Goal: Transaction & Acquisition: Obtain resource

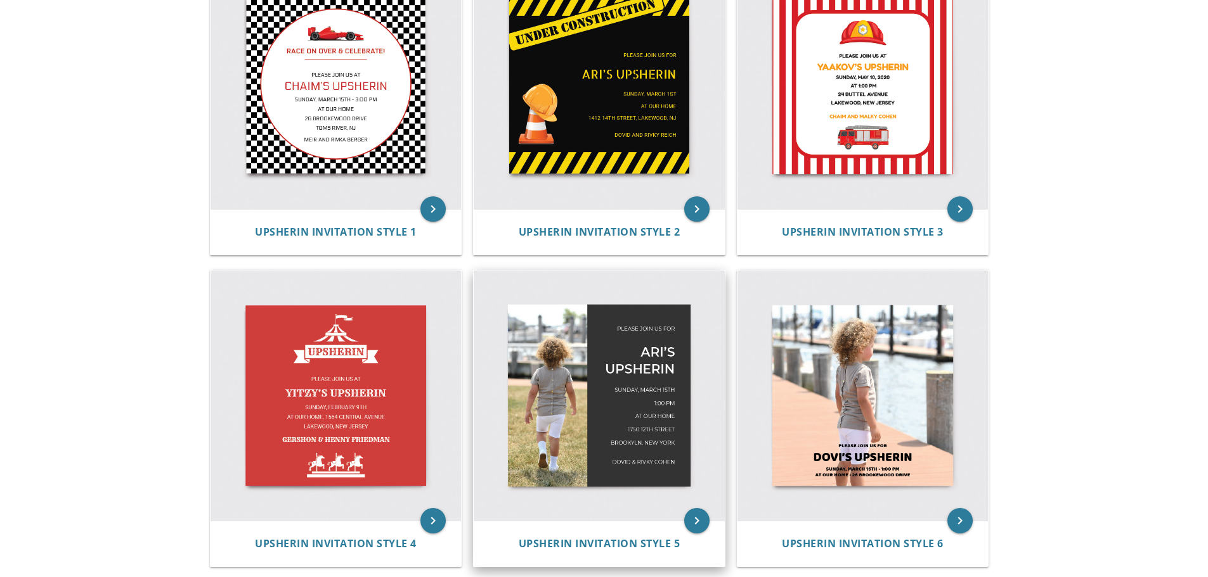
scroll to position [380, 0]
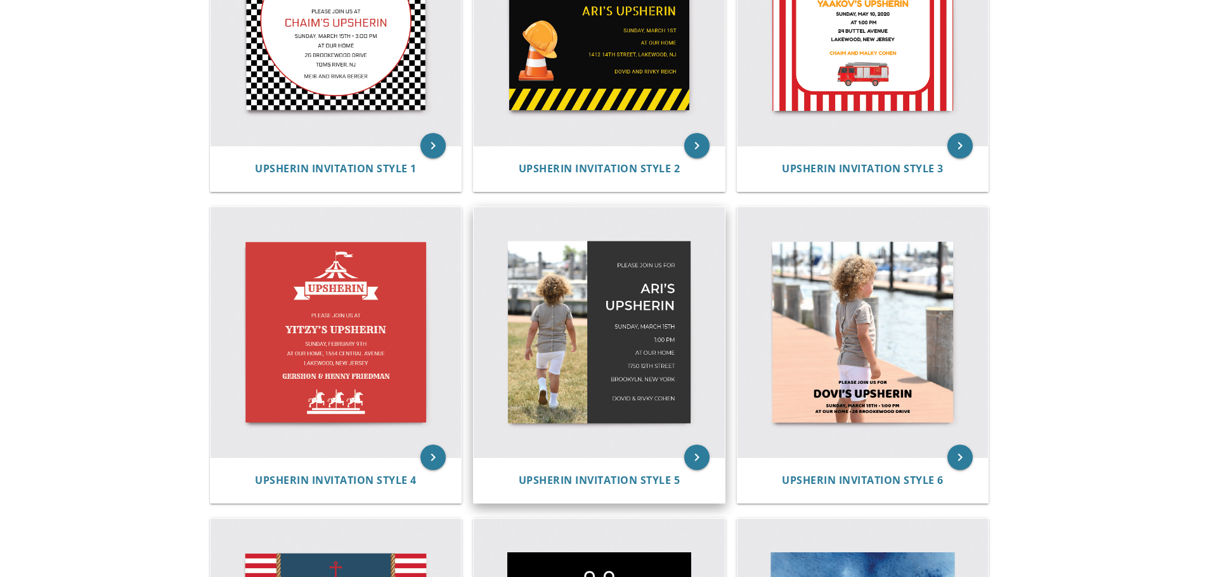
click at [619, 347] on img at bounding box center [599, 332] width 251 height 251
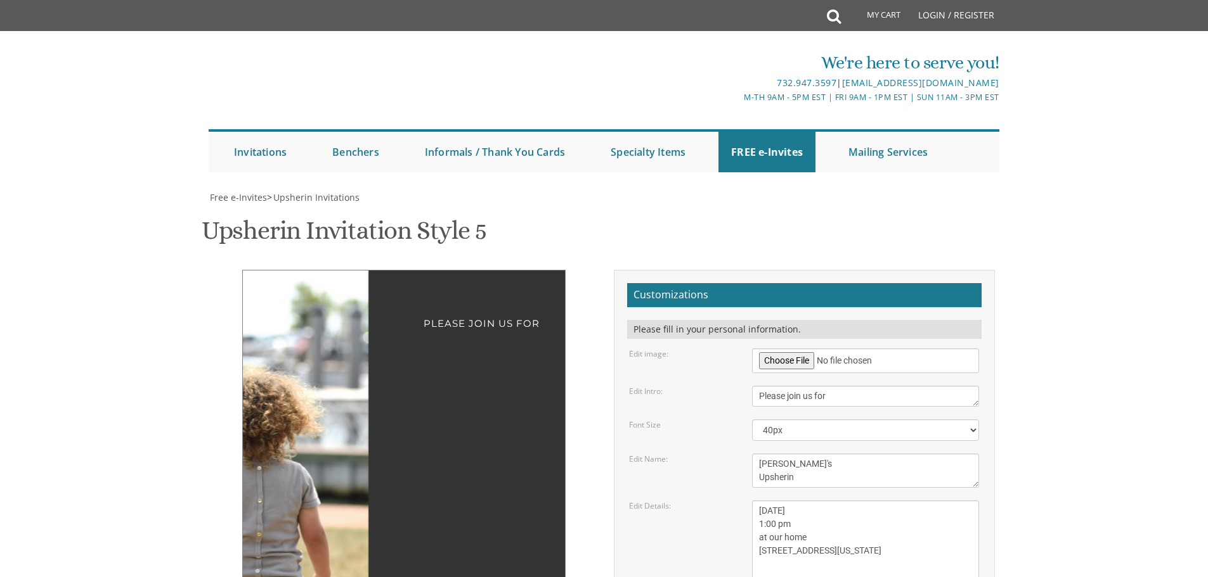
scroll to position [254, 0]
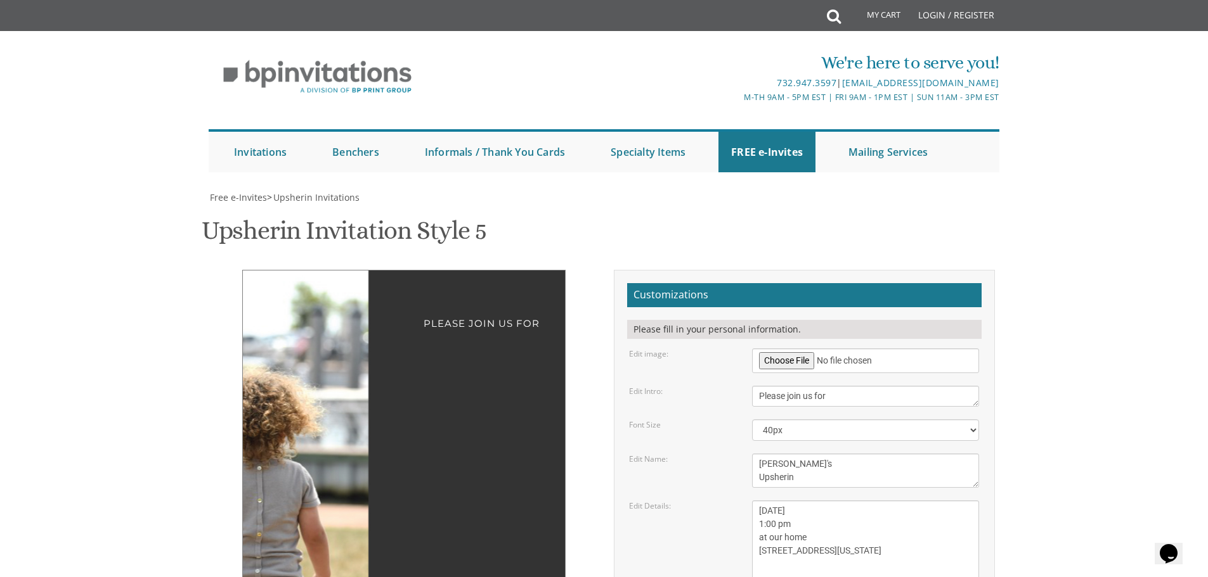
type input "4529971@gmail.com"
click at [836, 386] on textarea "Please join us for" at bounding box center [865, 396] width 227 height 21
click at [602, 270] on div "Please join us for Ari's Upsherin Sunday, March 15th 1:00 pm at our home 1750 E…" at bounding box center [404, 555] width 400 height 571
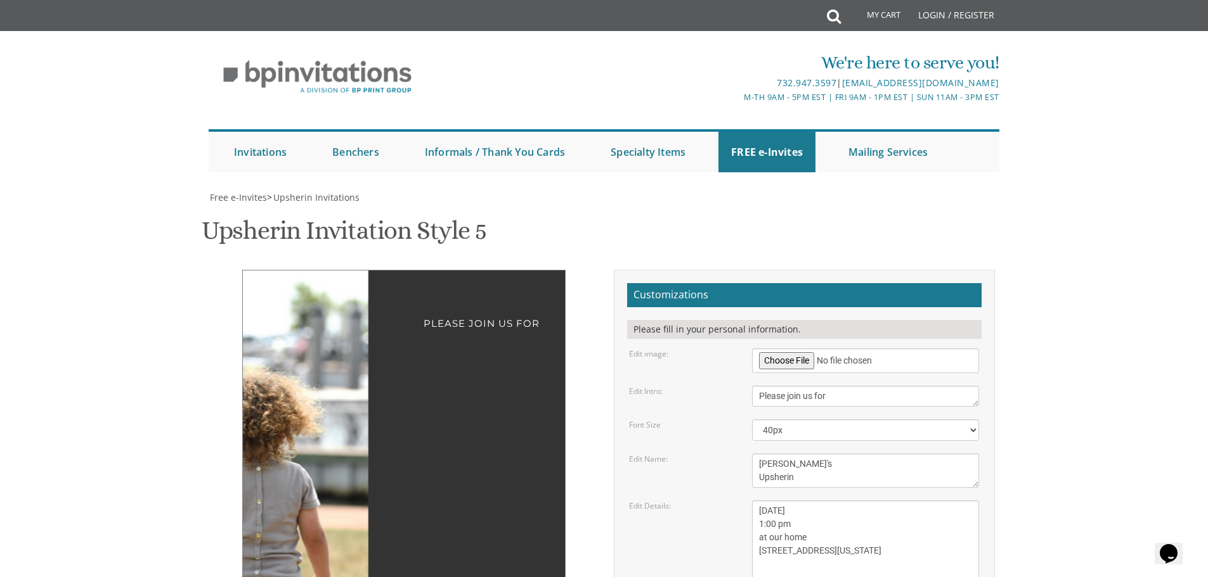
click at [782, 501] on textarea "Sunday, March 15th 1:00 pm at our home 1750 E 12th street Brookyln, New York" at bounding box center [865, 544] width 227 height 87
click at [812, 501] on textarea "Sunday, March 15th 1:00 pm at our home 1750 E 12th street Brookyln, New York" at bounding box center [865, 544] width 227 height 87
click at [799, 501] on textarea "Sunday, March 15th 1:00 pm at our home 1750 E 12th street Brookyln, New York" at bounding box center [865, 544] width 227 height 87
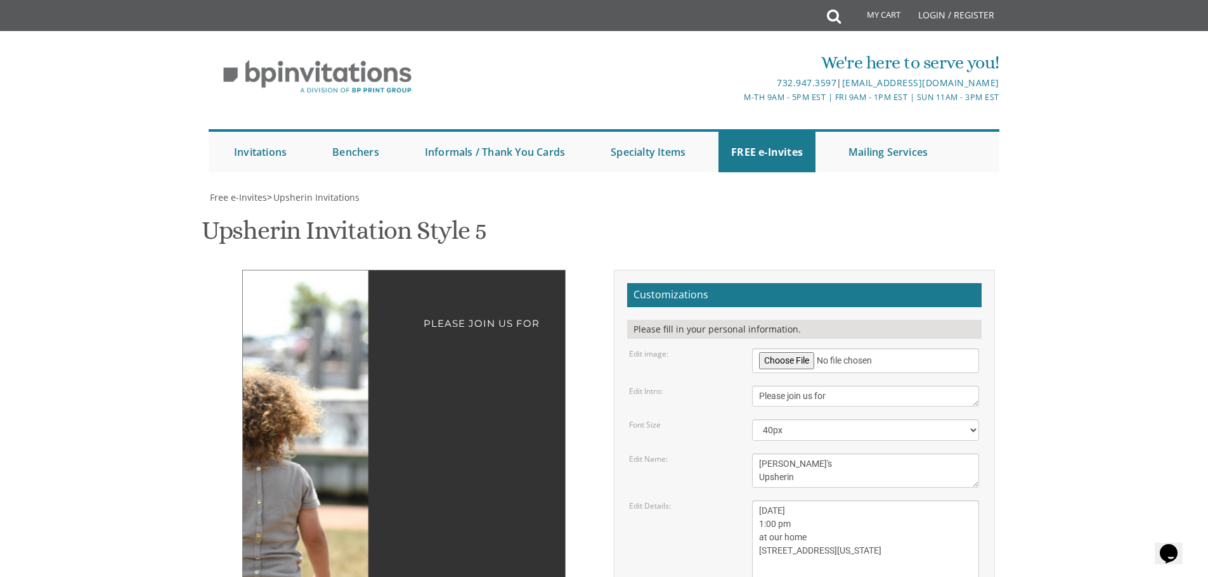
click at [813, 501] on textarea "Sunday, March 15th 1:00 pm at our home 1750 E 12th street Brookyln, New York" at bounding box center [865, 544] width 227 height 87
click at [759, 501] on textarea "Sunday, March 15th 1:00 pm at our home 1750 E 12th street Brookyln, New York" at bounding box center [865, 544] width 227 height 87
click at [825, 501] on textarea "Sunday, March 15th 1:00 pm at our home 1750 E 12th street Brookyln, New York" at bounding box center [865, 544] width 227 height 87
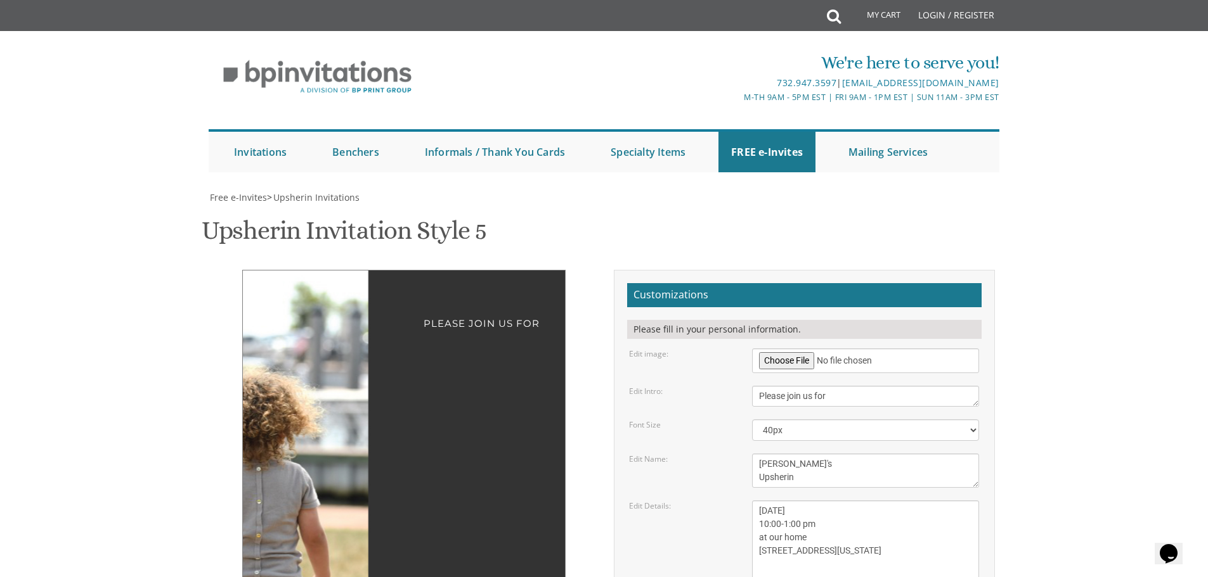
click at [825, 501] on textarea "Sunday, March 15th 1:00 pm at our home 1750 E 12th street Brookyln, New York" at bounding box center [865, 544] width 227 height 87
click at [810, 501] on textarea "Sunday, March 15th 1:00 pm at our home 1750 E 12th street Brookyln, New York" at bounding box center [865, 544] width 227 height 87
type textarea "Friday , Oct 3th 10:00-1:00 pm at our home 3 Elgin CT Highland Mills NY 10930"
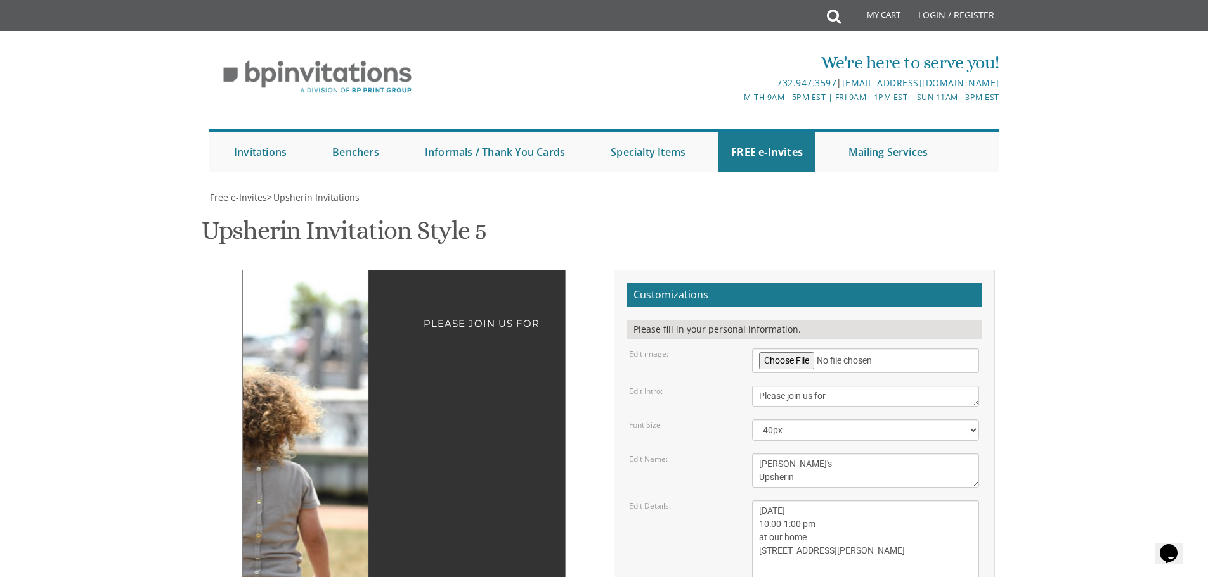
type textarea "C"
type textarea "The FIschbein Family"
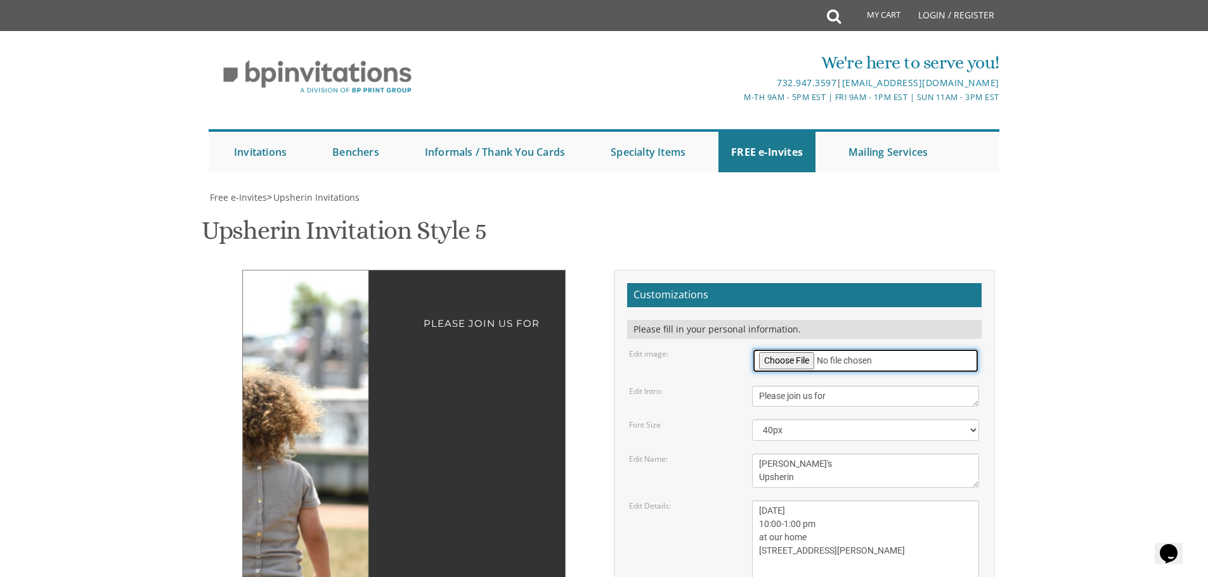
click at [776, 349] on input "file" at bounding box center [865, 361] width 227 height 25
type input "C:\fakepath\WhatsApp Image 2025-09-28 at 13.06.11_953b67fb.jpg"
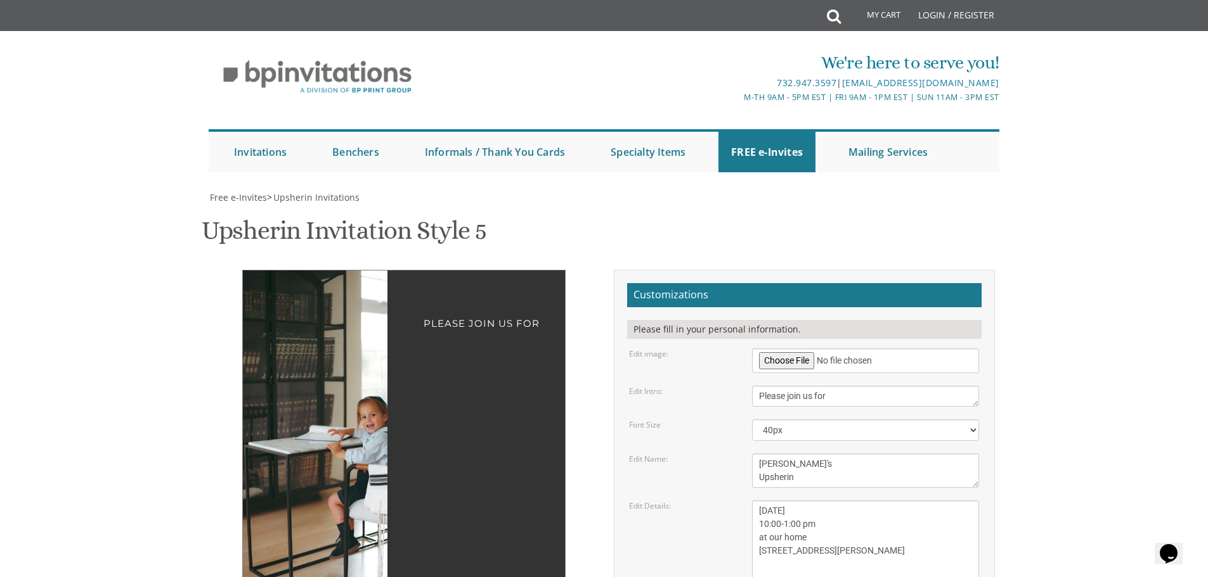
drag, startPoint x: 312, startPoint y: 207, endPoint x: 283, endPoint y: 207, distance: 28.5
click at [283, 271] on img at bounding box center [351, 434] width 217 height 326
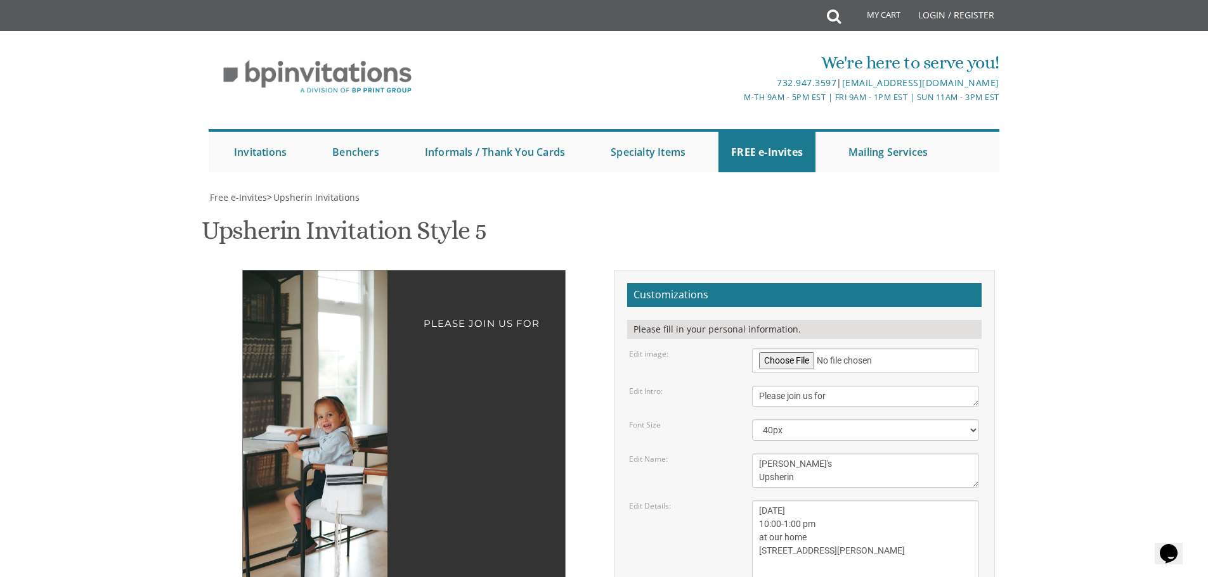
drag, startPoint x: 302, startPoint y: 213, endPoint x: 290, endPoint y: 217, distance: 12.8
click at [290, 271] on img at bounding box center [308, 434] width 217 height 326
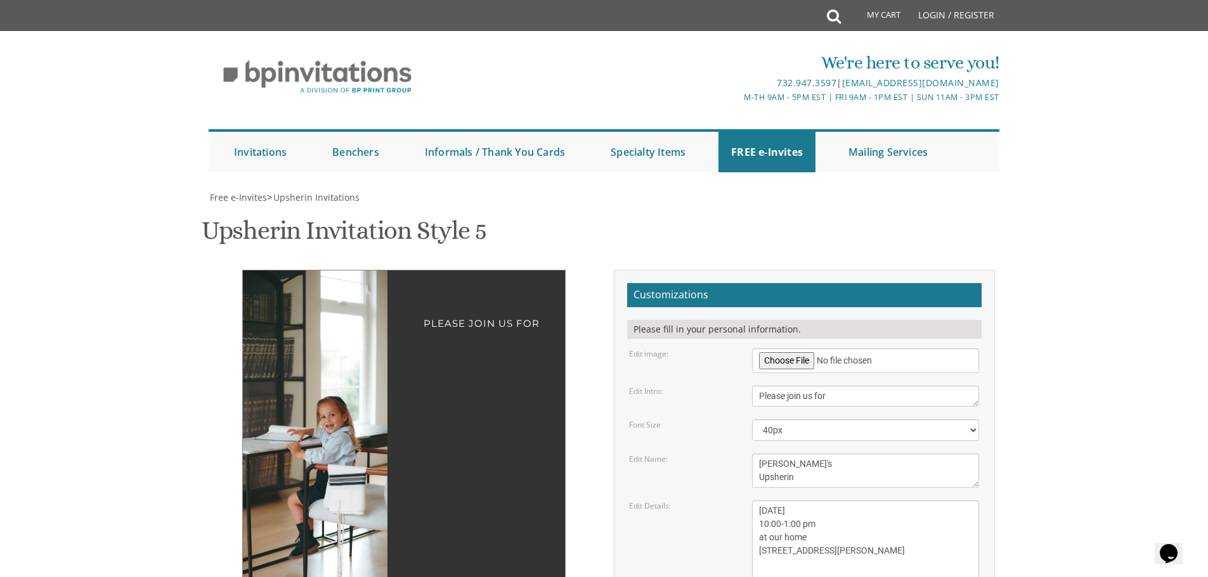
click at [312, 271] on img at bounding box center [310, 434] width 217 height 326
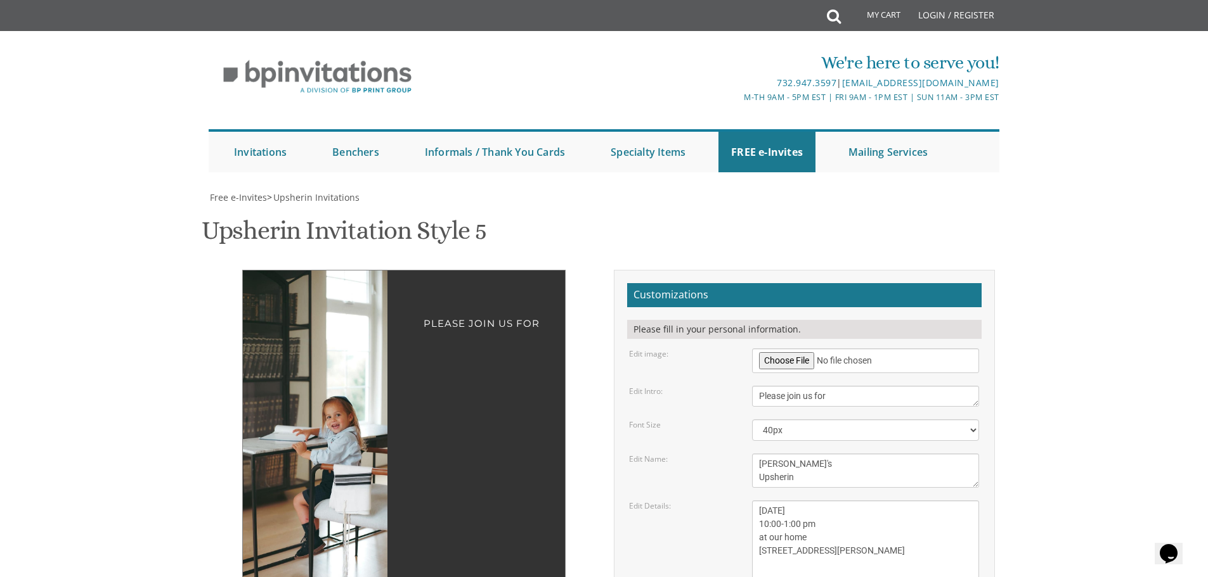
drag, startPoint x: 316, startPoint y: 236, endPoint x: 321, endPoint y: 212, distance: 24.8
click at [321, 271] on img at bounding box center [316, 434] width 217 height 326
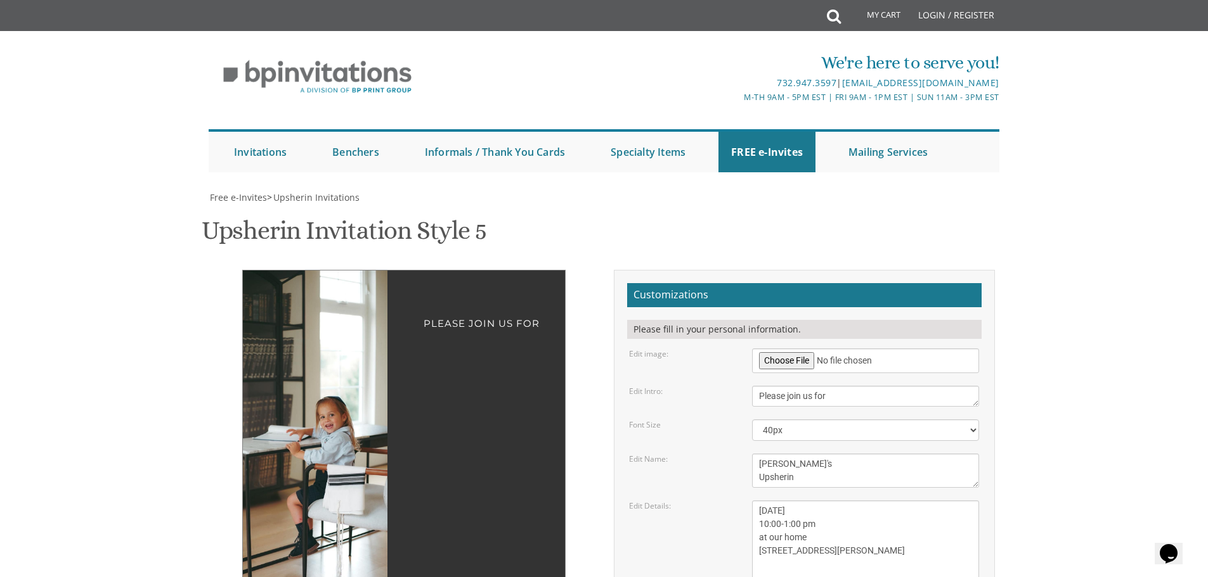
drag, startPoint x: 335, startPoint y: 221, endPoint x: 329, endPoint y: 220, distance: 6.4
click at [329, 271] on img at bounding box center [310, 434] width 217 height 326
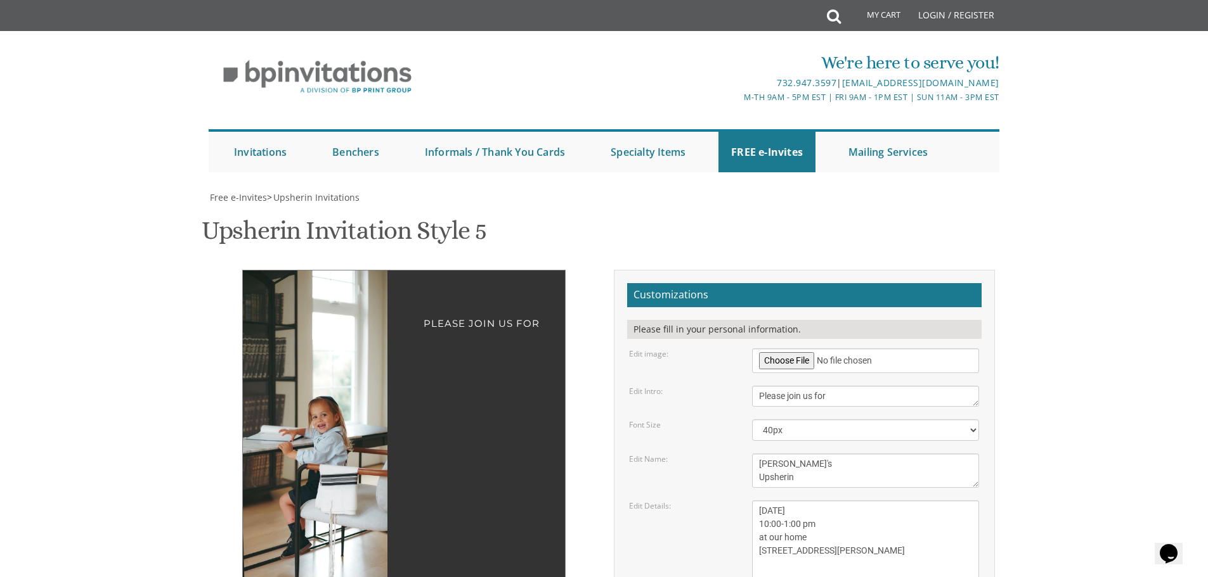
drag, startPoint x: 329, startPoint y: 220, endPoint x: 321, endPoint y: 221, distance: 7.7
click at [321, 271] on img at bounding box center [302, 434] width 217 height 326
drag, startPoint x: 405, startPoint y: 194, endPoint x: 422, endPoint y: 199, distance: 17.9
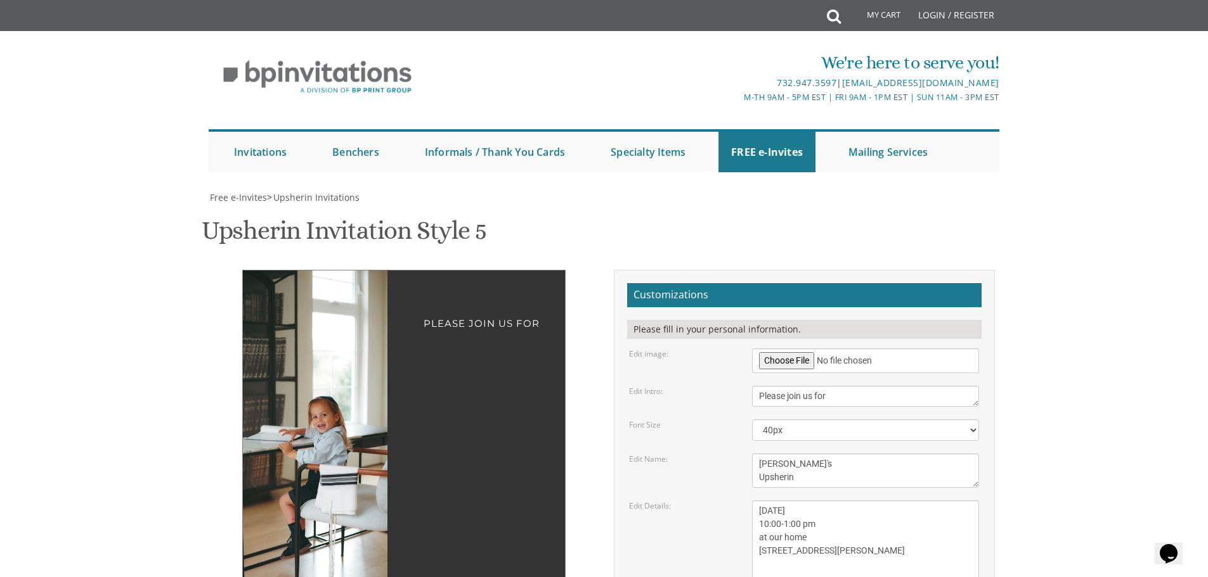
drag, startPoint x: 882, startPoint y: 465, endPoint x: 880, endPoint y: 458, distance: 8.0
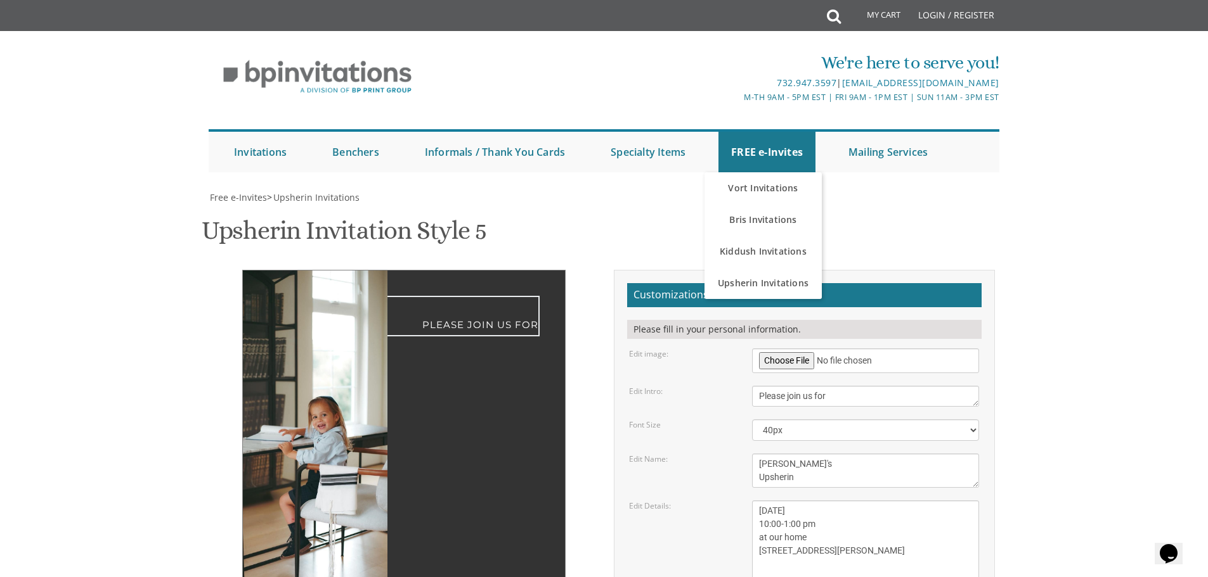
click at [802, 399] on textarea "Please join us for" at bounding box center [865, 396] width 227 height 21
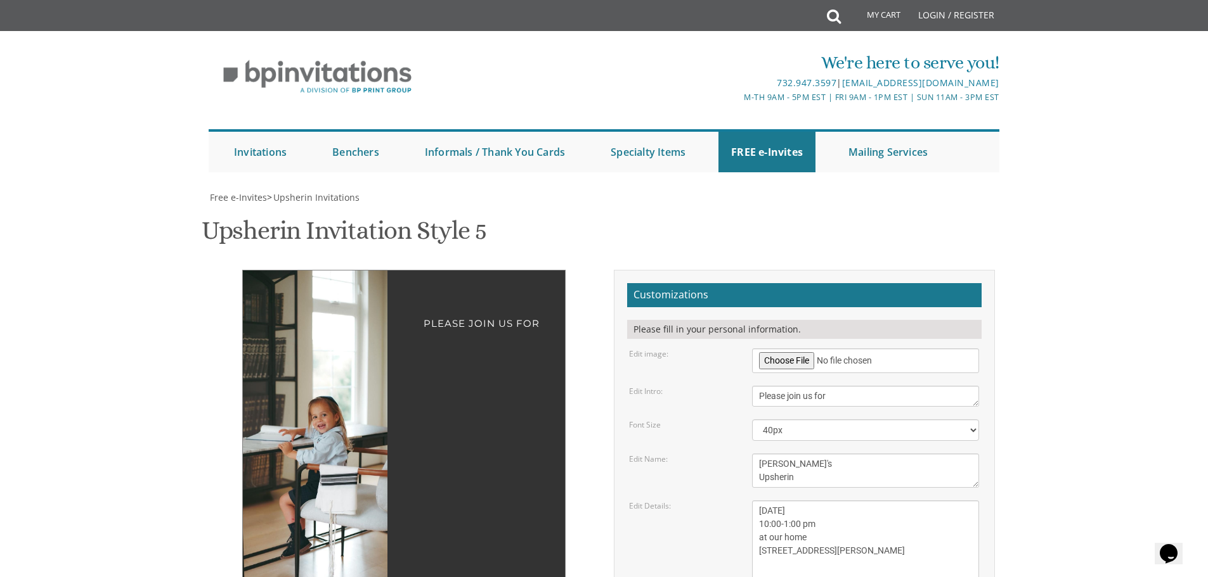
drag, startPoint x: 1021, startPoint y: 395, endPoint x: 1036, endPoint y: 344, distance: 53.6
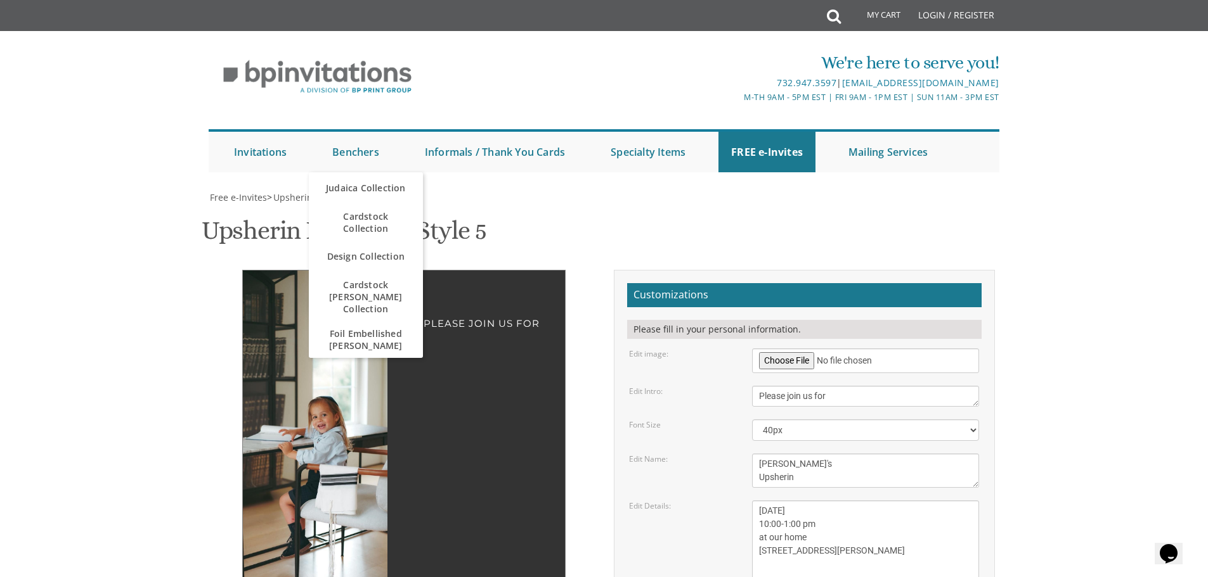
click at [207, 241] on h1 "Upsherin Invitation Style 5 SKU: upsherin5" at bounding box center [344, 235] width 285 height 37
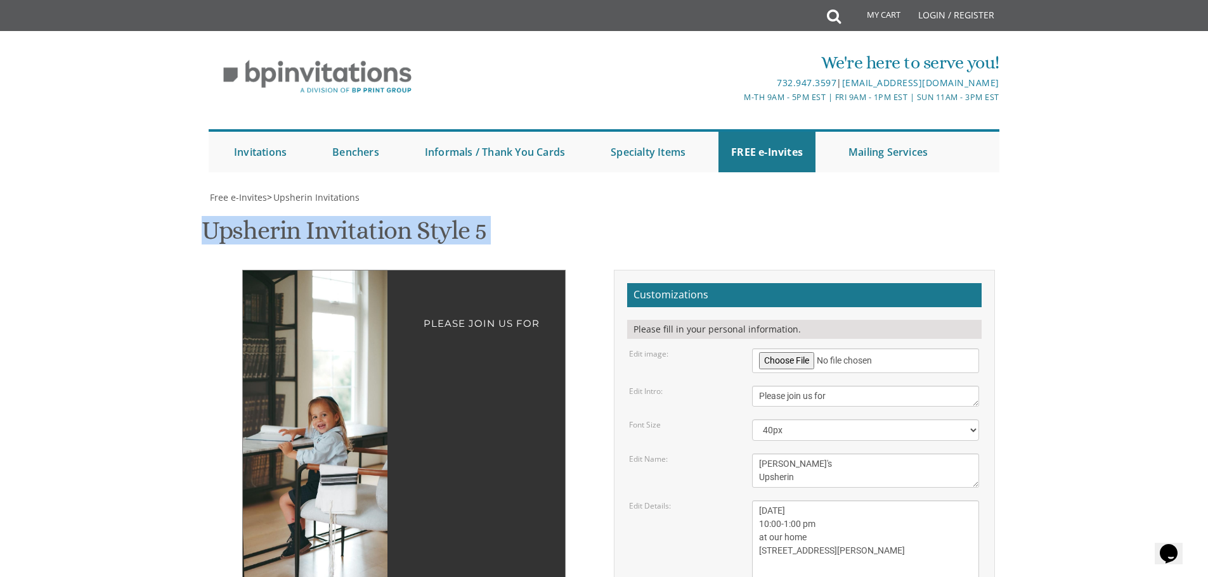
click at [207, 241] on h1 "Upsherin Invitation Style 5 SKU: upsherin5" at bounding box center [344, 235] width 285 height 37
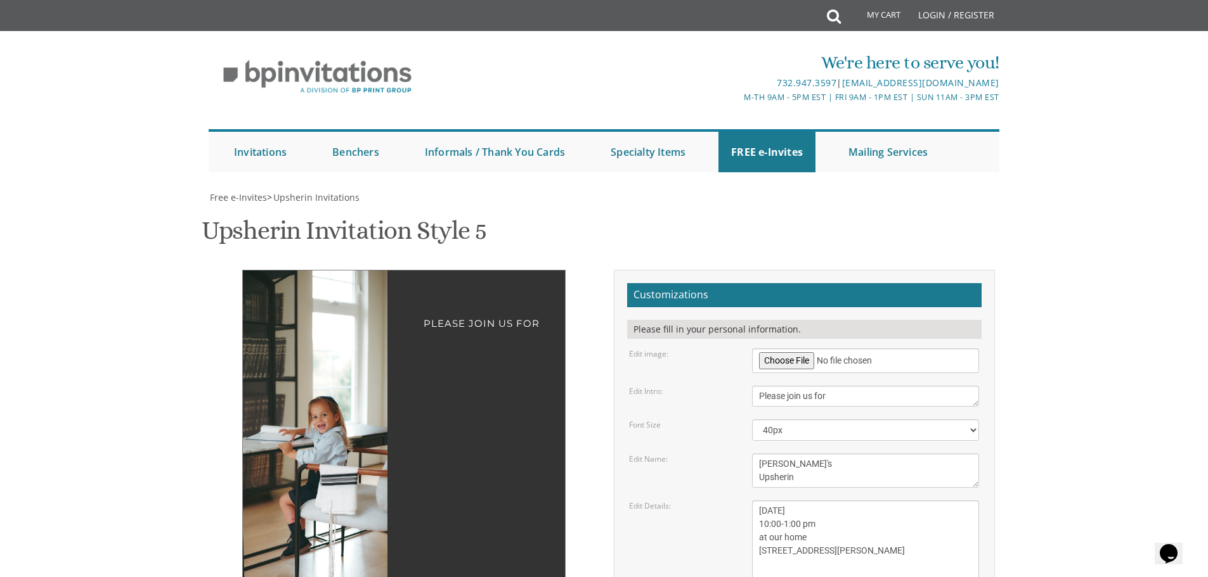
click at [606, 270] on div "Customizations Please fill in your personal information. Edit image:" at bounding box center [804, 513] width 400 height 486
click at [654, 283] on h2 "Customizations" at bounding box center [804, 295] width 354 height 24
drag, startPoint x: 435, startPoint y: 195, endPoint x: 505, endPoint y: 227, distance: 76.6
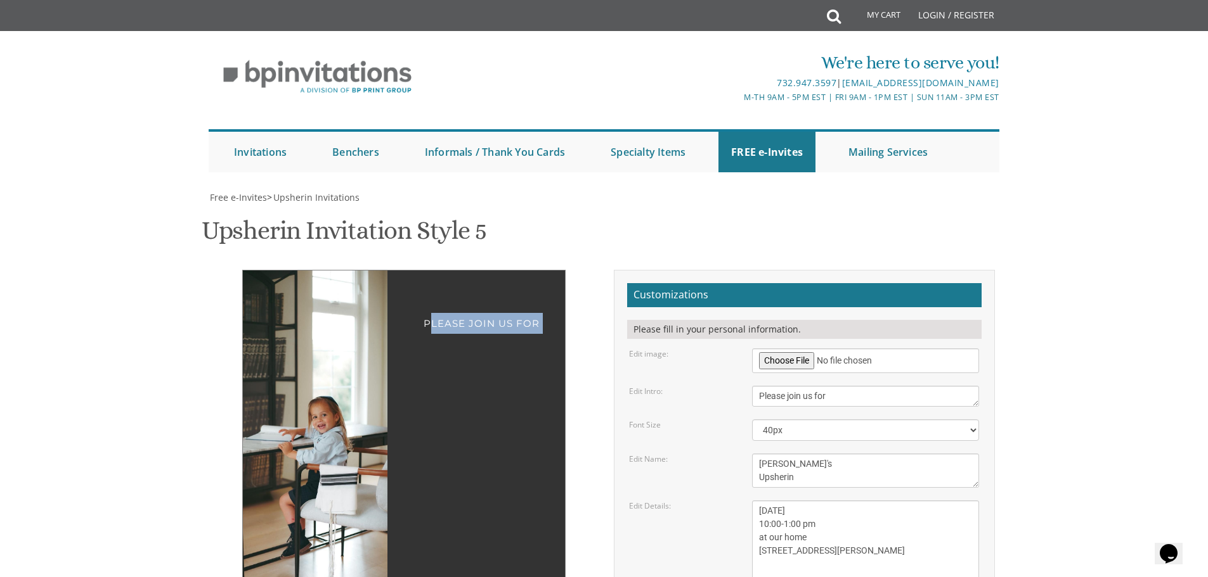
click at [505, 270] on div "Please join us for Ari's Upsherin Friday , Oct 3th 10:00-1:00 pm at our home 3 …" at bounding box center [403, 547] width 323 height 555
click at [442, 296] on div "Please join us for" at bounding box center [403, 315] width 271 height 38
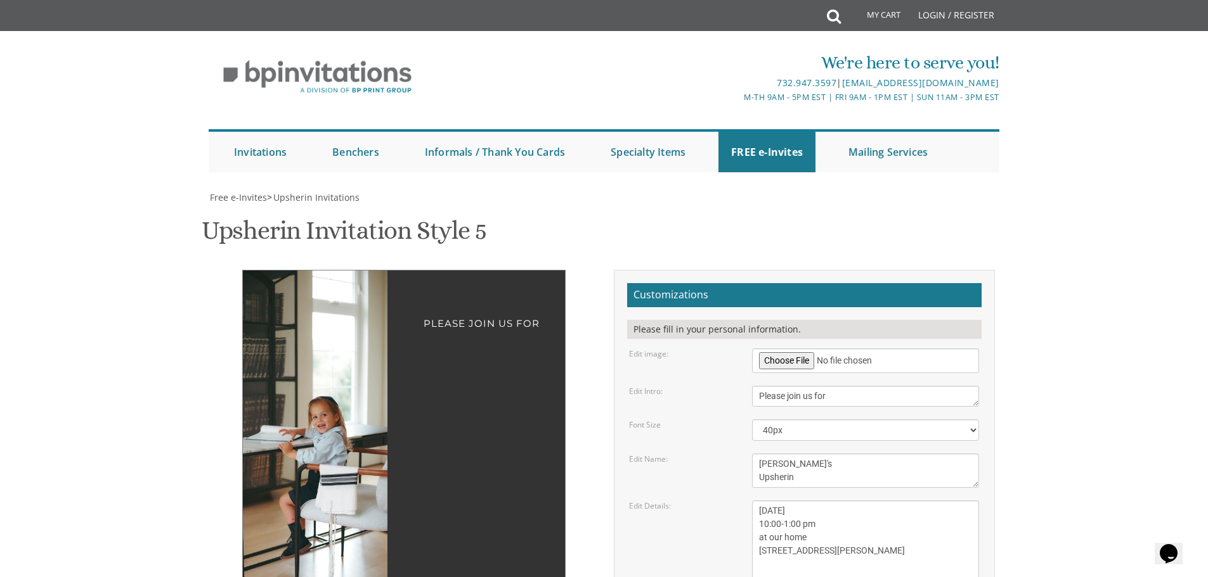
click at [761, 386] on textarea "Please join us for" at bounding box center [865, 396] width 227 height 21
click at [754, 386] on textarea "Please join us for" at bounding box center [865, 396] width 227 height 21
click at [994, 330] on div "Customizations Please fill in your personal information. Edit image:" at bounding box center [804, 513] width 400 height 486
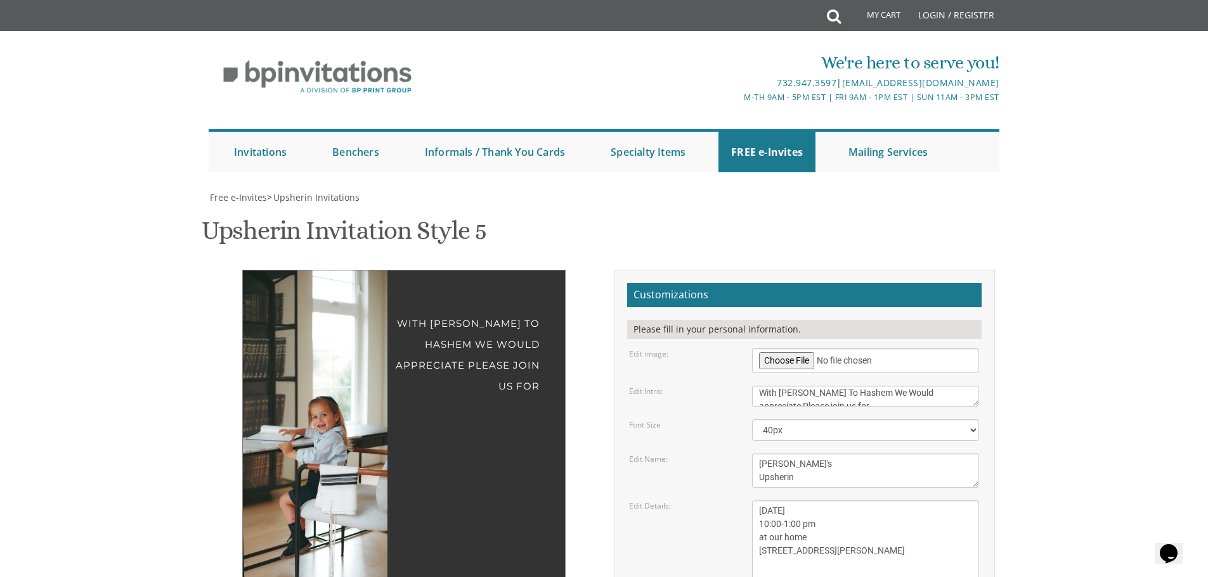
click at [844, 283] on form "Customizations Please fill in your personal information. Edit image: Edit Intro…" at bounding box center [804, 508] width 354 height 451
click at [848, 386] on textarea "Please join us for" at bounding box center [865, 396] width 227 height 21
drag, startPoint x: 785, startPoint y: 273, endPoint x: 732, endPoint y: 273, distance: 52.6
click at [732, 386] on div "Edit Intro: Please join us for" at bounding box center [803, 396] width 369 height 21
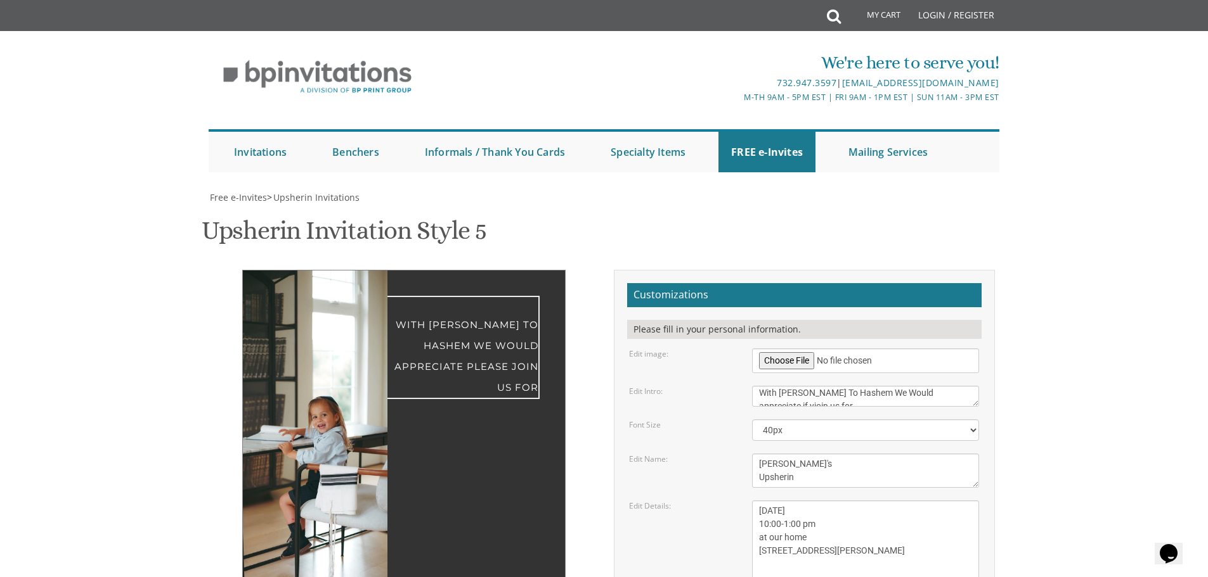
scroll to position [10, 0]
click at [859, 386] on textarea "Please join us for" at bounding box center [865, 396] width 227 height 21
type textarea "With Grettide To Hashem We Would appreciate if you would join us for"
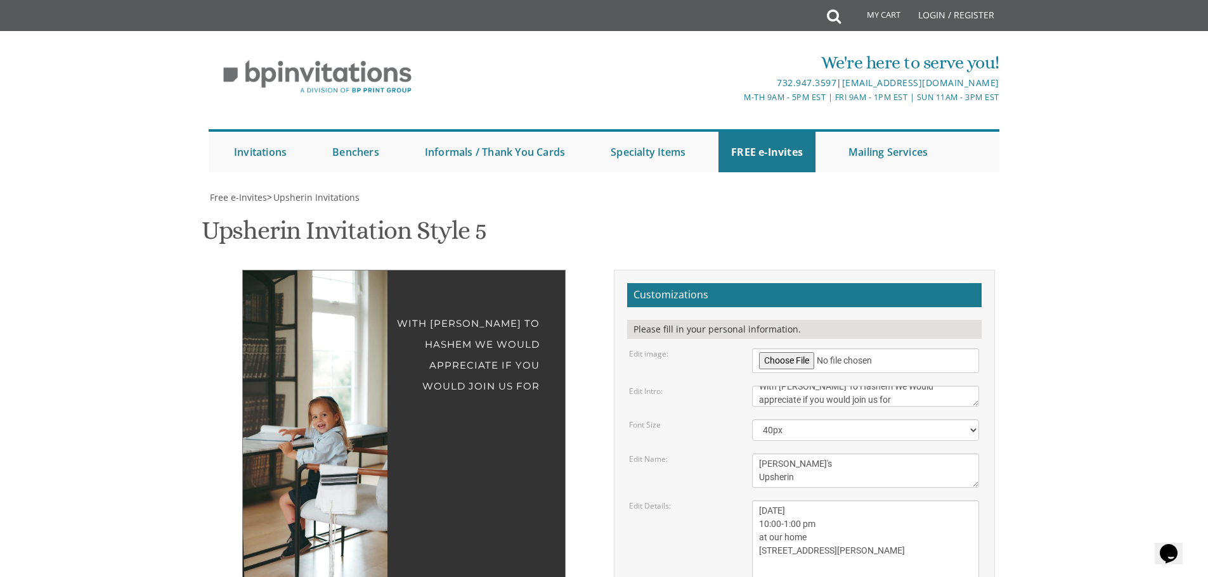
click at [654, 454] on div "Edit Name: Ari's Upsherin" at bounding box center [803, 471] width 369 height 34
click at [395, 310] on div "With Grettide To Hashem We Would appreciate if you would join us for Ari's Upsh…" at bounding box center [604, 555] width 800 height 571
drag, startPoint x: 781, startPoint y: 336, endPoint x: 814, endPoint y: 334, distance: 33.0
click at [814, 501] on textarea "Sunday, March 15th 1:00 pm at our home 1750 E 12th street Brookyln, New York" at bounding box center [865, 544] width 227 height 87
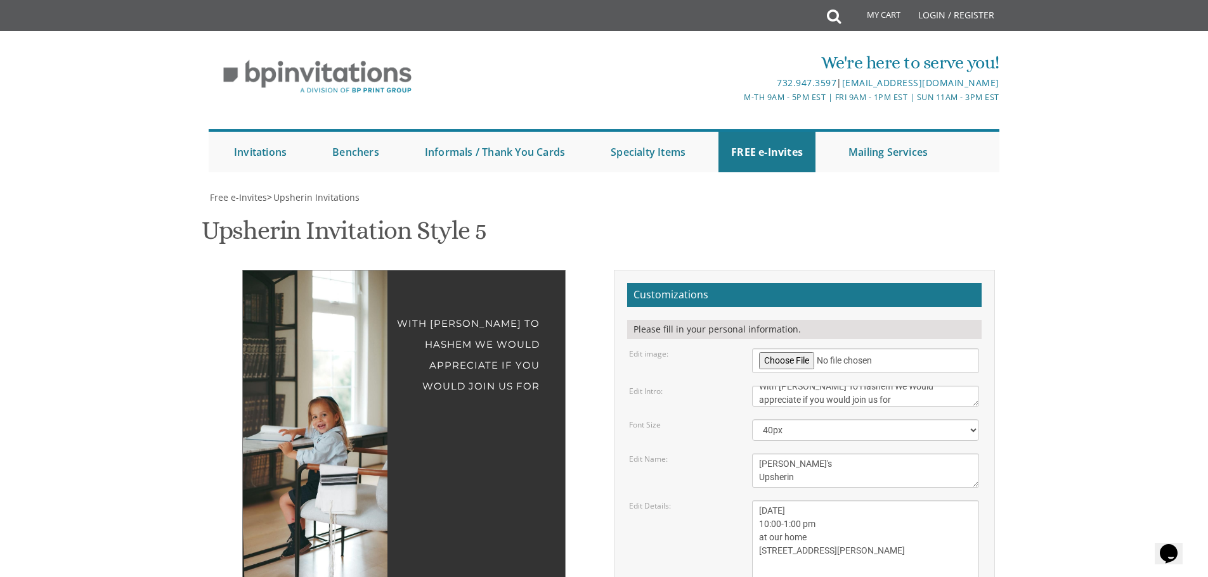
drag, startPoint x: 763, startPoint y: 332, endPoint x: 870, endPoint y: 332, distance: 107.1
click at [851, 501] on textarea "Sunday, March 15th 1:00 pm at our home 1750 E 12th street Brookyln, New York" at bounding box center [865, 544] width 227 height 87
click at [766, 501] on textarea "Sunday, March 15th 1:00 pm at our home 1750 E 12th street Brookyln, New York" at bounding box center [865, 544] width 227 height 87
click at [816, 501] on textarea "Sunday, March 15th 1:00 pm at our home 1750 E 12th street Brookyln, New York" at bounding box center [865, 544] width 227 height 87
type textarea "Friday , Oct 3th 11:00 at our home 3 Elgin CT Highland Mills NY 10930"
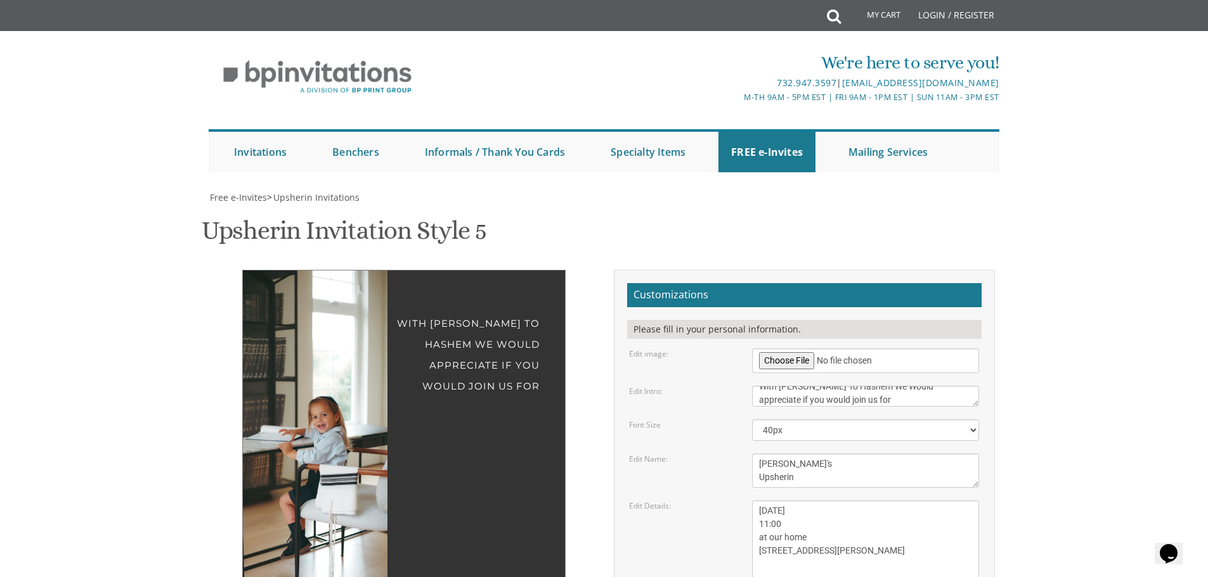
click at [539, 369] on div "With Grettide To Hashem We Would appreciate if you would join us for Ari's Upsh…" at bounding box center [403, 549] width 323 height 558
drag, startPoint x: 642, startPoint y: 361, endPoint x: 558, endPoint y: 362, distance: 83.7
click at [643, 501] on div "Edit Details: Sunday, March 15th 1:00 pm at our home 1750 E 12th street Brookyl…" at bounding box center [803, 544] width 369 height 87
click at [351, 360] on img at bounding box center [302, 434] width 217 height 326
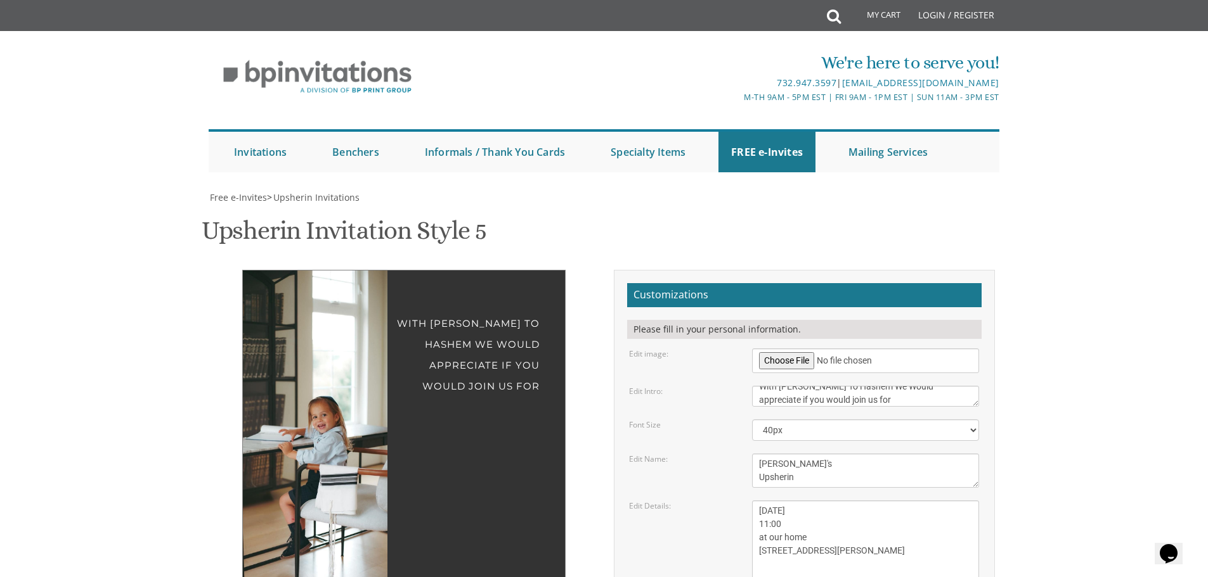
click at [319, 270] on div "With Grettide To Hashem We Would appreciate if you would join us for Ari's Upsh…" at bounding box center [403, 547] width 323 height 555
drag, startPoint x: 323, startPoint y: 150, endPoint x: 338, endPoint y: 225, distance: 77.0
click at [339, 270] on div "With Grettide To Hashem We Would appreciate if you would join us for Ari's Upsh…" at bounding box center [604, 555] width 800 height 571
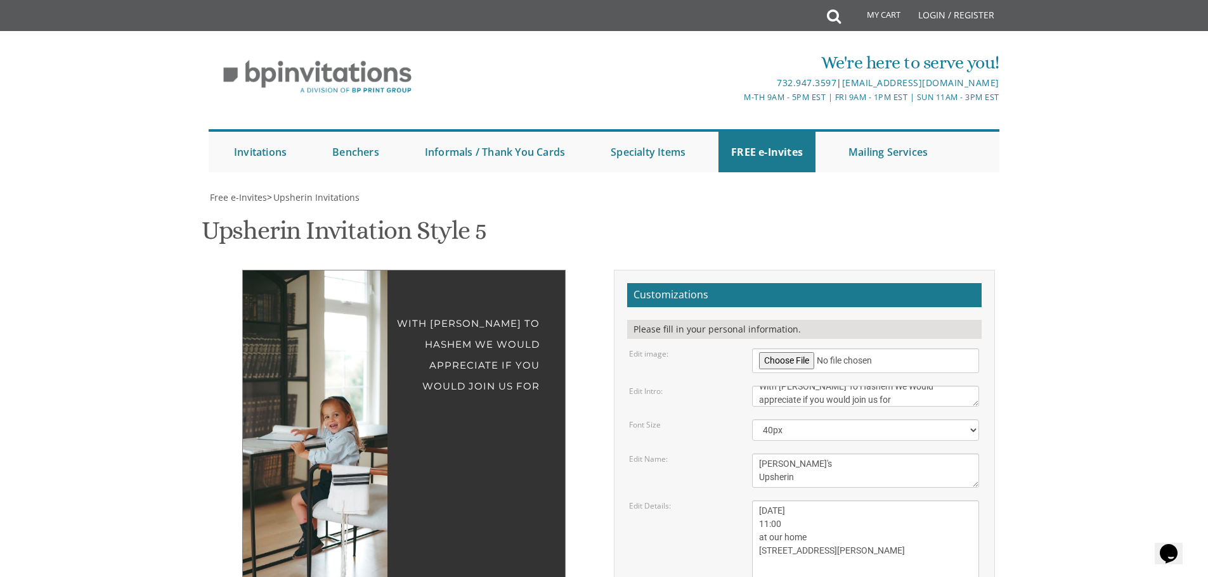
drag, startPoint x: 305, startPoint y: 186, endPoint x: 338, endPoint y: 246, distance: 68.7
click at [315, 299] on img at bounding box center [314, 434] width 217 height 326
drag, startPoint x: 342, startPoint y: 242, endPoint x: 337, endPoint y: 307, distance: 65.4
click at [343, 309] on img at bounding box center [314, 434] width 217 height 326
click at [318, 271] on img at bounding box center [313, 434] width 217 height 326
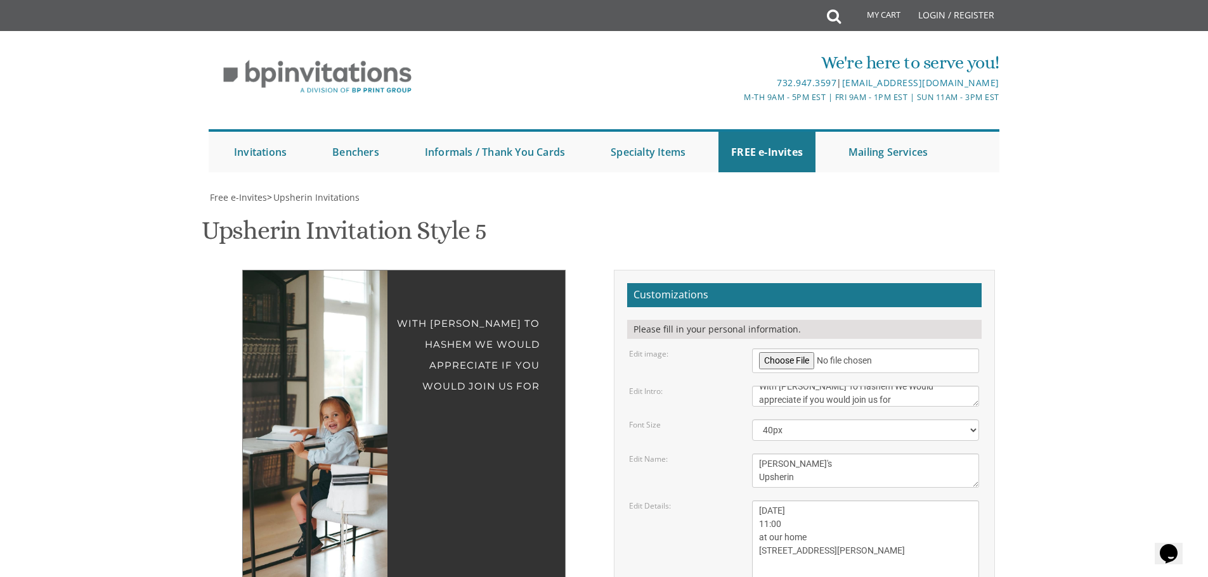
click at [318, 271] on img at bounding box center [313, 434] width 217 height 326
click at [350, 318] on img at bounding box center [313, 434] width 217 height 326
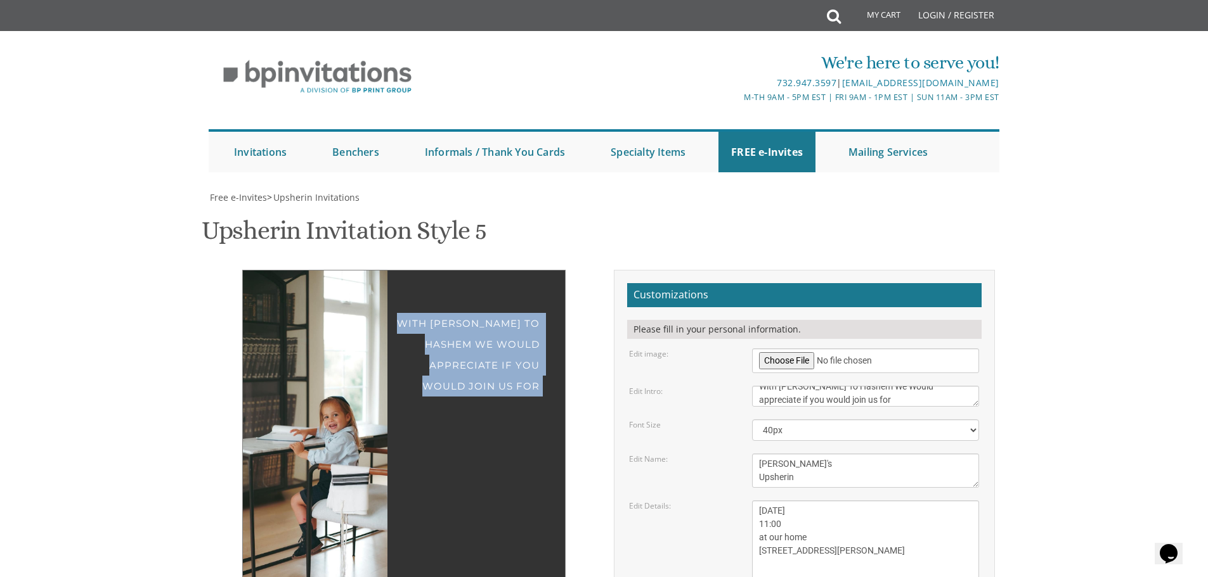
drag, startPoint x: 344, startPoint y: 371, endPoint x: 344, endPoint y: 299, distance: 72.3
click at [344, 299] on div "With Grettide To Hashem We Would appreciate if you would join us for Ari's Upsh…" at bounding box center [403, 547] width 323 height 555
click at [343, 287] on img at bounding box center [313, 434] width 217 height 326
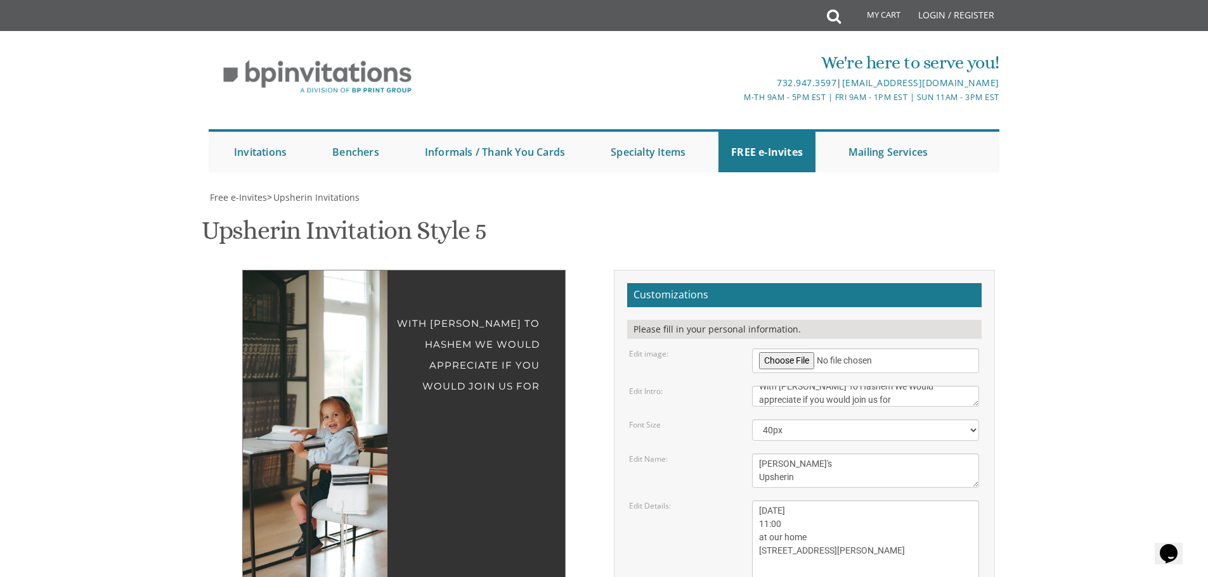
drag, startPoint x: 820, startPoint y: 359, endPoint x: 969, endPoint y: 362, distance: 149.0
drag, startPoint x: 813, startPoint y: 358, endPoint x: 828, endPoint y: 361, distance: 15.7
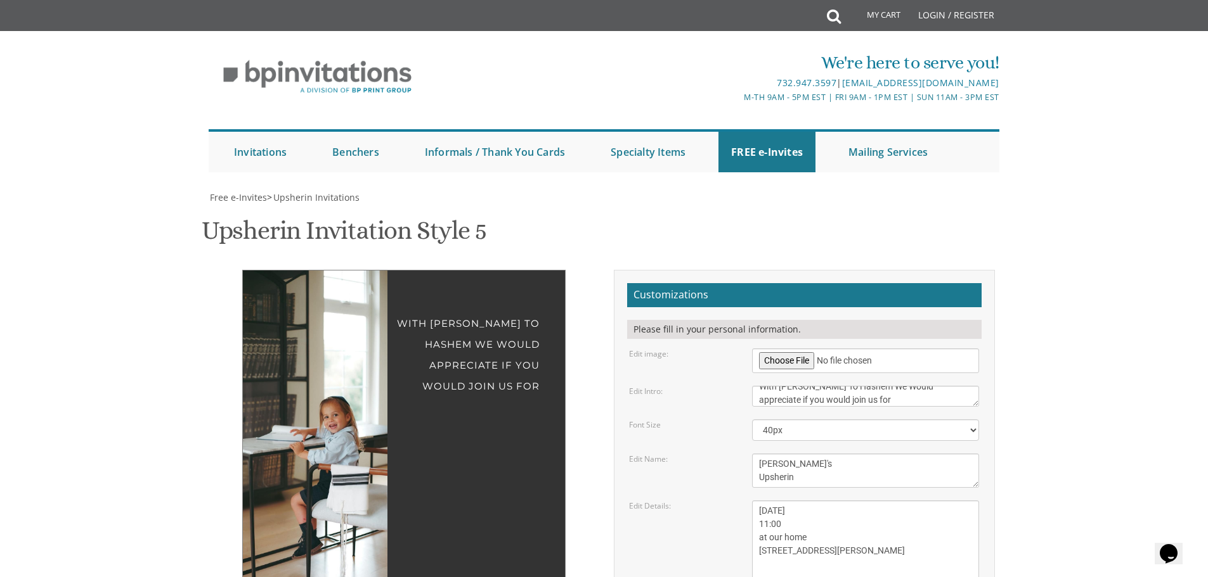
type textarea "The FIschbein's"
click at [384, 319] on img at bounding box center [313, 434] width 217 height 326
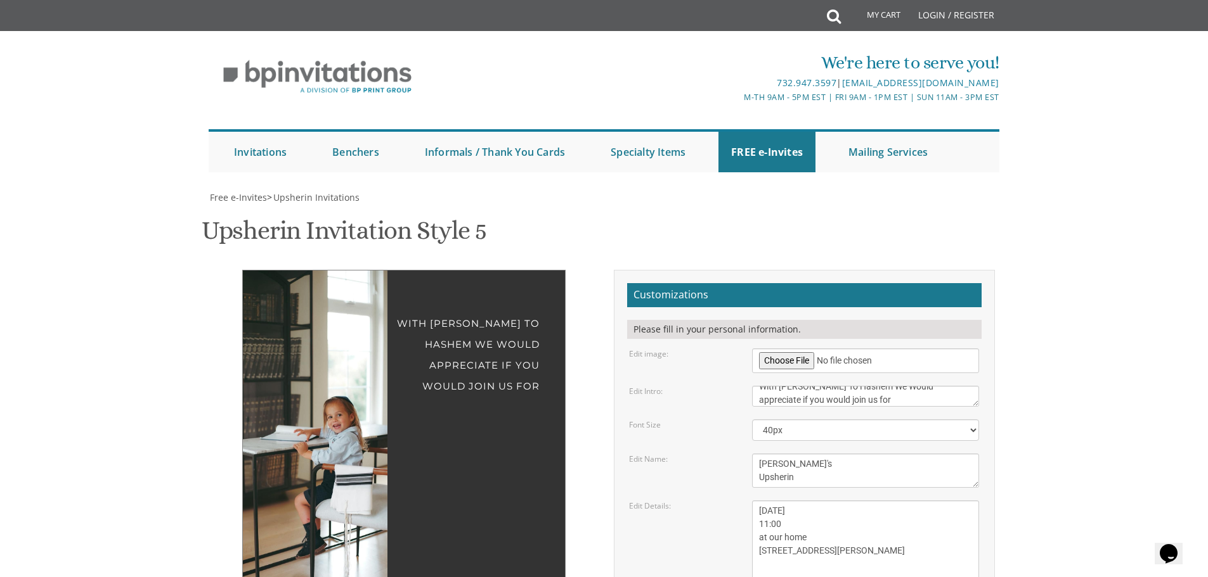
drag, startPoint x: 295, startPoint y: 261, endPoint x: 299, endPoint y: 304, distance: 43.3
click at [299, 304] on img at bounding box center [317, 434] width 217 height 326
click at [352, 273] on img at bounding box center [317, 434] width 217 height 326
click at [346, 273] on img at bounding box center [317, 434] width 217 height 326
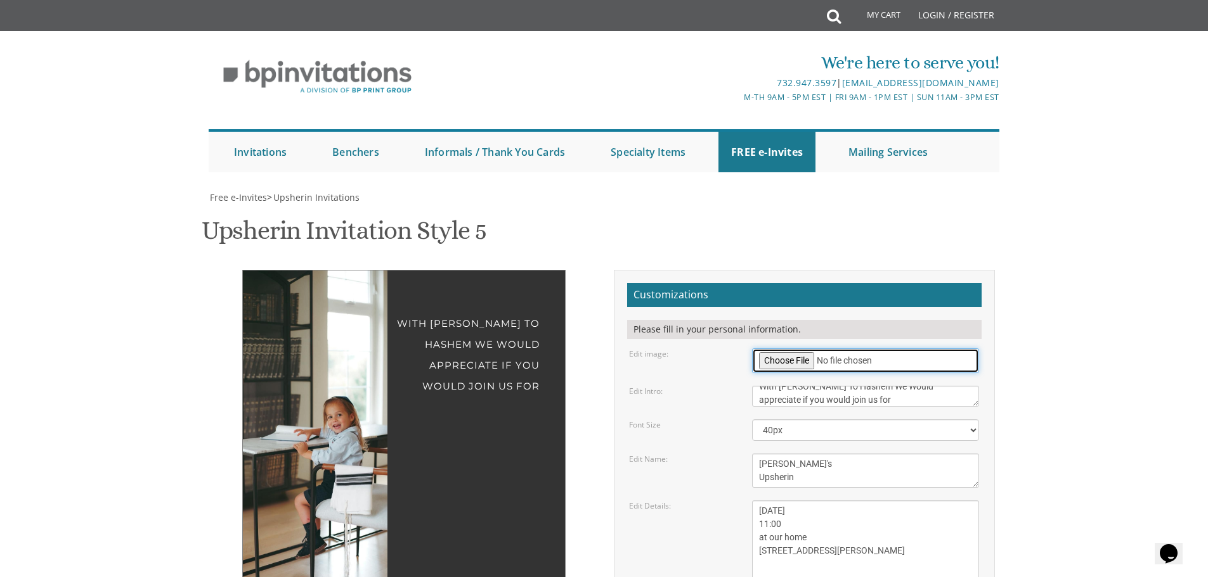
click at [803, 349] on input "file" at bounding box center [865, 361] width 227 height 25
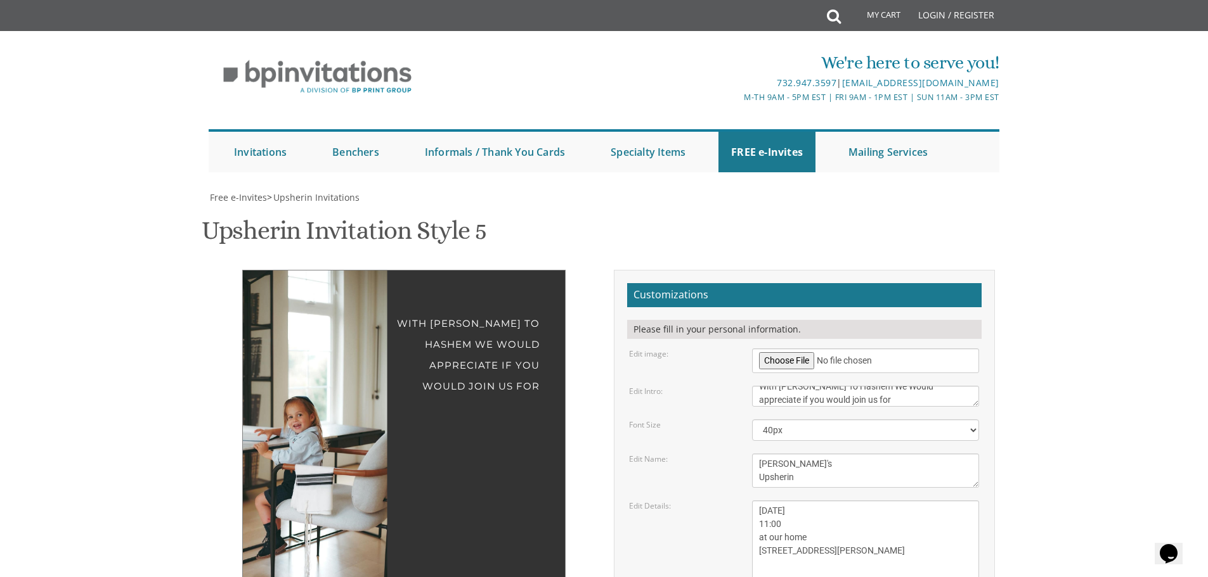
drag, startPoint x: 358, startPoint y: 318, endPoint x: 314, endPoint y: 315, distance: 43.8
click at [314, 315] on img at bounding box center [278, 434] width 217 height 326
drag, startPoint x: 323, startPoint y: 306, endPoint x: 322, endPoint y: 366, distance: 60.2
click at [322, 366] on div "With Grettide To Hashem We Would appreciate if you would join us for Ari's Upsh…" at bounding box center [403, 547] width 323 height 555
click at [509, 296] on div "With Grettide To Hashem We Would appreciate if you would join us for" at bounding box center [403, 346] width 271 height 101
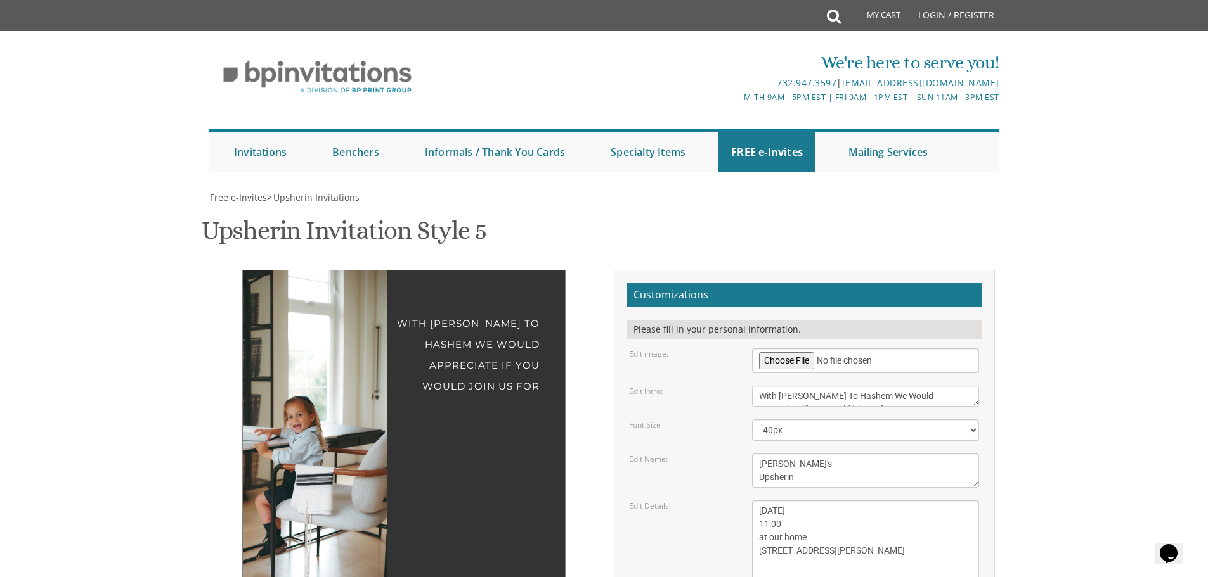
scroll to position [13, 0]
click at [319, 392] on div "With Grettide To Hashem We Would appreciate if you would join us for Ari's Upsh…" at bounding box center [403, 547] width 323 height 555
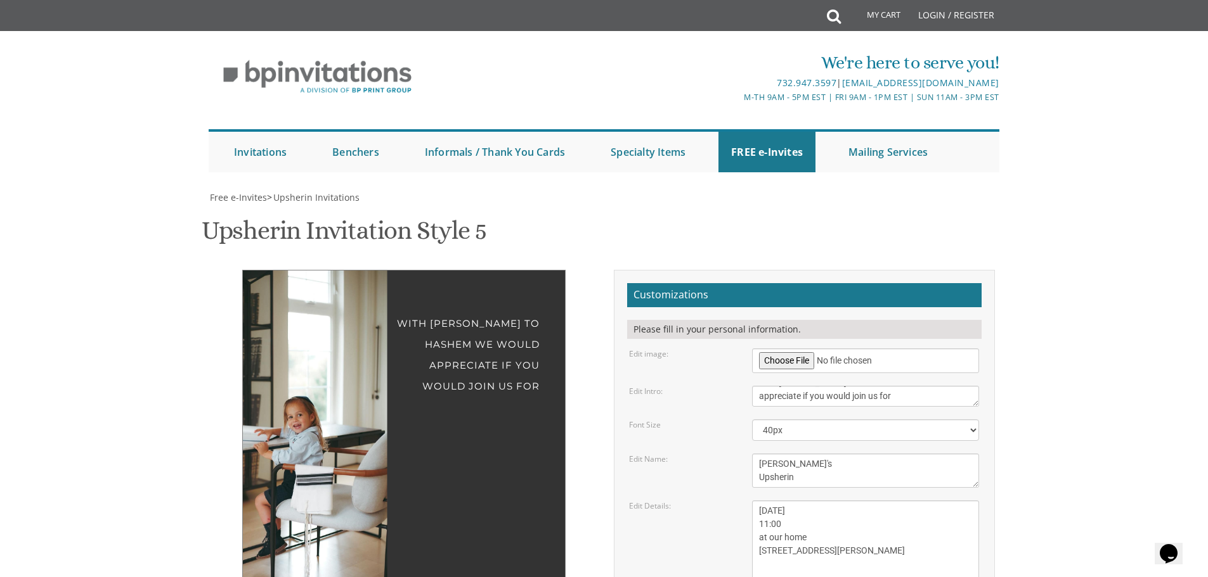
paste textarea "Chase Bank"
type textarea "Chase Bank"
click at [993, 346] on div "Customizations Please fill in your personal information. Edit image: Edit Intro…" at bounding box center [804, 513] width 381 height 486
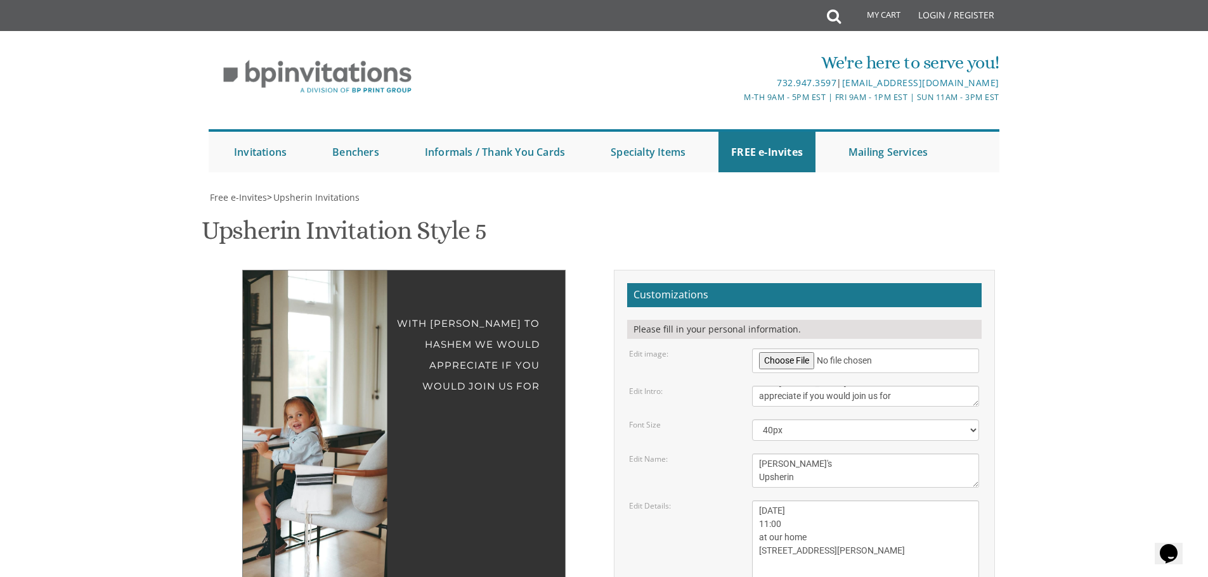
type textarea "The FIschbein's"
click at [997, 356] on div "Customizations Please fill in your personal information. Edit image:" at bounding box center [804, 513] width 400 height 486
click at [851, 501] on textarea "Sunday, March 15th 1:00 pm at our home 1750 E 12th street Brookyln, New York" at bounding box center [865, 544] width 227 height 87
click at [891, 501] on textarea "Sunday, March 15th 1:00 pm at our home 1750 E 12th street Brookyln, New York" at bounding box center [865, 544] width 227 height 87
click at [760, 501] on textarea "Sunday, March 15th 1:00 pm at our home 1750 E 12th street Brookyln, New York" at bounding box center [865, 544] width 227 height 87
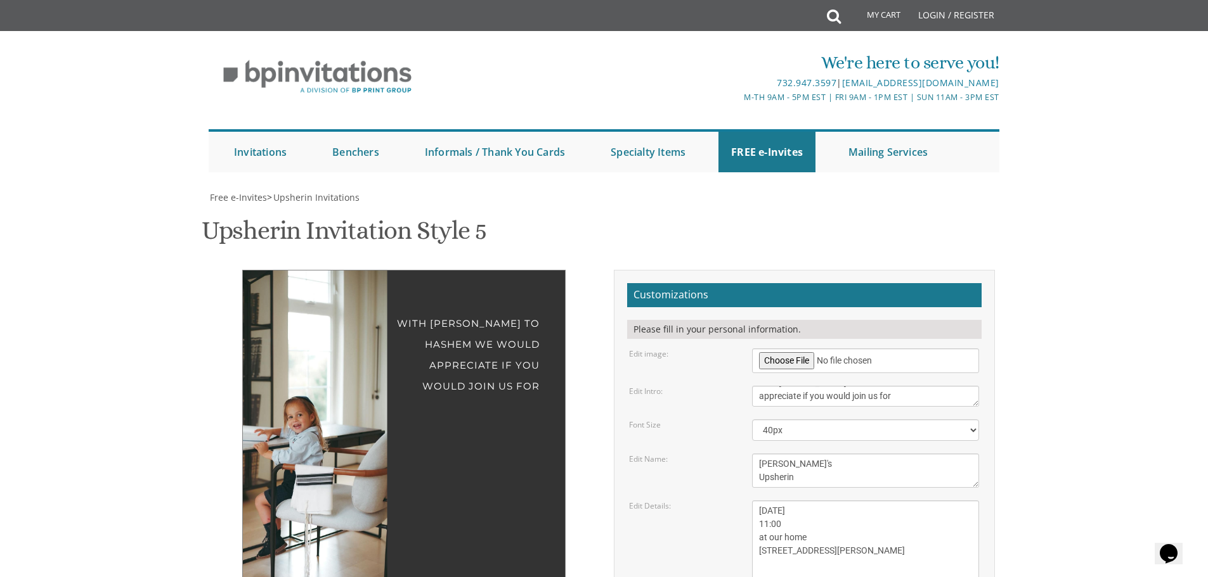
click at [607, 324] on div "Customizations Please fill in your personal information. Edit image:" at bounding box center [804, 513] width 400 height 486
click at [759, 501] on textarea "Sunday, March 15th 1:00 pm at our home 1750 E 12th street Brookyln, New York" at bounding box center [865, 544] width 227 height 87
type textarea "Friday , Oct 3th 11:00 at our home 3 Elgin CT Highland Mills NY 10930"
click at [991, 273] on div "Customizations Please fill in your personal information. Edit image: Edit Intro…" at bounding box center [804, 513] width 381 height 486
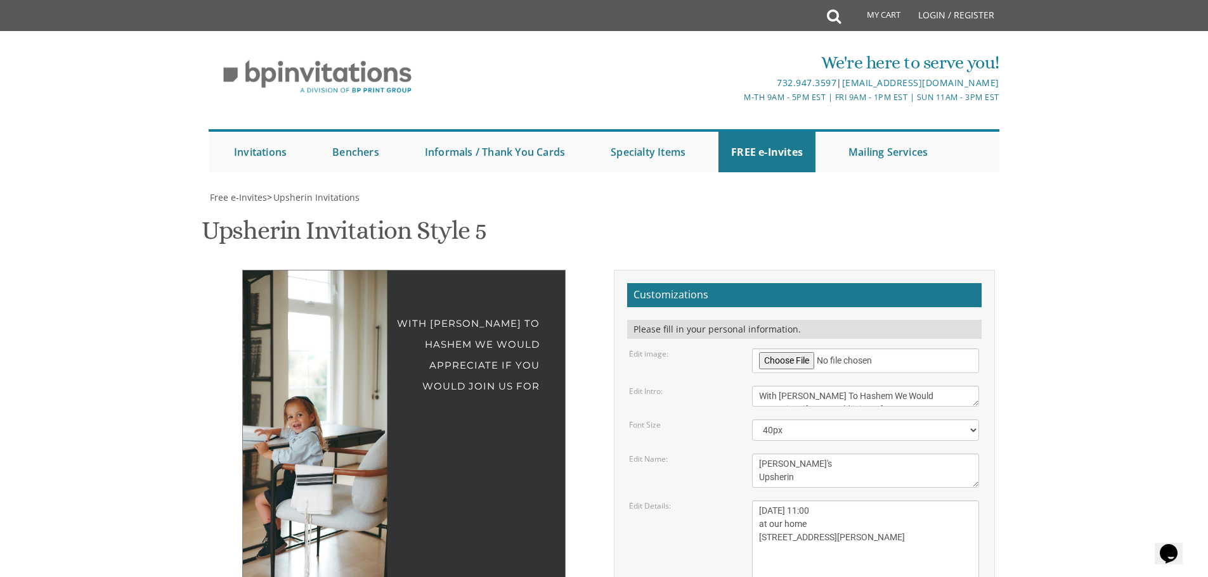
click at [797, 386] on textarea "Please join us for" at bounding box center [865, 396] width 227 height 21
click at [799, 386] on textarea "Please join us for" at bounding box center [865, 396] width 227 height 21
click at [798, 386] on textarea "Please join us for" at bounding box center [865, 396] width 227 height 21
type textarea "With Gretitude To Hashem We Would appreciate if you would join us for"
click at [816, 420] on select "20px 30px 40px 50px" at bounding box center [865, 431] width 227 height 22
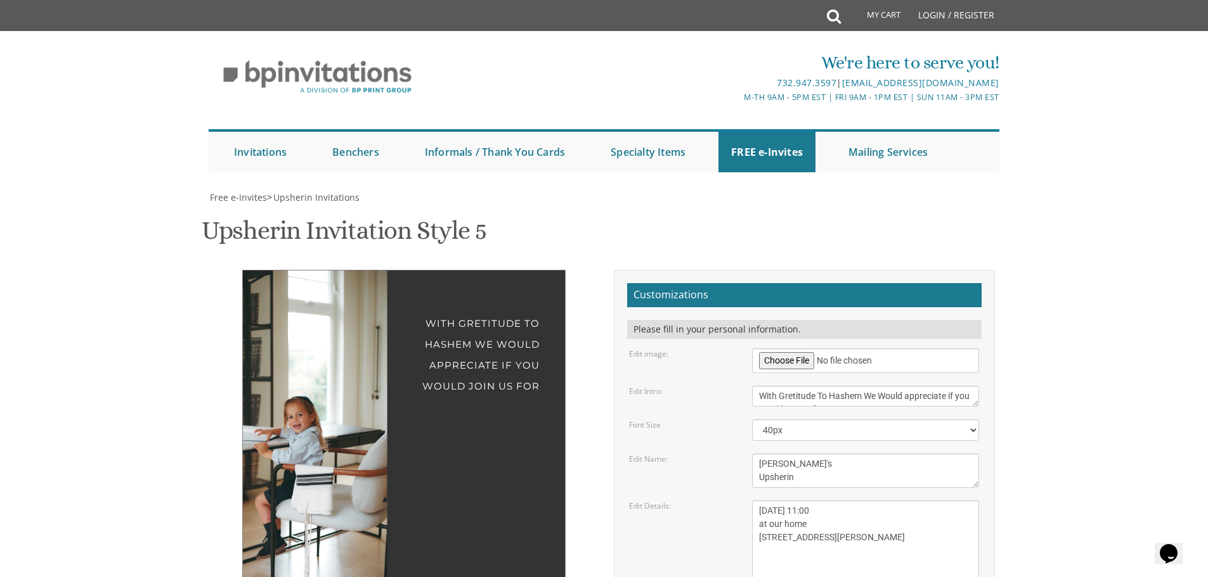
click at [816, 386] on textarea "Please join us for" at bounding box center [865, 396] width 227 height 21
click at [626, 420] on div "Font Size 20px 30px 40px 50px" at bounding box center [803, 431] width 369 height 22
drag, startPoint x: 413, startPoint y: 185, endPoint x: 423, endPoint y: 154, distance: 32.7
click at [419, 397] on div "Ari's Upsherin" at bounding box center [403, 533] width 271 height 273
drag, startPoint x: 340, startPoint y: 158, endPoint x: 336, endPoint y: 238, distance: 80.0
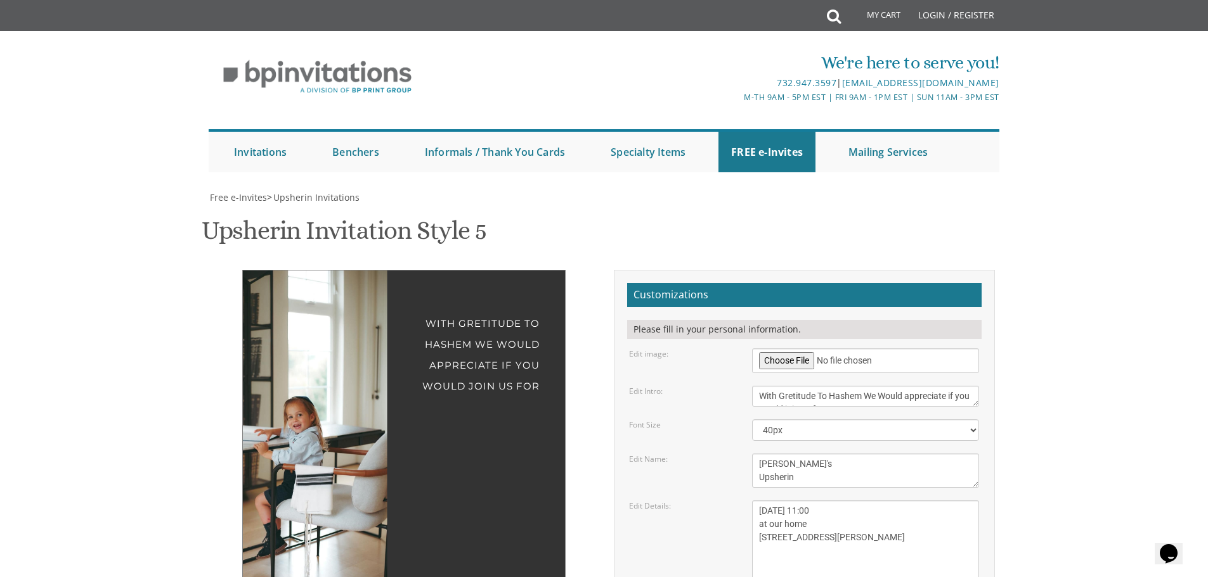
click at [336, 271] on img at bounding box center [278, 434] width 217 height 326
drag, startPoint x: 333, startPoint y: 208, endPoint x: 324, endPoint y: 273, distance: 65.4
click at [324, 273] on img at bounding box center [278, 434] width 217 height 326
click at [330, 271] on img at bounding box center [278, 434] width 217 height 326
click at [719, 283] on h2 "Customizations" at bounding box center [804, 295] width 354 height 24
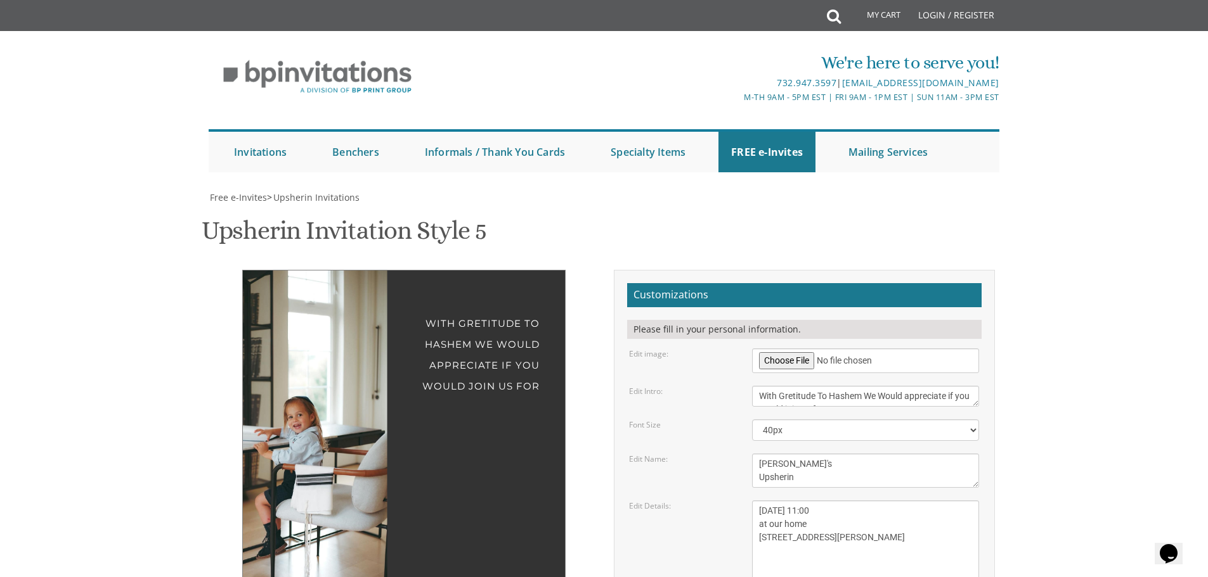
click at [726, 283] on h2 "Customizations" at bounding box center [804, 295] width 354 height 24
click at [778, 420] on select "20px 30px 40px 50px" at bounding box center [865, 431] width 227 height 22
click at [752, 420] on select "20px 30px 40px 50px" at bounding box center [865, 431] width 227 height 22
click at [787, 420] on select "20px 30px 40px 50px" at bounding box center [865, 431] width 227 height 22
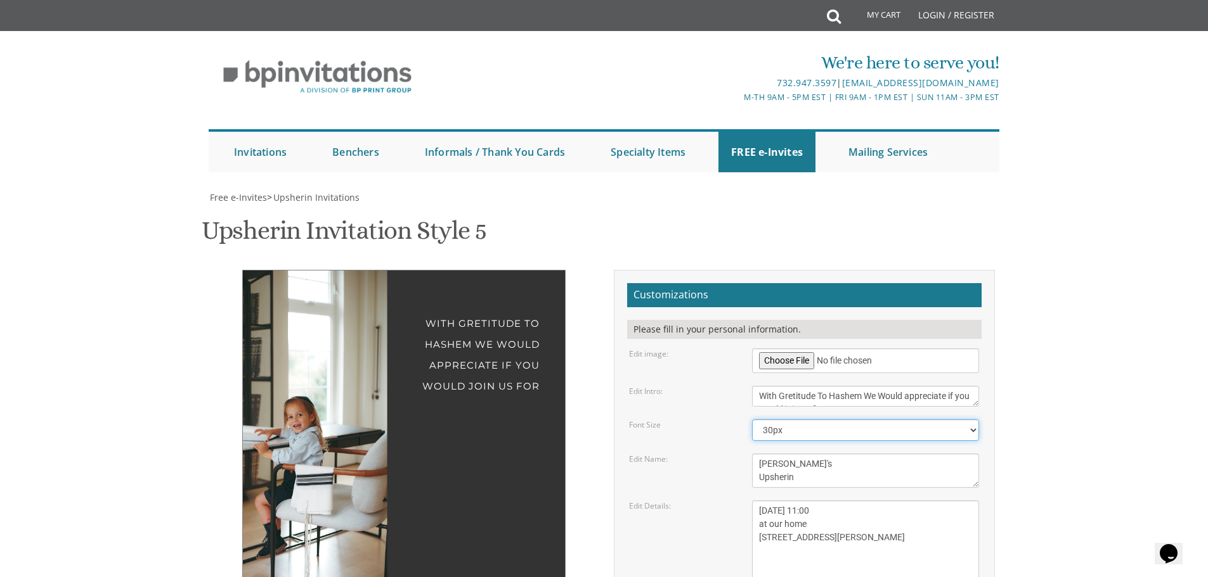
click at [752, 420] on select "20px 30px 40px 50px" at bounding box center [865, 431] width 227 height 22
click at [784, 420] on select "20px 30px 40px 50px" at bounding box center [865, 431] width 227 height 22
select select "20px"
click at [752, 420] on select "20px 30px 40px 50px" at bounding box center [865, 431] width 227 height 22
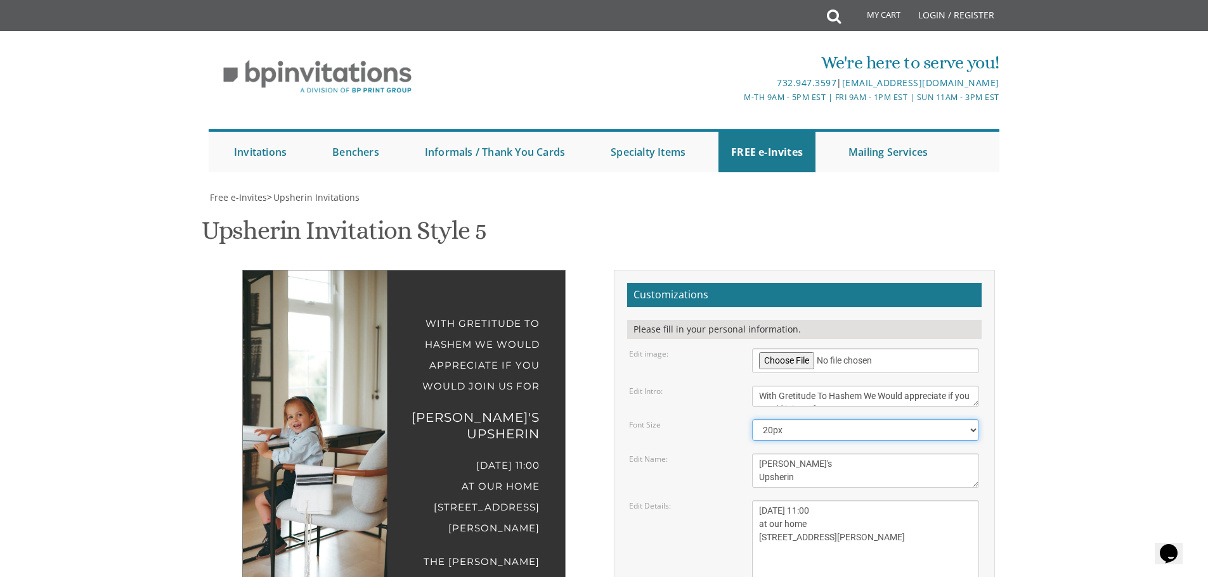
scroll to position [190, 0]
drag, startPoint x: 332, startPoint y: 328, endPoint x: 306, endPoint y: 375, distance: 53.1
click at [306, 375] on img at bounding box center [278, 434] width 217 height 326
click at [780, 420] on select "20px 30px 40px 50px" at bounding box center [865, 431] width 227 height 22
click at [688, 420] on div "Font Size 20px 30px 40px 50px" at bounding box center [803, 431] width 369 height 22
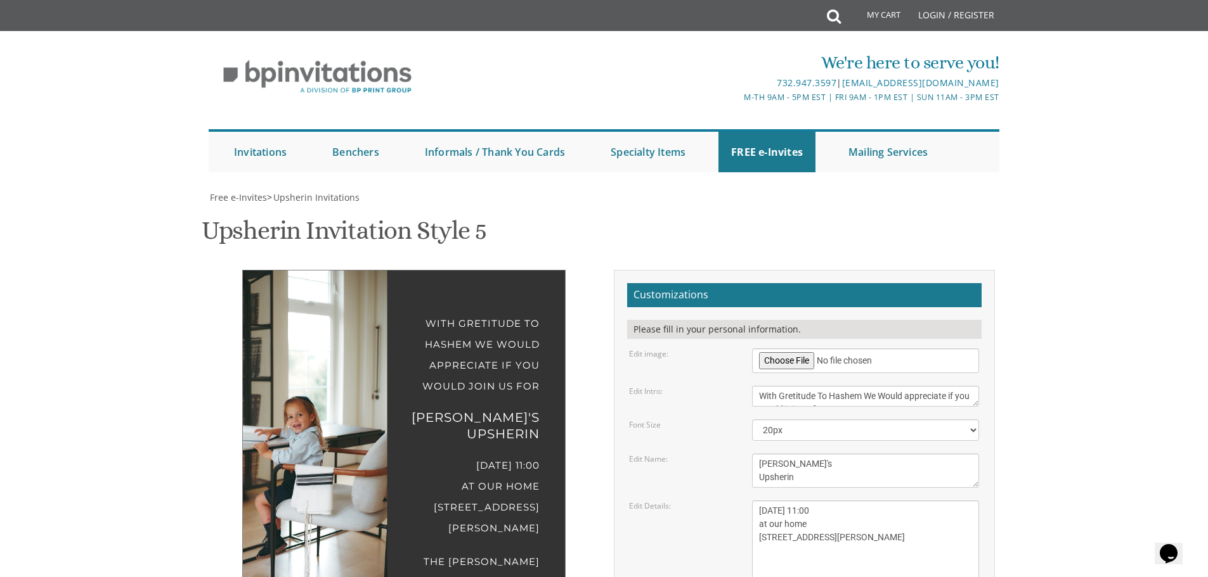
drag, startPoint x: 325, startPoint y: 280, endPoint x: 325, endPoint y: 337, distance: 57.1
click at [325, 337] on img at bounding box center [278, 434] width 217 height 326
drag, startPoint x: 215, startPoint y: 281, endPoint x: 336, endPoint y: 281, distance: 121.1
click at [214, 281] on div "With Gretitude To Hashem We Would appreciate if you would join us for Ari's Ups…" at bounding box center [404, 440] width 381 height 341
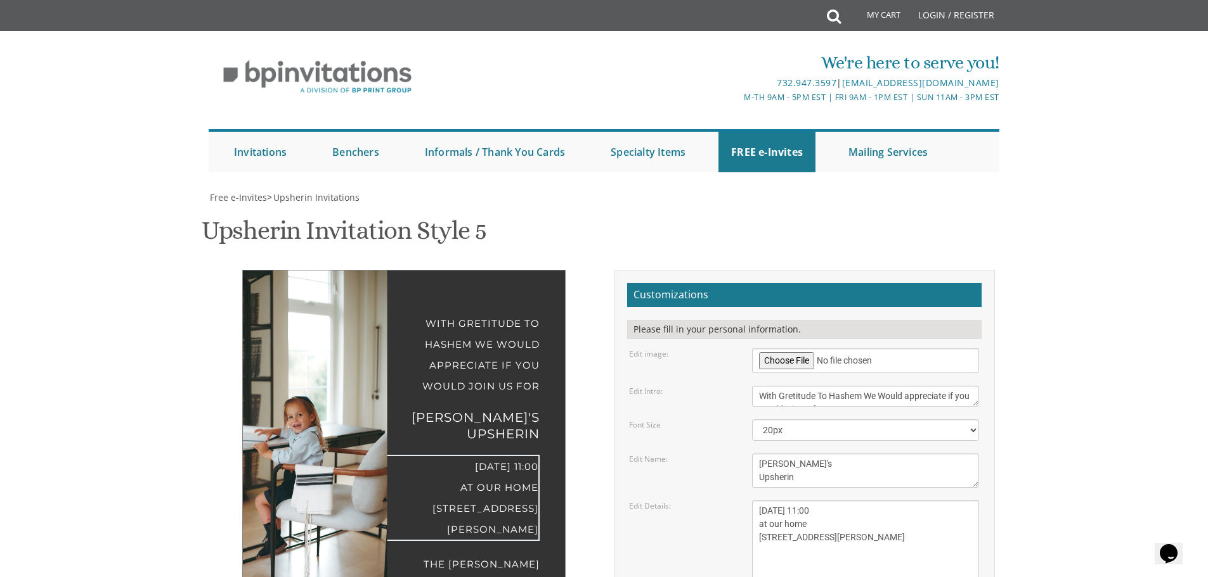
click at [820, 501] on textarea "Sunday, March 15th 1:00 pm at our home 1750 E 12th street Brookyln, New York" at bounding box center [865, 544] width 227 height 87
type textarea "Friday , Oct 3th 11:00 at our home 3 Elgin CT Highland Mills NY 10930"
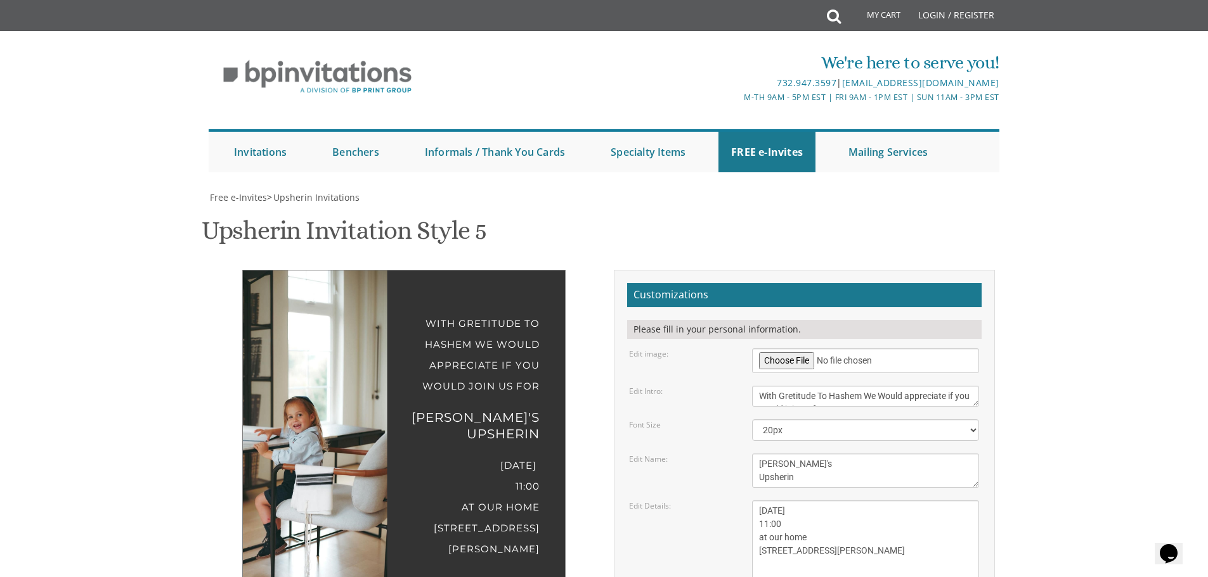
click at [623, 501] on div "Edit Details: Sunday, March 15th 1:00 pm at our home 1750 E 12th street Brookyl…" at bounding box center [803, 544] width 369 height 87
click at [804, 420] on select "20px 30px 40px 50px" at bounding box center [865, 431] width 227 height 22
click at [752, 420] on select "20px 30px 40px 50px" at bounding box center [865, 431] width 227 height 22
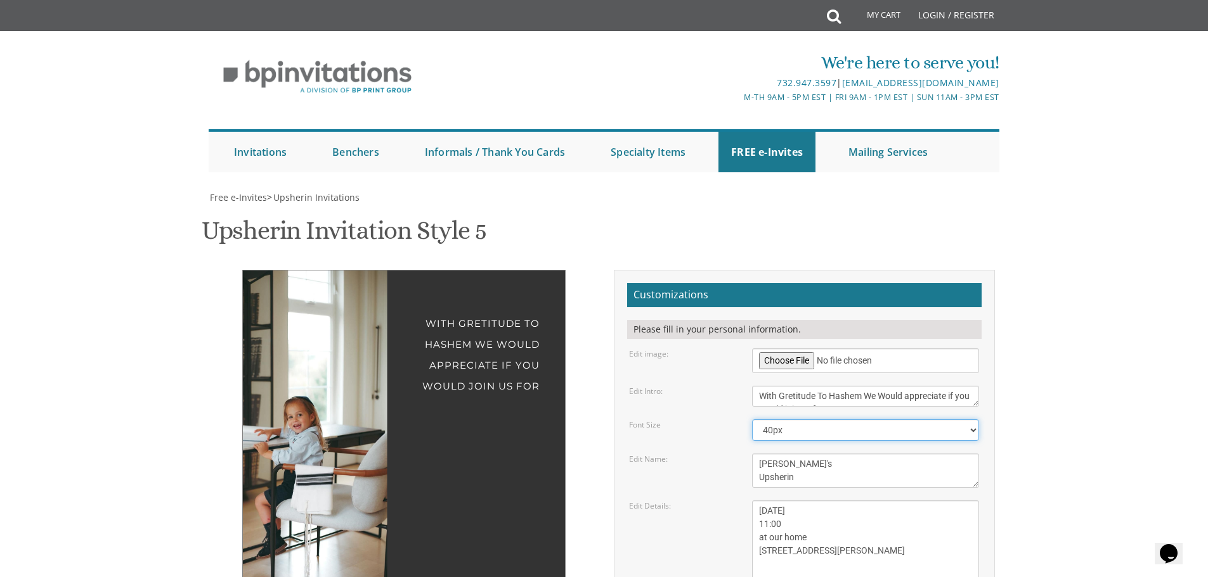
click at [810, 420] on select "20px 30px 40px 50px" at bounding box center [865, 431] width 227 height 22
select select "20px"
click at [752, 420] on select "20px 30px 40px 50px" at bounding box center [865, 431] width 227 height 22
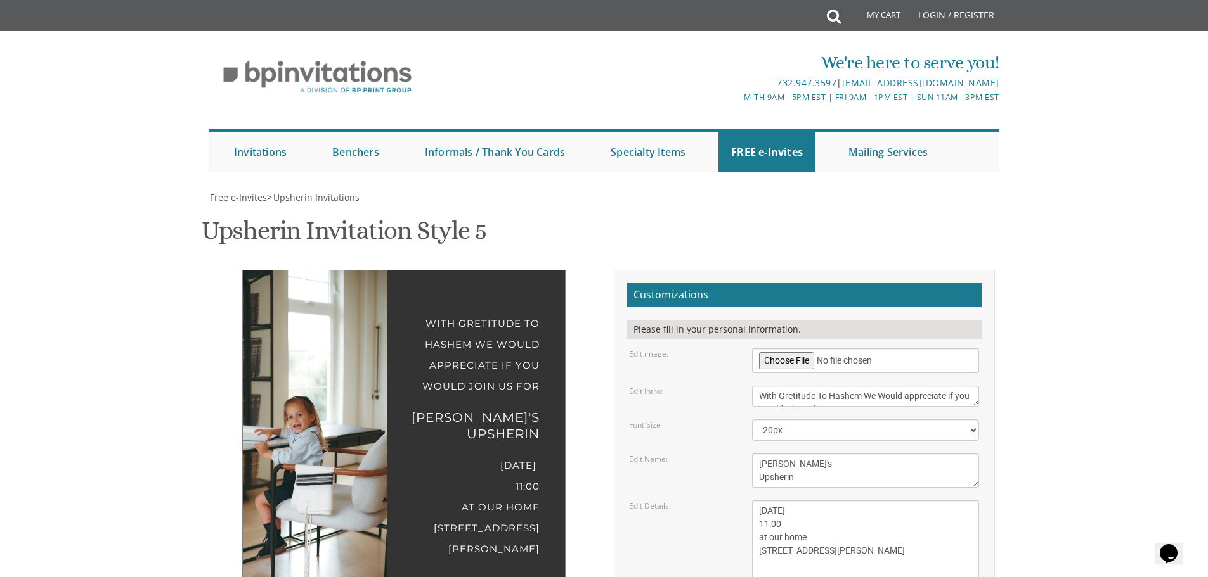
click at [797, 501] on textarea "Sunday, March 15th 1:00 pm at our home 1750 E 12th street Brookyln, New York" at bounding box center [865, 544] width 227 height 87
click at [694, 501] on div "Edit Details: Sunday, March 15th 1:00 pm at our home 1750 E 12th street Brookyl…" at bounding box center [803, 544] width 369 height 87
click at [834, 501] on textarea "Sunday, March 15th 1:00 pm at our home 1750 E 12th street Brookyln, New York" at bounding box center [865, 544] width 227 height 87
click at [673, 501] on div "Edit Details: Sunday, March 15th 1:00 pm at our home 1750 E 12th street Brookyl…" at bounding box center [803, 544] width 369 height 87
click at [706, 501] on div "Edit Details: Sunday, March 15th 1:00 pm at our home 1750 E 12th street Brookyl…" at bounding box center [803, 544] width 369 height 87
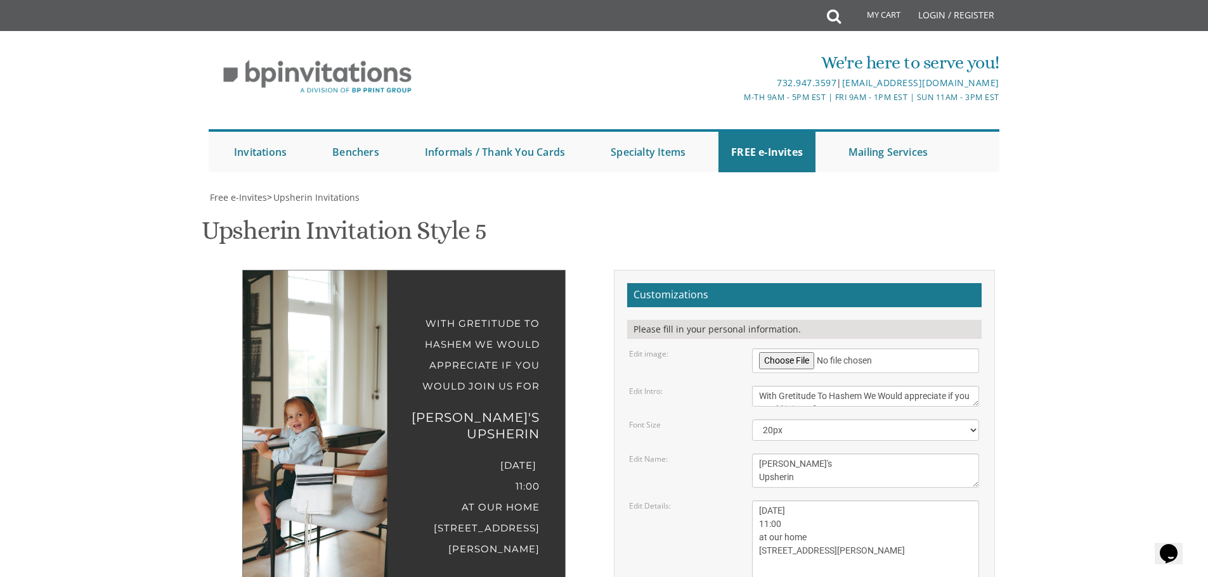
click at [58, 172] on body "My Cart Total: View Cart Item(s) Submit My Cart Total: View Cart Item(s) Login …" at bounding box center [604, 546] width 1208 height 1093
click at [807, 501] on textarea "Sunday, March 15th 1:00 pm at our home 1750 E 12th street Brookyln, New York" at bounding box center [865, 544] width 227 height 87
click at [829, 501] on textarea "Sunday, March 15th 1:00 pm at our home 1750 E 12th street Brookyln, New York" at bounding box center [865, 544] width 227 height 87
click at [517, 455] on div "Friday , Oct 3th 11:00 at our home 3 Elgin CT Highland Mills NY 10930" at bounding box center [403, 508] width 271 height 107
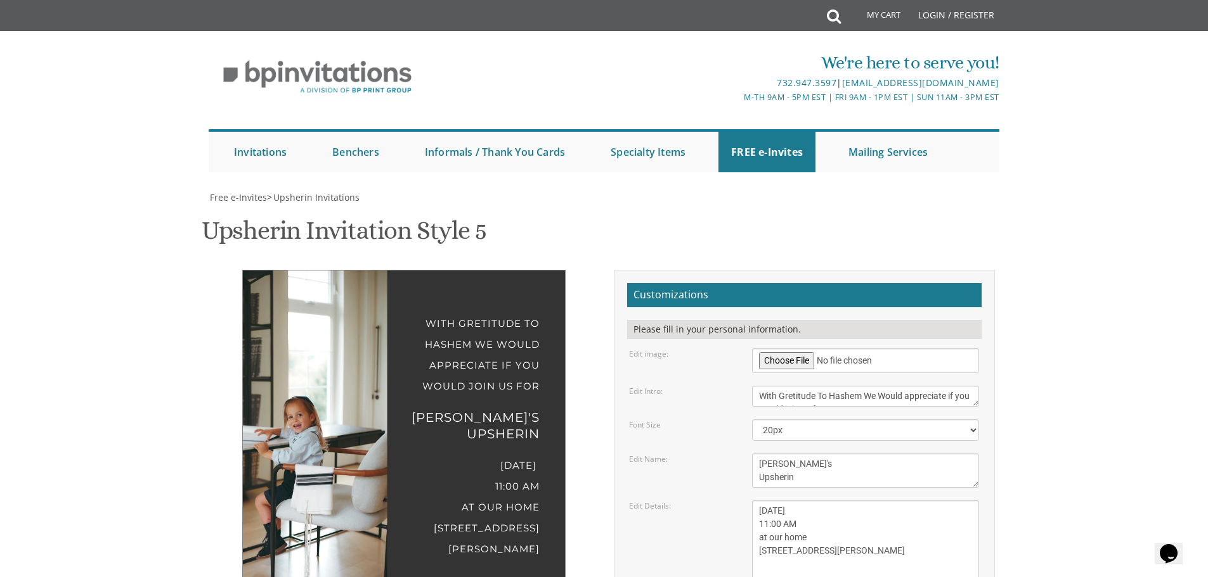
click at [817, 501] on textarea "Sunday, March 15th 1:00 pm at our home 1750 E 12th street Brookyln, New York" at bounding box center [865, 544] width 227 height 87
click at [792, 501] on textarea "Sunday, March 15th 1:00 pm at our home 1750 E 12th street Brookyln, New York" at bounding box center [865, 544] width 227 height 87
click at [784, 501] on textarea "Sunday, March 15th 1:00 pm at our home 1750 E 12th street Brookyln, New York" at bounding box center [865, 544] width 227 height 87
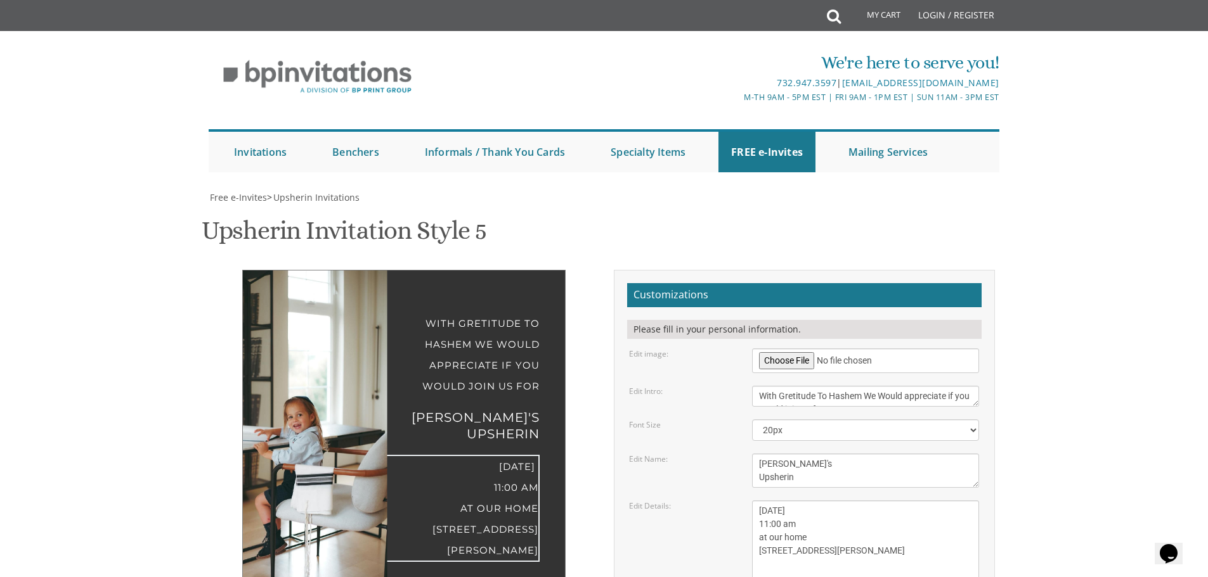
click at [806, 501] on textarea "Sunday, March 15th 1:00 pm at our home 1750 E 12th street Brookyln, New York" at bounding box center [865, 544] width 227 height 87
type textarea "Friday , Oct 3th 11:00 am at our home 3 Elgin CT Highland Mills NY 10930"
click at [527, 455] on div "Friday , Oct 3th 11:00 am at our home 3 Elgin CT Highland Mills NY 10930" at bounding box center [403, 507] width 271 height 105
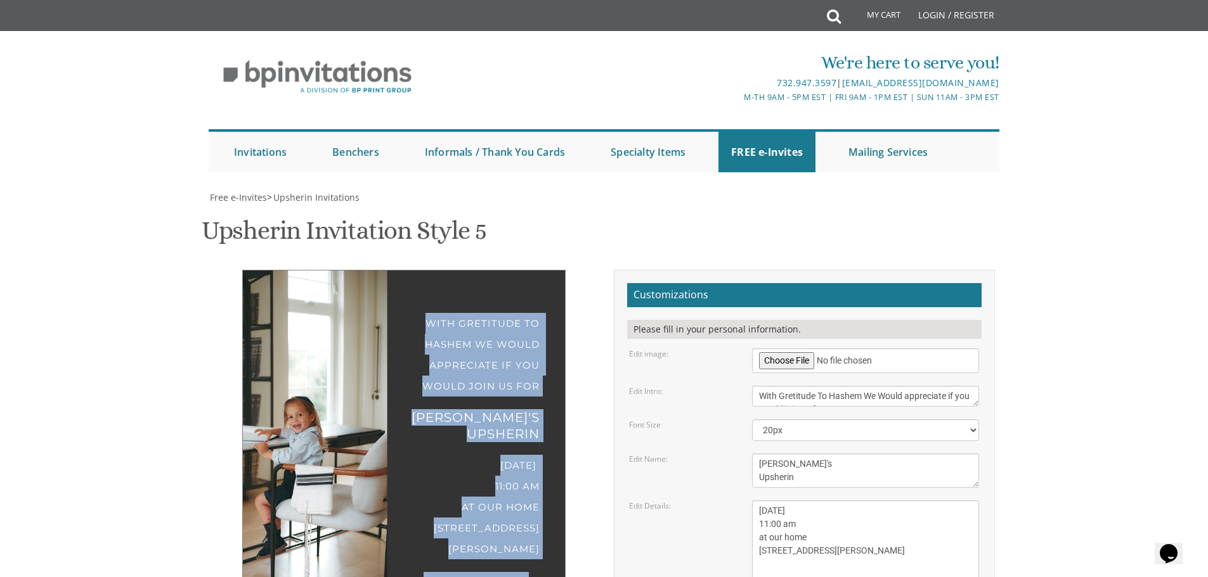
drag, startPoint x: 448, startPoint y: 150, endPoint x: 550, endPoint y: 408, distance: 278.0
click at [550, 409] on div "With Gretitude To Hashem We Would appreciate if you would join us for Ari's Ups…" at bounding box center [403, 451] width 323 height 362
copy div "With Gretitude To Hashem We Would appreciate if you would join us for Ari's Ups…"
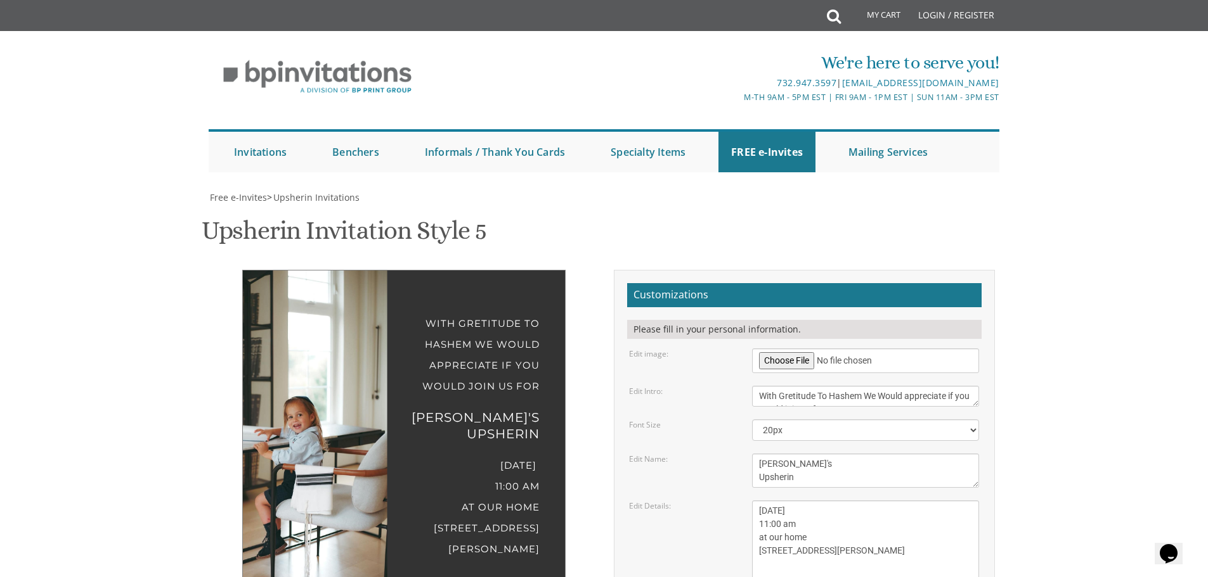
click at [815, 501] on textarea "Sunday, March 15th 1:00 pm at our home 1750 E 12th street Brookyln, New York" at bounding box center [865, 544] width 227 height 87
click at [689, 501] on div "Edit Details: Sunday, March 15th 1:00 pm at our home 1750 E 12th street Brookyl…" at bounding box center [803, 544] width 369 height 87
click at [792, 386] on textarea "Please join us for" at bounding box center [865, 396] width 227 height 21
click at [880, 386] on textarea "Please join us for" at bounding box center [865, 396] width 227 height 21
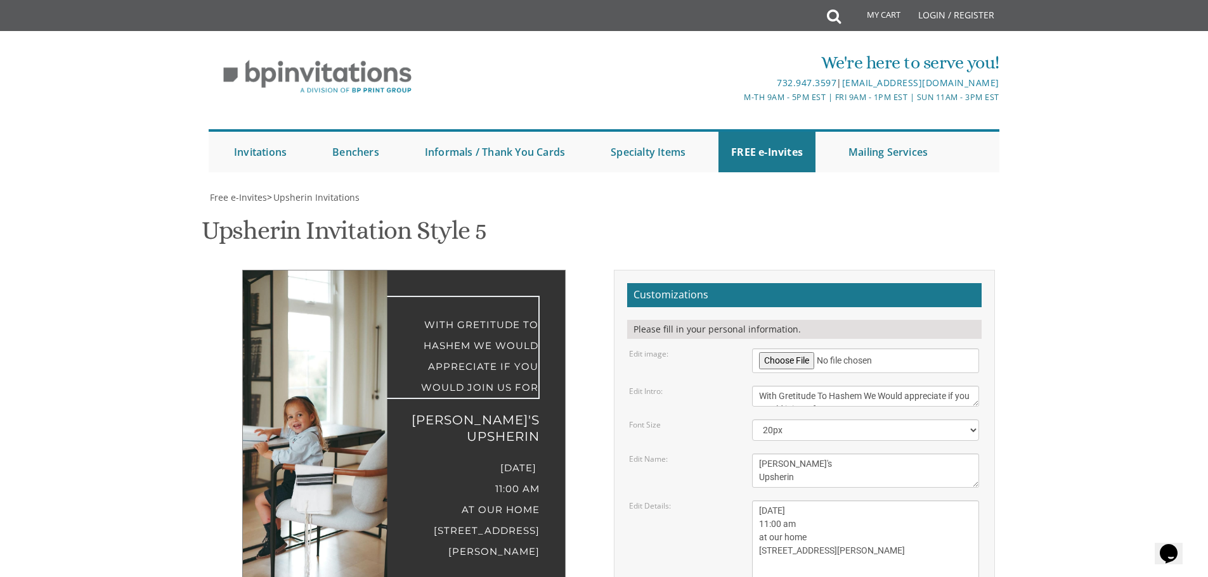
scroll to position [13, 0]
drag, startPoint x: 941, startPoint y: 207, endPoint x: 905, endPoint y: 208, distance: 36.2
click at [903, 386] on textarea "Please join us for" at bounding box center [865, 396] width 227 height 21
click at [918, 386] on textarea "Please join us for" at bounding box center [865, 396] width 227 height 21
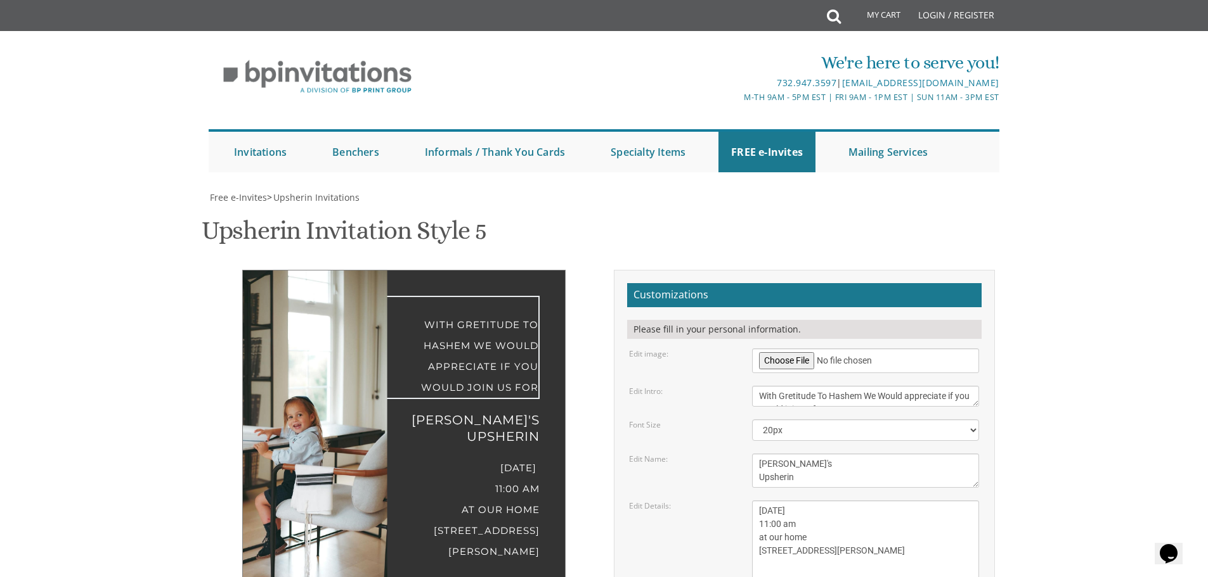
drag, startPoint x: 799, startPoint y: 207, endPoint x: 699, endPoint y: 174, distance: 104.8
click at [699, 283] on form "Customizations Please fill in your personal information. Edit image: Edit Intro…" at bounding box center [804, 508] width 354 height 451
type textarea "join us for"
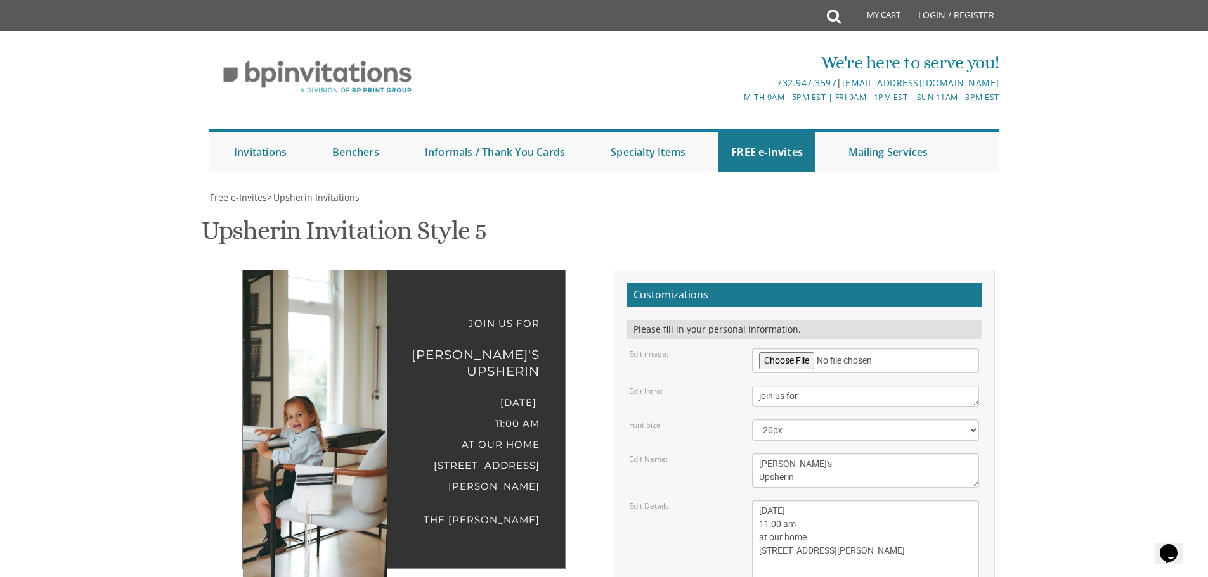
click at [962, 283] on form "Customizations Please fill in your personal information. Edit image: Edit Intro…" at bounding box center [804, 508] width 354 height 451
click at [293, 303] on img at bounding box center [278, 434] width 217 height 326
drag, startPoint x: 789, startPoint y: 230, endPoint x: 787, endPoint y: 238, distance: 8.6
click at [789, 420] on select "20px 30px 40px 50px" at bounding box center [865, 431] width 227 height 22
select select "40px"
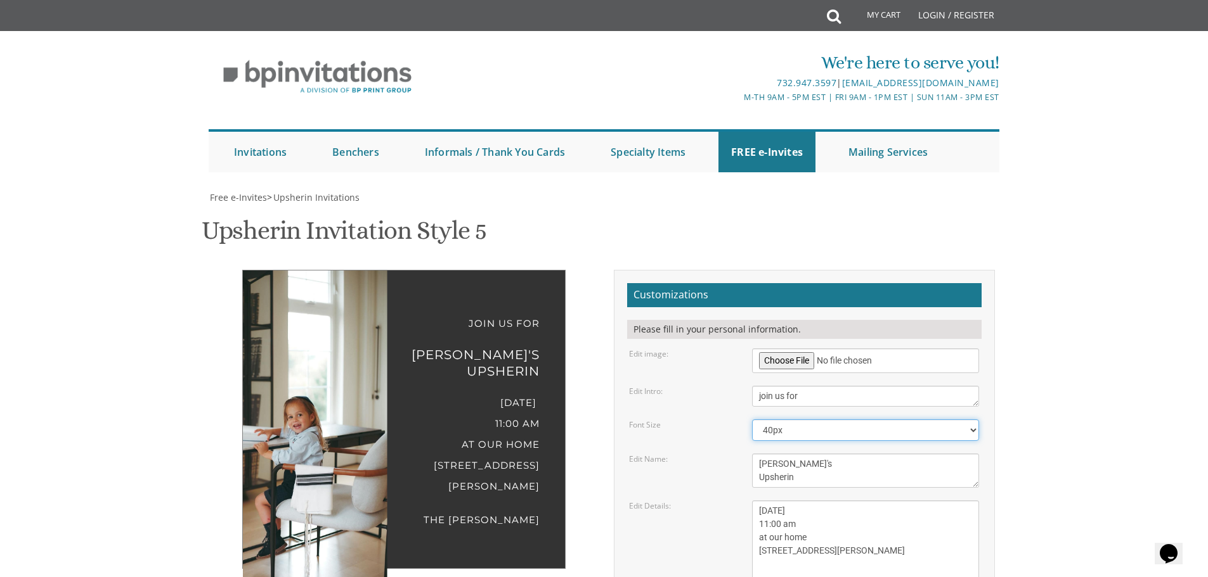
click at [752, 420] on select "20px 30px 40px 50px" at bounding box center [865, 431] width 227 height 22
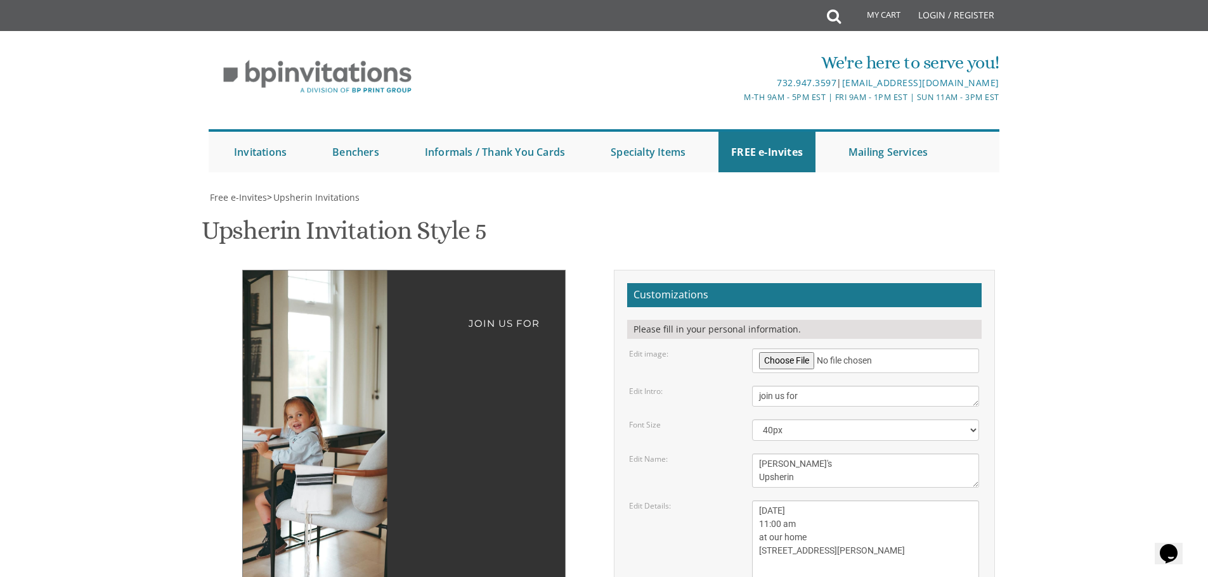
click at [756, 386] on textarea "Please join us for" at bounding box center [865, 396] width 227 height 21
click at [469, 296] on div "join us for" at bounding box center [403, 316] width 271 height 41
click at [805, 283] on form "Customizations Please fill in your personal information. Edit image: Edit Intro…" at bounding box center [804, 508] width 354 height 451
click at [806, 386] on textarea "Please join us for" at bounding box center [865, 396] width 227 height 21
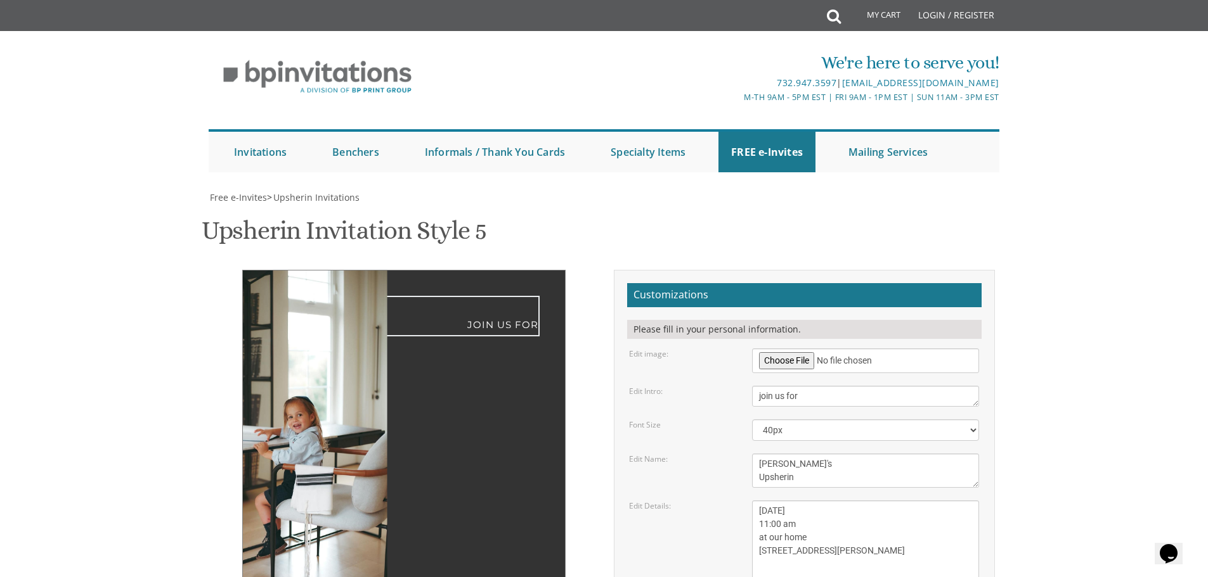
click at [806, 386] on textarea "Please join us for" at bounding box center [865, 396] width 227 height 21
paste textarea "WITH GRETITUDE TO HASHEM WE WOULD APPRECIATE IF YOU WOULD"
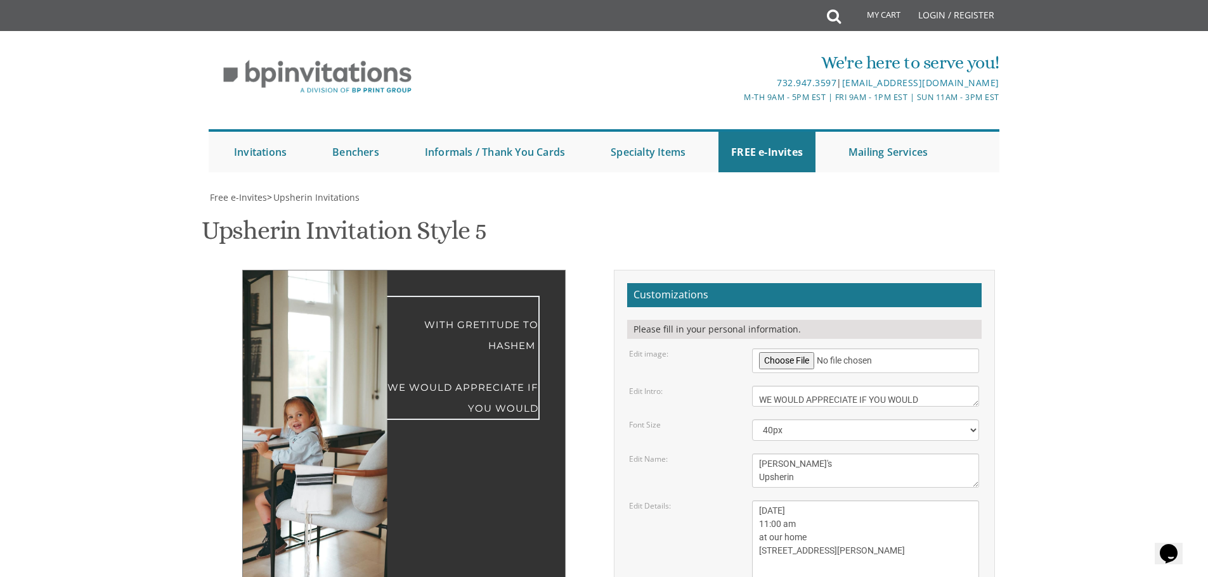
click at [782, 386] on textarea "Please join us for" at bounding box center [865, 396] width 227 height 21
click at [758, 386] on textarea "Please join us for" at bounding box center [865, 396] width 227 height 21
click at [887, 386] on textarea "Please join us for" at bounding box center [865, 396] width 227 height 21
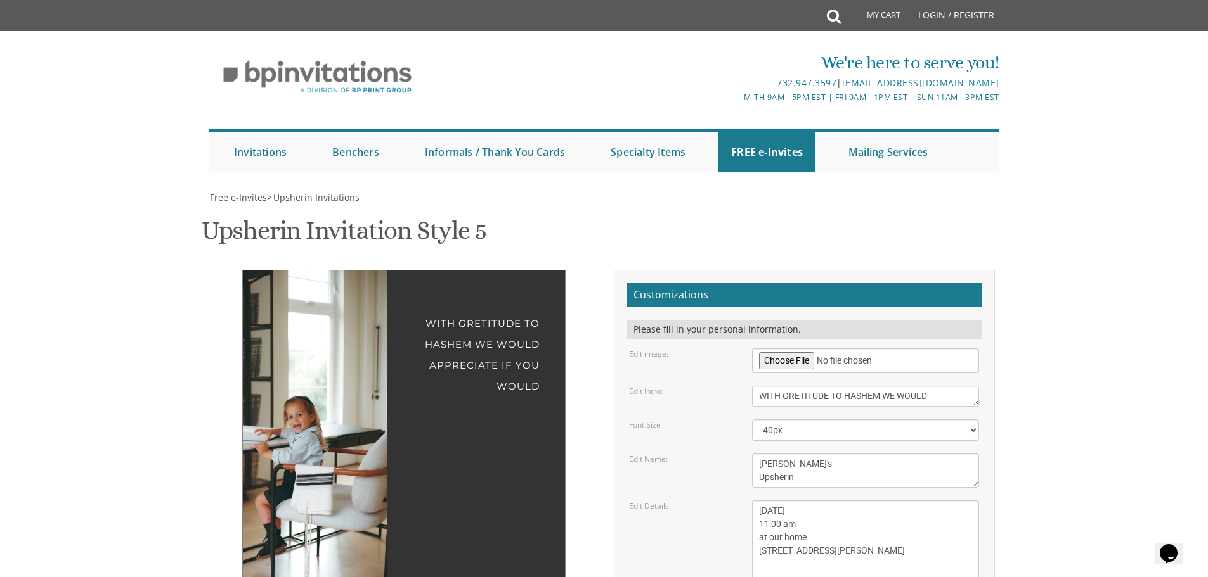
click at [938, 386] on textarea "Please join us for" at bounding box center [865, 396] width 227 height 21
click at [897, 386] on textarea "Please join us for" at bounding box center [865, 396] width 227 height 21
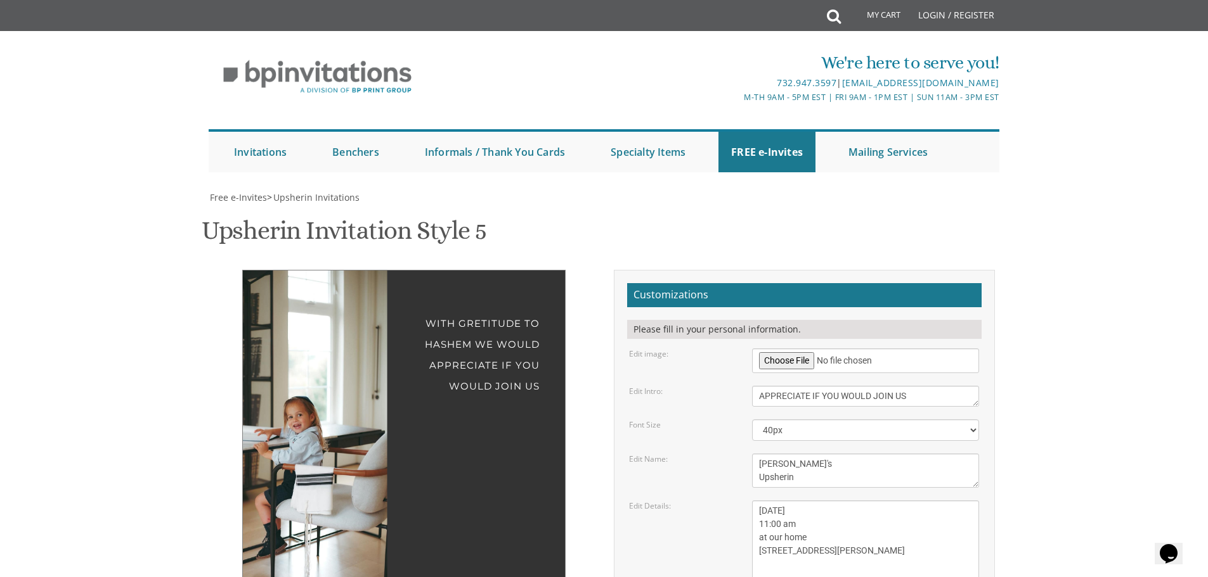
click at [941, 386] on textarea "Please join us for" at bounding box center [865, 396] width 227 height 21
type textarea "WITH GRETITUDE TO HASHEM WE WOULD APPRECIATE IF YOU WOULD JOIN US FOR"
drag, startPoint x: 1173, startPoint y: 234, endPoint x: 1118, endPoint y: 230, distance: 55.3
click at [327, 361] on img at bounding box center [278, 434] width 217 height 326
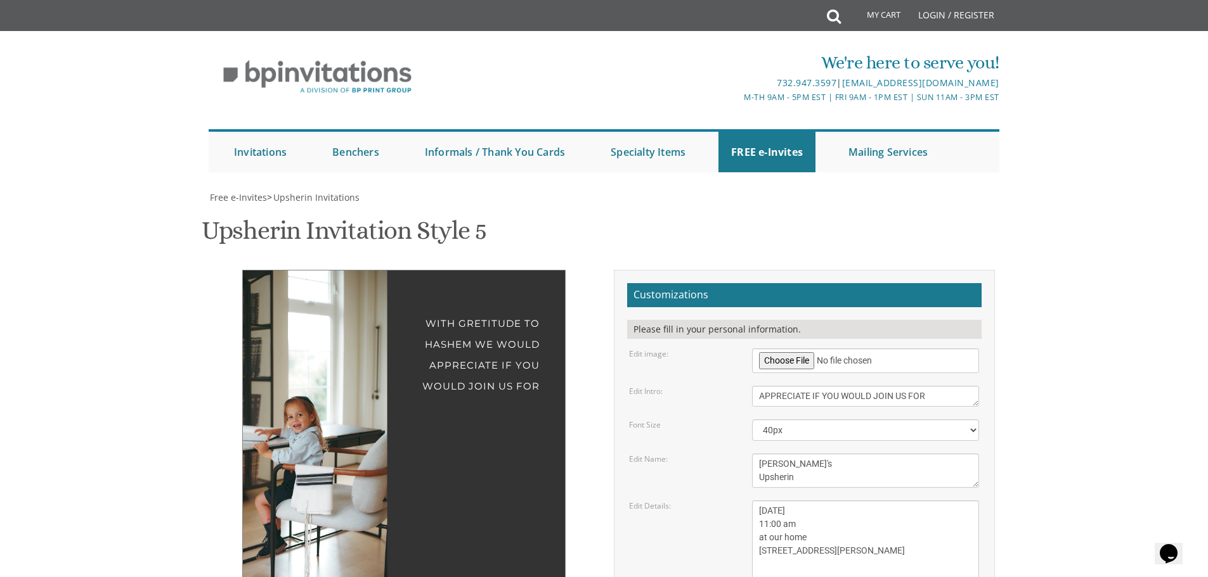
drag, startPoint x: 811, startPoint y: 321, endPoint x: 824, endPoint y: 321, distance: 12.7
click at [824, 501] on textarea "Sunday, March 15th 1:00 pm at our home 1750 E 12th street Brookyln, New York" at bounding box center [865, 544] width 227 height 87
drag, startPoint x: 811, startPoint y: 318, endPoint x: 837, endPoint y: 318, distance: 26.6
click at [837, 501] on textarea "Sunday, March 15th 1:00 pm at our home 1750 E 12th street Brookyln, New York" at bounding box center [865, 544] width 227 height 87
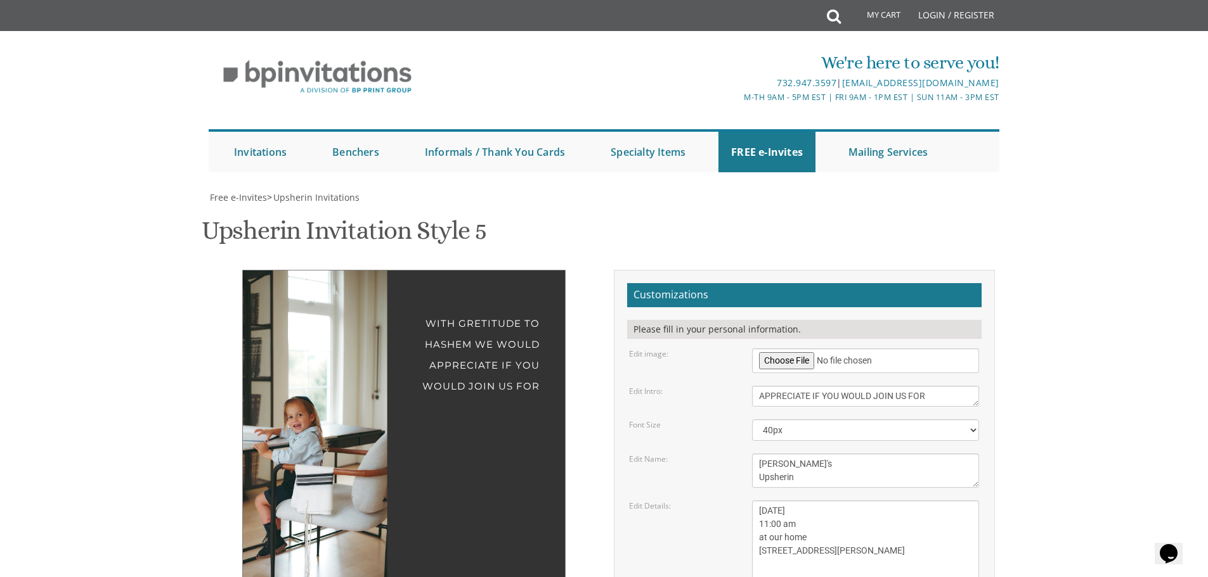
click at [810, 501] on textarea "Sunday, March 15th 1:00 pm at our home 1750 E 12th street Brookyln, New York" at bounding box center [865, 544] width 227 height 87
click at [910, 501] on textarea "Sunday, March 15th 1:00 pm at our home 1750 E 12th street Brookyln, New York" at bounding box center [865, 544] width 227 height 87
click at [815, 501] on textarea "Sunday, March 15th 1:00 pm at our home 1750 E 12th street Brookyln, New York" at bounding box center [865, 544] width 227 height 87
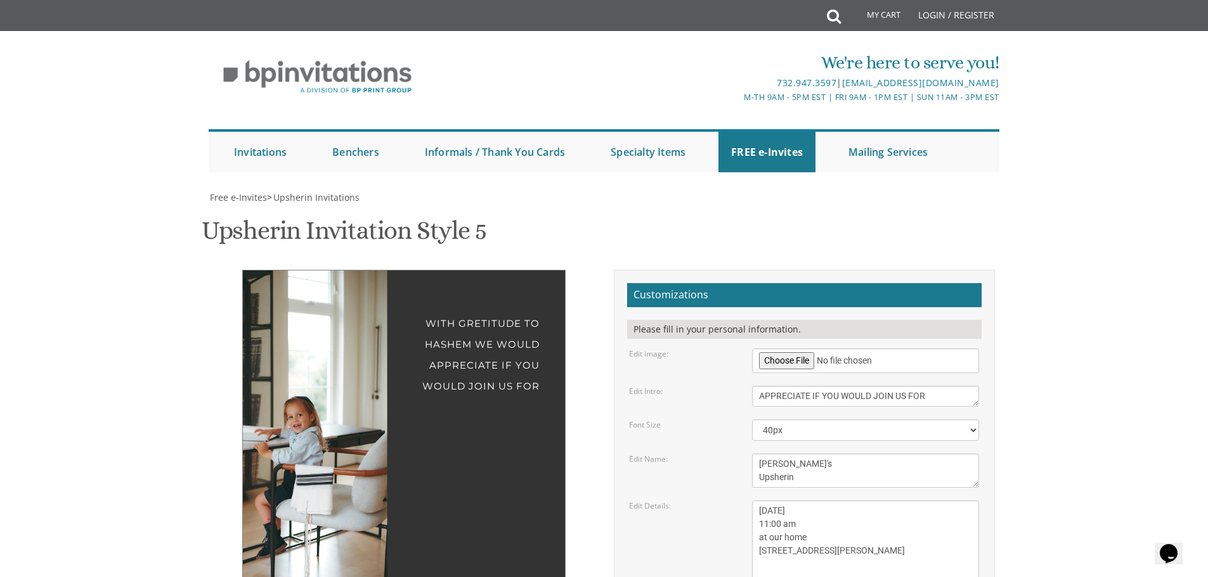
click at [808, 501] on textarea "Sunday, March 15th 1:00 pm at our home 1750 E 12th street Brookyln, New York" at bounding box center [865, 544] width 227 height 87
type textarea "Friday , Oct3rd 11:00 am at our home 3 Elgin CT Highland Mills NY 10930"
click at [850, 454] on textarea "Ari's Upsherin" at bounding box center [865, 471] width 227 height 34
click at [847, 501] on textarea "Sunday, March 15th 1:00 pm at our home 1750 E 12th street Brookyln, New York" at bounding box center [865, 544] width 227 height 87
click at [642, 501] on div "Edit Details: Sunday, March 15th 1:00 pm at our home 1750 E 12th street Brookyl…" at bounding box center [803, 544] width 369 height 87
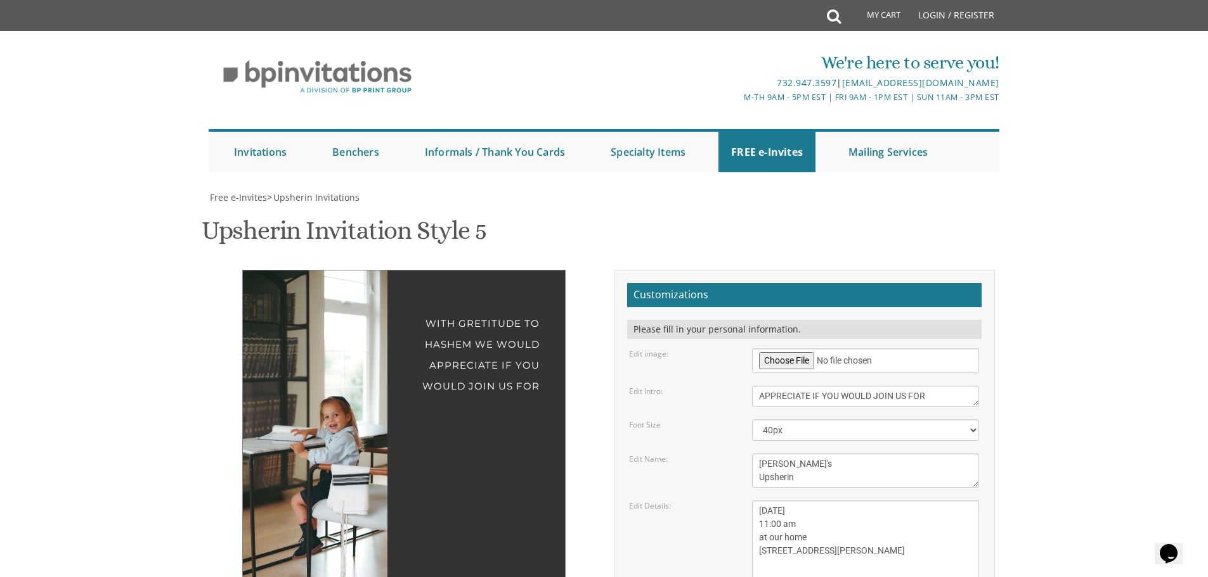
drag, startPoint x: 339, startPoint y: 341, endPoint x: 373, endPoint y: 360, distance: 39.7
click at [374, 361] on img at bounding box center [314, 434] width 217 height 326
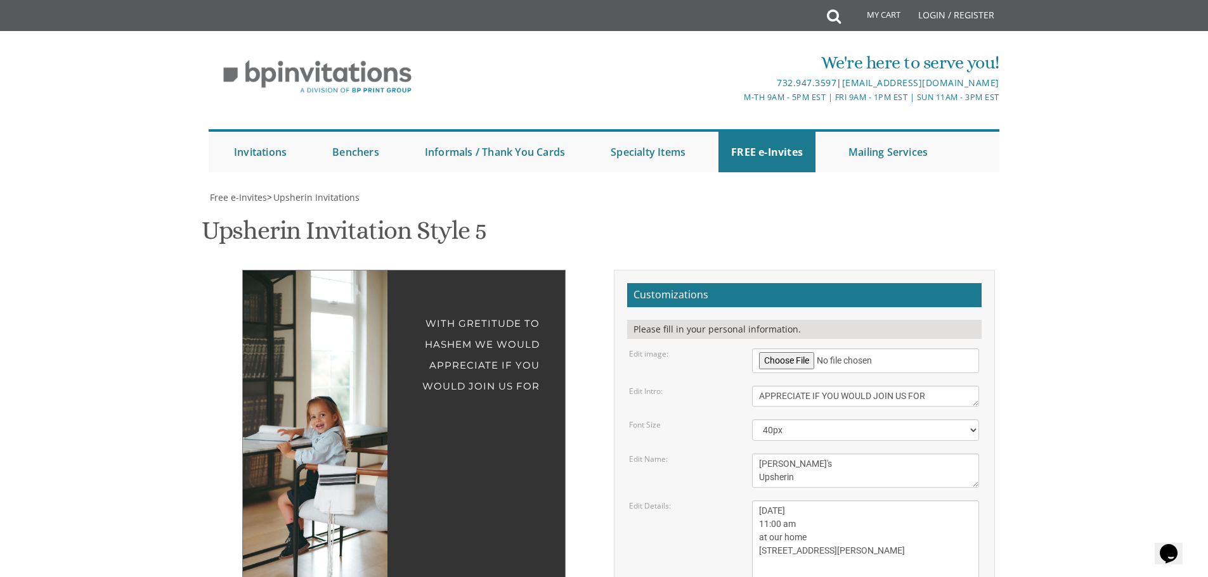
drag, startPoint x: 368, startPoint y: 377, endPoint x: 356, endPoint y: 390, distance: 17.9
click at [356, 390] on img at bounding box center [301, 434] width 217 height 326
click at [309, 328] on img at bounding box center [301, 434] width 217 height 326
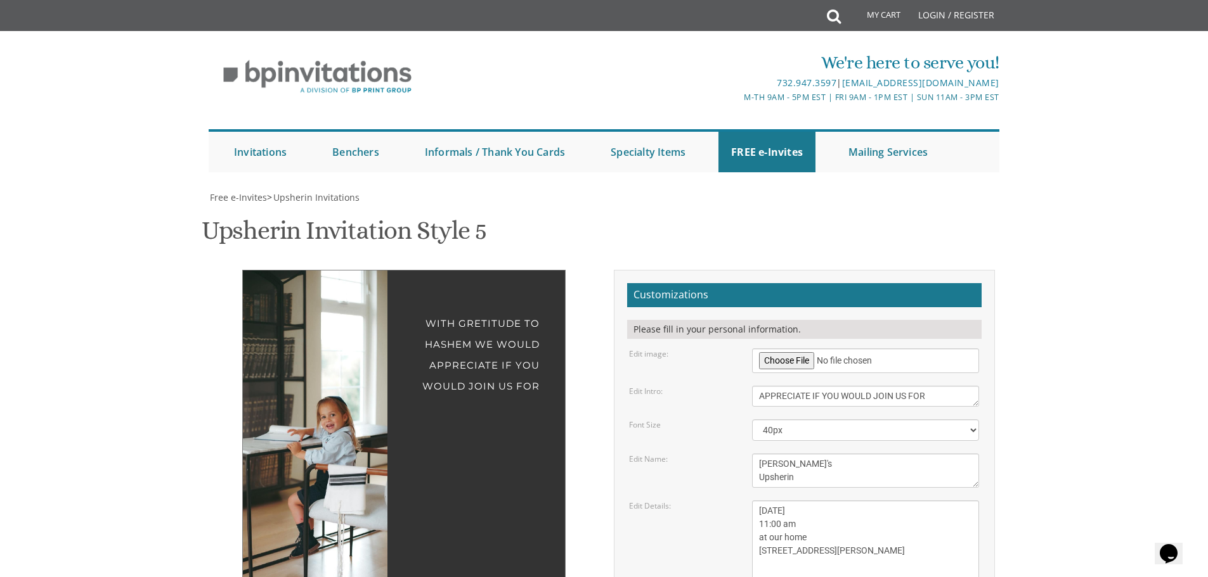
drag, startPoint x: 338, startPoint y: 297, endPoint x: 337, endPoint y: 321, distance: 24.7
click at [337, 321] on img at bounding box center [311, 434] width 217 height 326
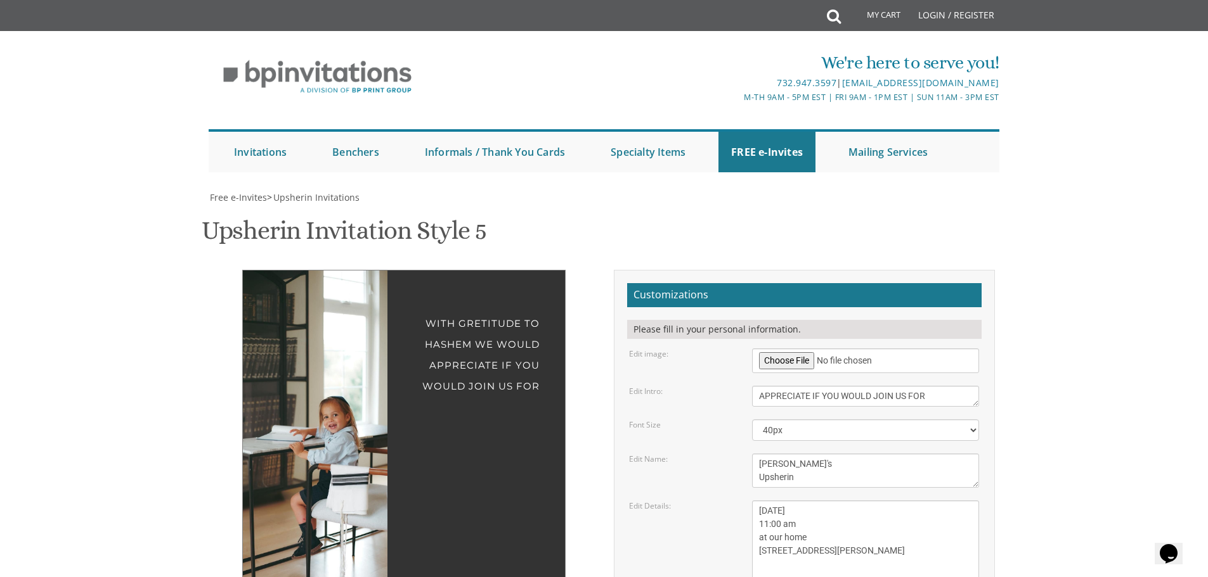
click at [323, 314] on img at bounding box center [313, 434] width 217 height 326
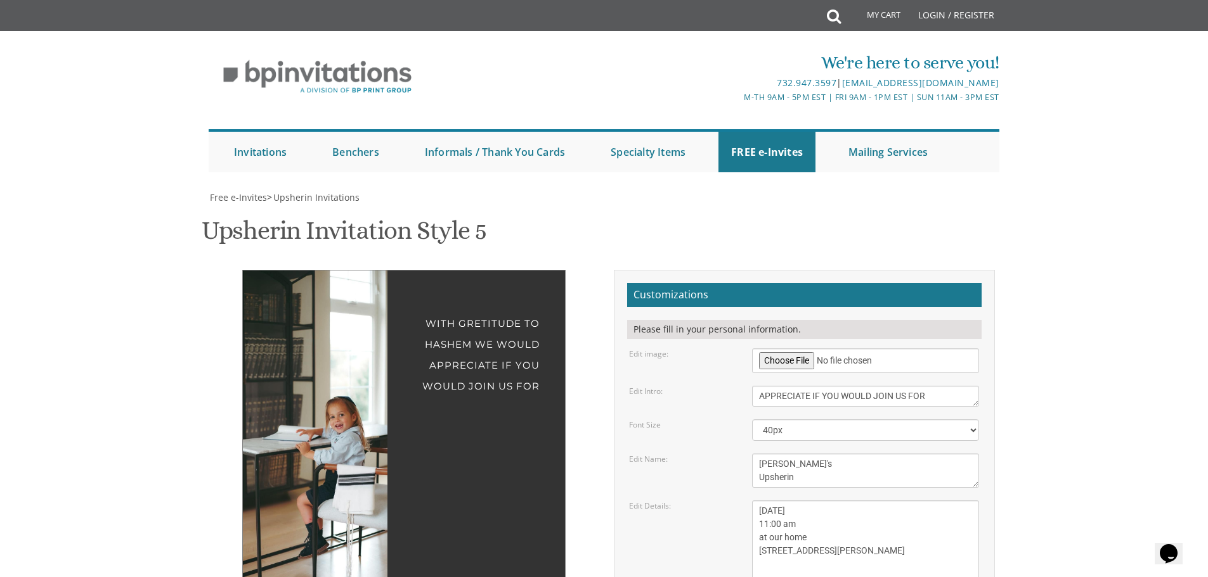
drag, startPoint x: 323, startPoint y: 314, endPoint x: 329, endPoint y: 317, distance: 6.8
click at [329, 317] on img at bounding box center [320, 434] width 217 height 326
click at [330, 395] on img at bounding box center [320, 434] width 217 height 326
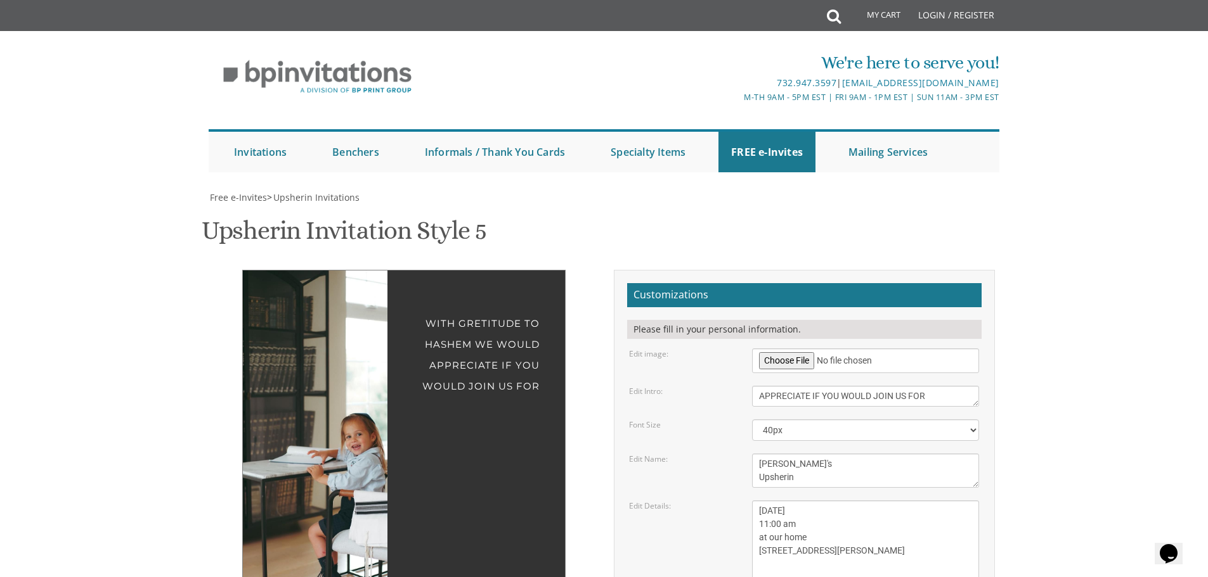
drag, startPoint x: 328, startPoint y: 395, endPoint x: 337, endPoint y: 438, distance: 44.0
click at [337, 438] on div "WITH GRETITUDE TO HASHEM WE WOULD APPRECIATE IF YOU WOULD JOIN US FOR Ari's Ups…" at bounding box center [403, 551] width 323 height 562
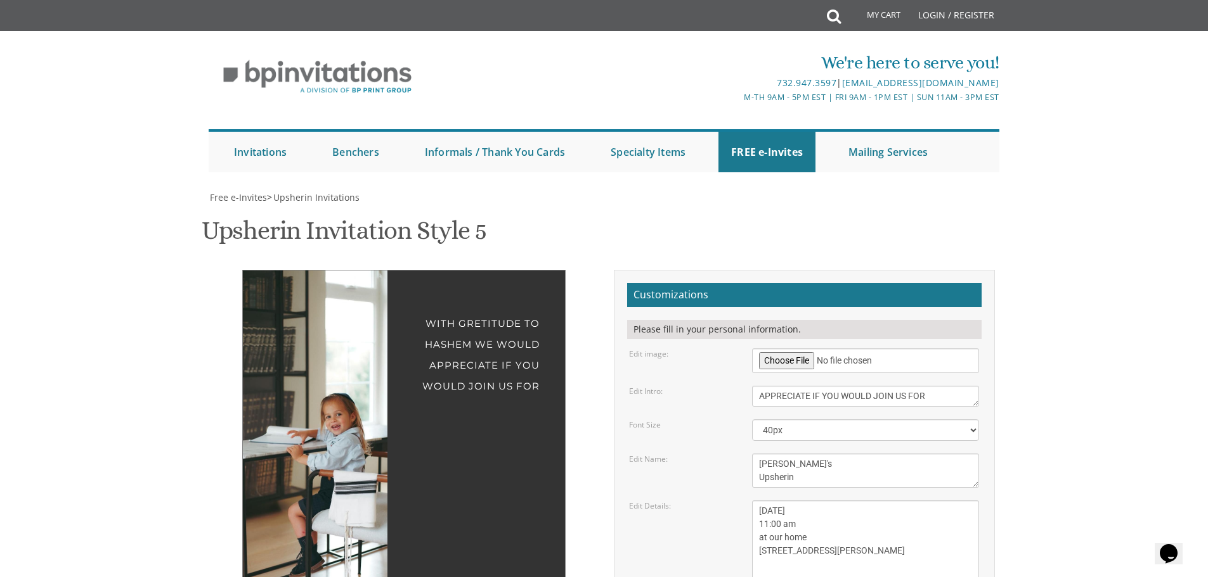
drag, startPoint x: 328, startPoint y: 347, endPoint x: 314, endPoint y: 333, distance: 20.2
click at [314, 333] on img at bounding box center [314, 436] width 247 height 370
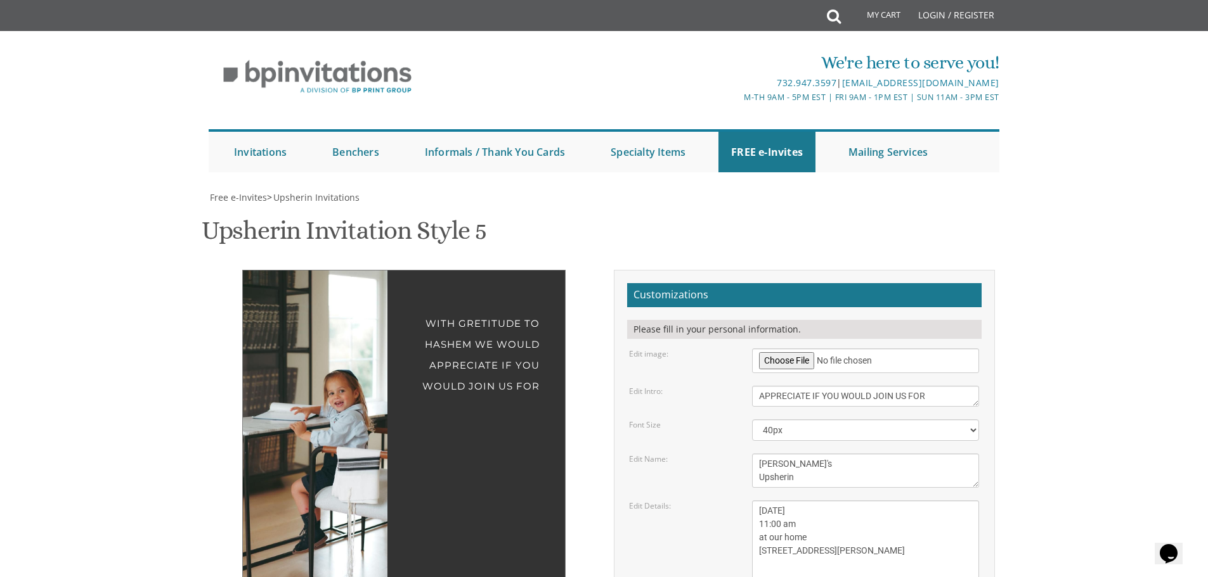
drag, startPoint x: 309, startPoint y: 396, endPoint x: 313, endPoint y: 333, distance: 62.2
click at [313, 333] on img at bounding box center [318, 413] width 247 height 370
click at [297, 316] on img at bounding box center [318, 413] width 247 height 370
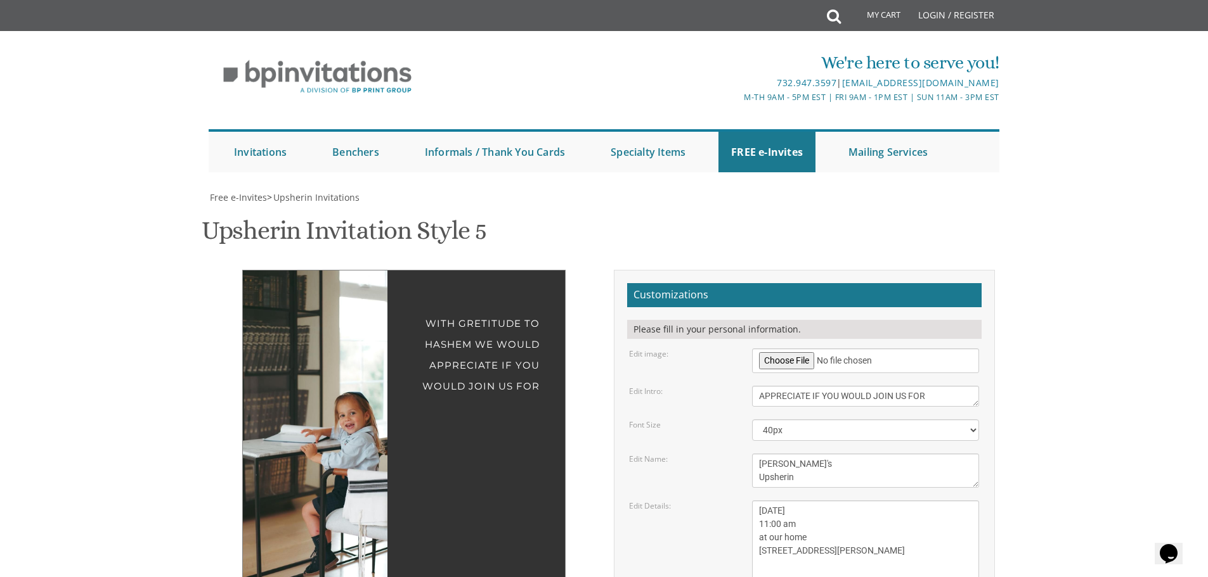
drag, startPoint x: 297, startPoint y: 316, endPoint x: 309, endPoint y: 302, distance: 18.0
click at [309, 304] on img at bounding box center [328, 435] width 247 height 370
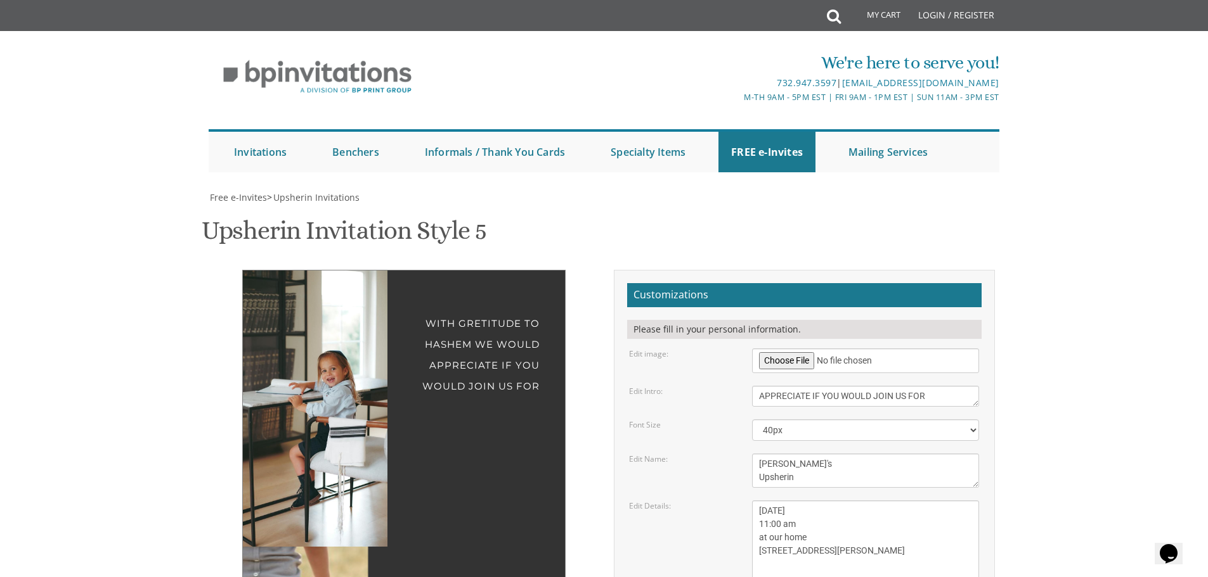
drag, startPoint x: 385, startPoint y: 397, endPoint x: 330, endPoint y: 347, distance: 74.5
click at [330, 347] on img at bounding box center [312, 387] width 213 height 319
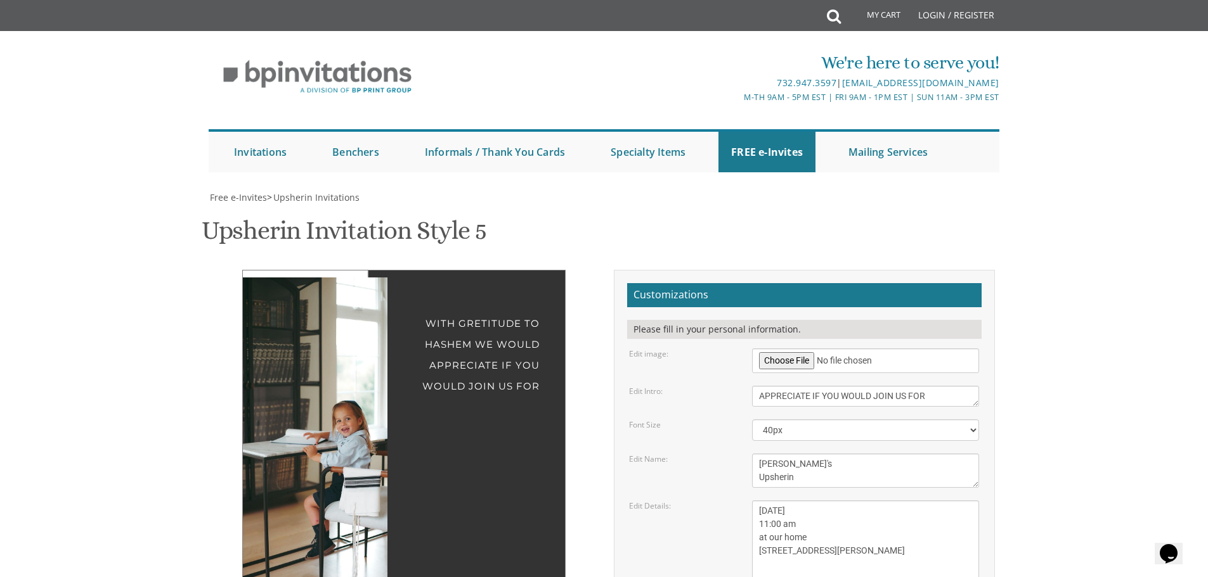
drag, startPoint x: 314, startPoint y: 252, endPoint x: 329, endPoint y: 358, distance: 107.5
click at [329, 358] on img at bounding box center [327, 437] width 213 height 319
click at [809, 420] on select "20px 30px 40px 50px" at bounding box center [865, 431] width 227 height 22
click at [752, 420] on select "20px 30px 40px 50px" at bounding box center [865, 431] width 227 height 22
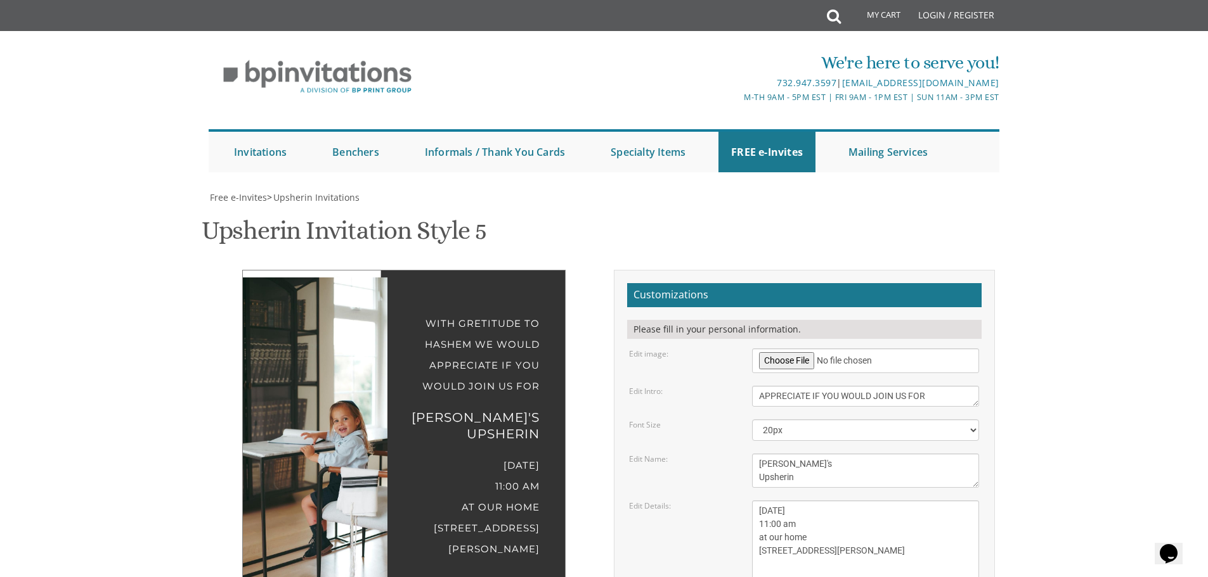
drag, startPoint x: 349, startPoint y: 343, endPoint x: 347, endPoint y: 364, distance: 21.1
click at [347, 364] on img at bounding box center [324, 437] width 213 height 319
click at [816, 420] on select "20px 30px 40px 50px" at bounding box center [865, 431] width 227 height 22
click at [288, 278] on img at bounding box center [324, 437] width 213 height 319
click at [524, 455] on div "Friday , Oct3rd 11:00 am at our home 3 Elgin CT Highland Mills NY 10930" at bounding box center [403, 507] width 271 height 105
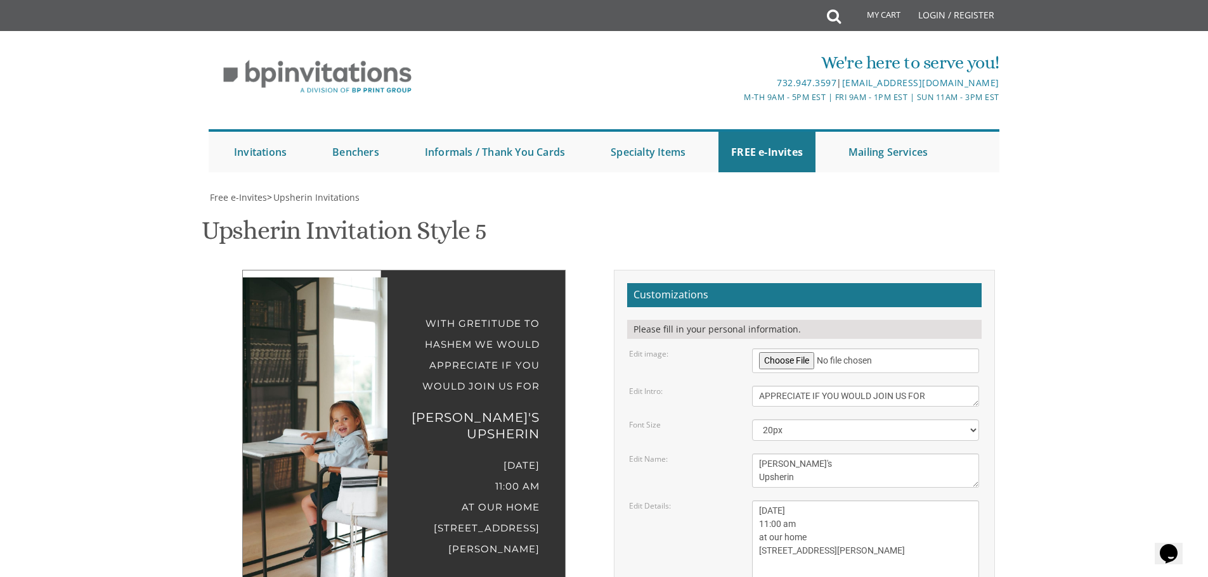
click at [366, 293] on img at bounding box center [324, 437] width 213 height 319
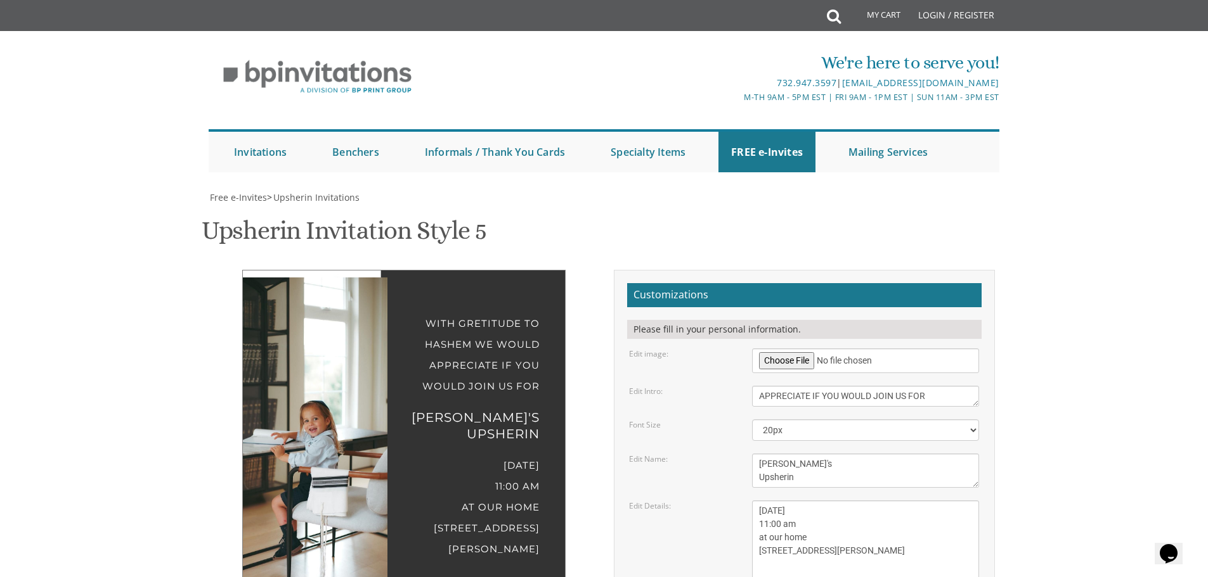
drag, startPoint x: 361, startPoint y: 300, endPoint x: 331, endPoint y: 335, distance: 46.3
click at [331, 335] on img at bounding box center [294, 437] width 213 height 319
click at [816, 420] on select "20px 30px 40px 50px" at bounding box center [865, 431] width 227 height 22
select select "40px"
click at [752, 420] on select "20px 30px 40px 50px" at bounding box center [865, 431] width 227 height 22
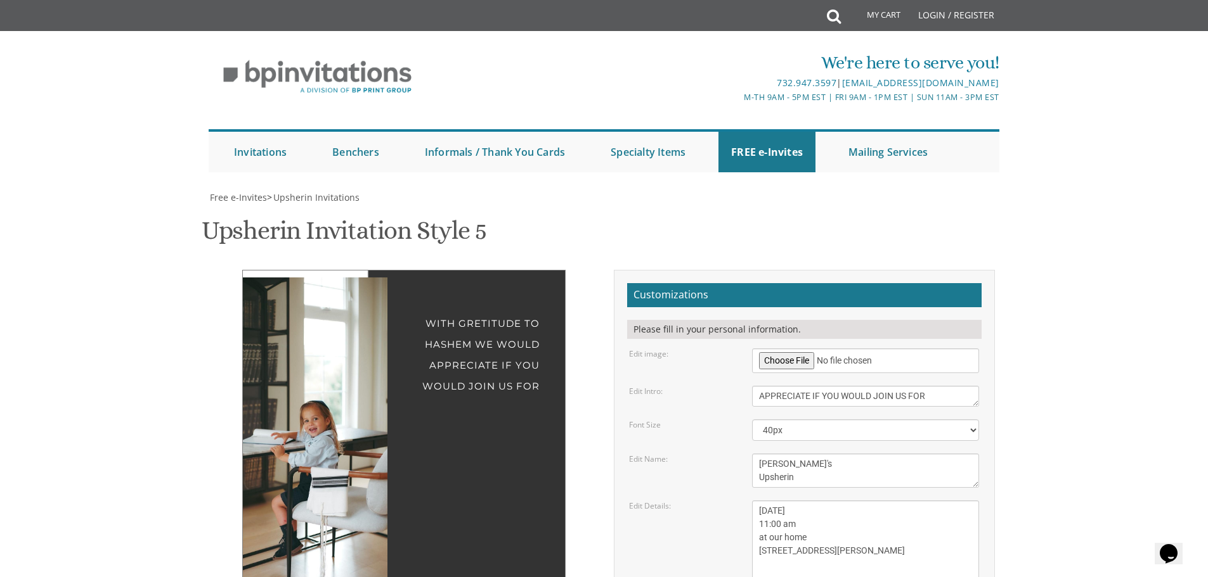
click at [324, 314] on img at bounding box center [294, 437] width 213 height 319
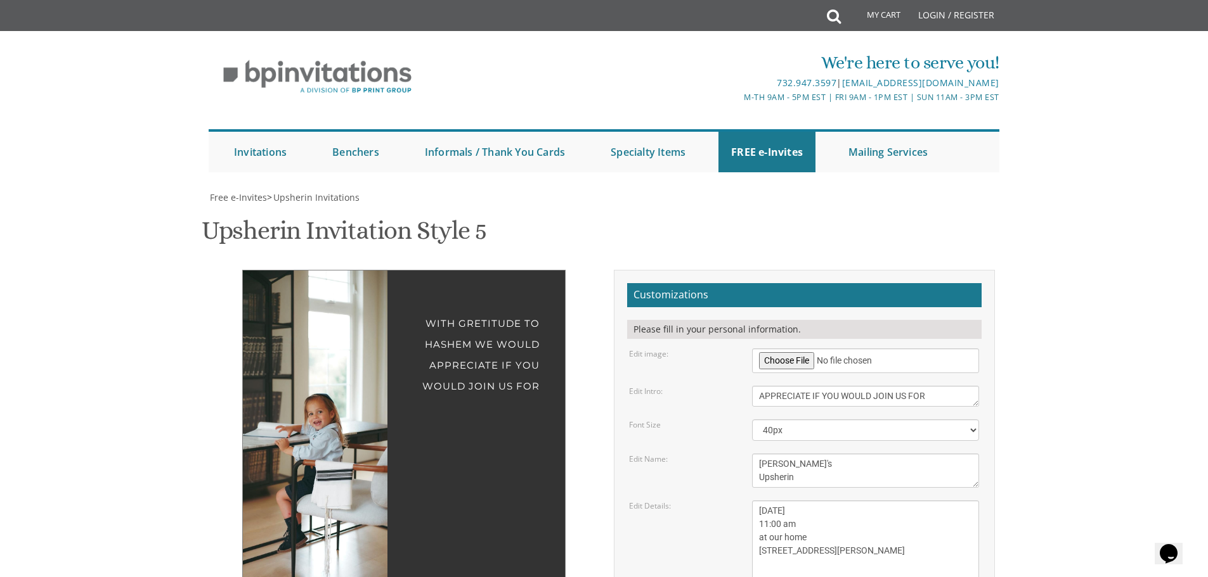
drag, startPoint x: 315, startPoint y: 321, endPoint x: 319, endPoint y: 311, distance: 11.7
click at [319, 311] on img at bounding box center [299, 430] width 213 height 319
click at [825, 386] on textarea "Please join us for" at bounding box center [865, 396] width 227 height 21
drag, startPoint x: 935, startPoint y: 198, endPoint x: 908, endPoint y: 255, distance: 63.5
click at [908, 283] on form "Customizations Please fill in your personal information. Edit image: Edit Intro…" at bounding box center [804, 508] width 354 height 451
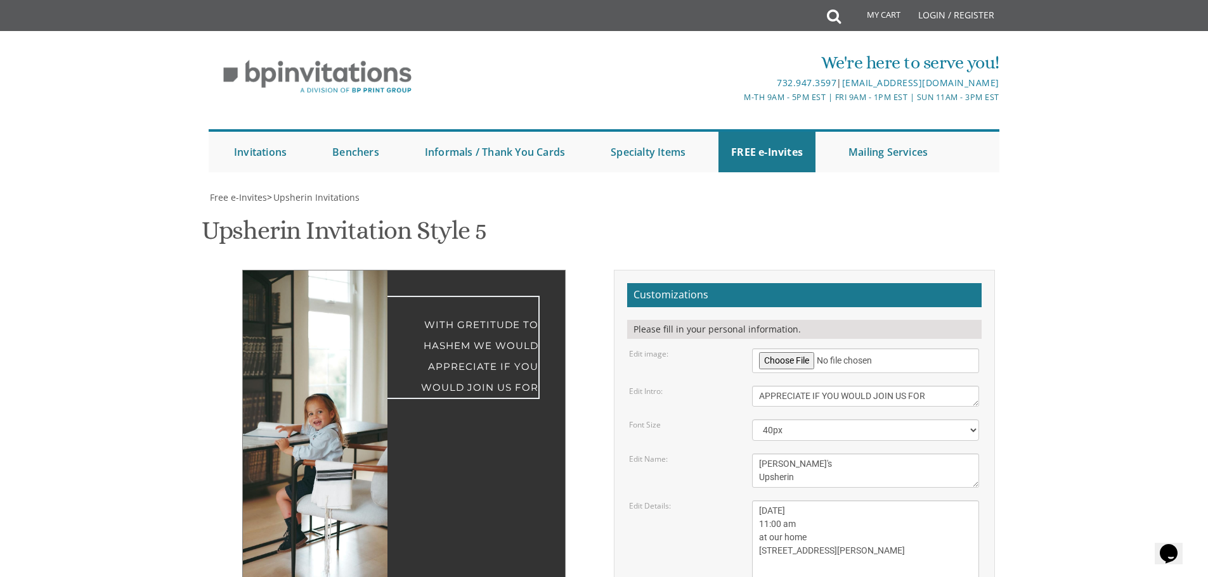
scroll to position [262, 0]
click at [861, 386] on textarea "Please join us for" at bounding box center [865, 396] width 227 height 21
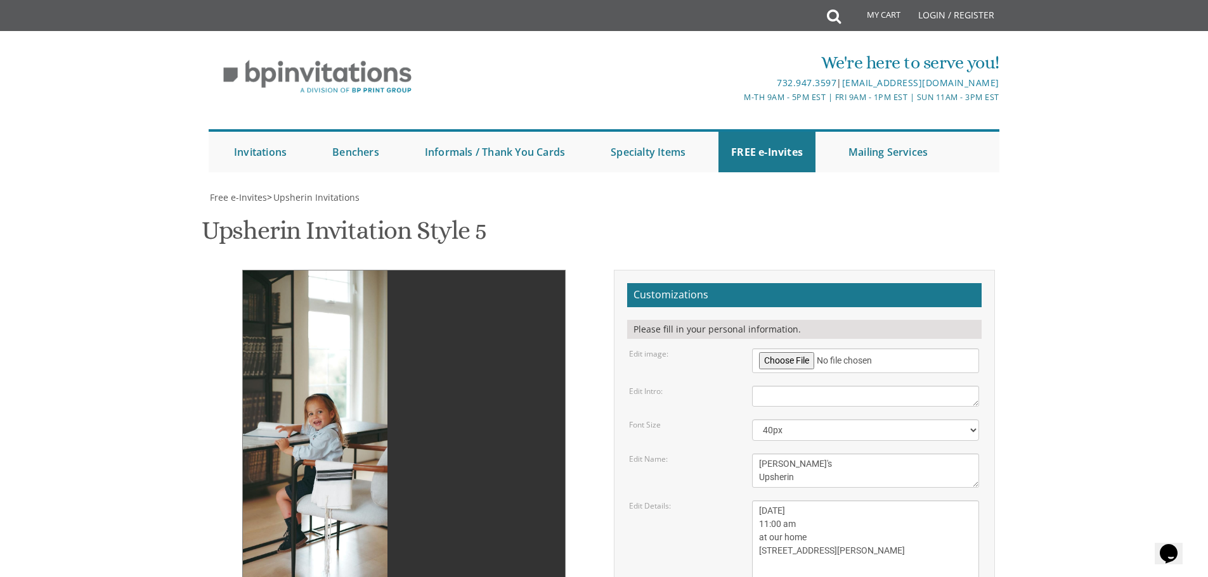
drag, startPoint x: 1087, startPoint y: 163, endPoint x: 842, endPoint y: 155, distance: 244.2
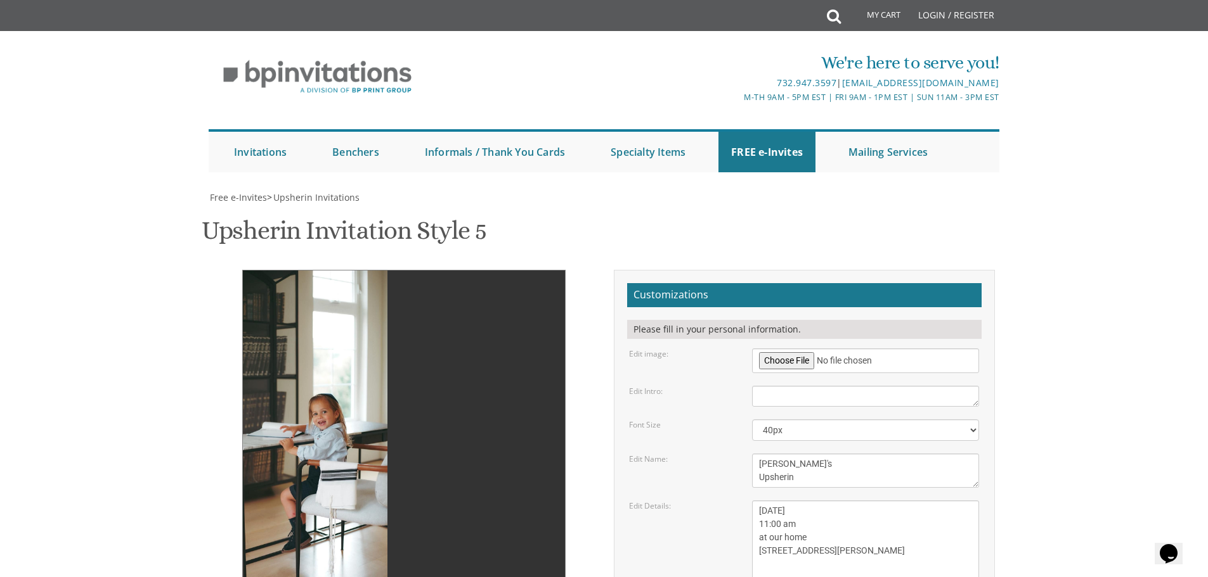
drag, startPoint x: 355, startPoint y: 297, endPoint x: 359, endPoint y: 270, distance: 27.6
click at [359, 271] on img at bounding box center [303, 430] width 213 height 319
click at [818, 386] on textarea "Please join us for" at bounding box center [865, 396] width 227 height 21
type textarea "Join Us for"
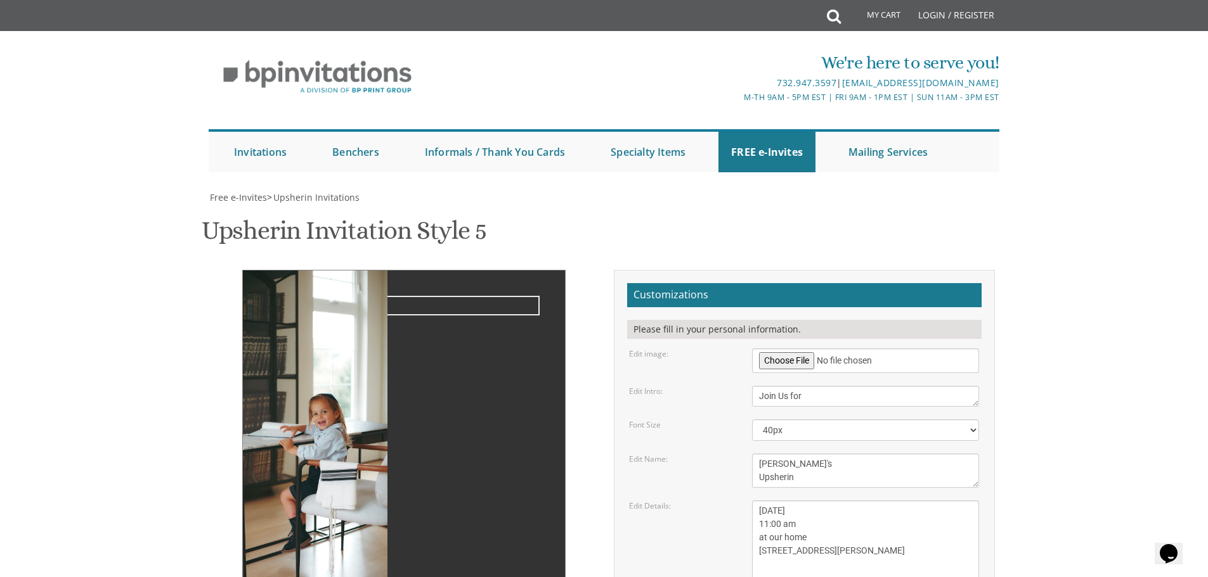
click at [597, 272] on div "Ari's Upsherin Friday , Oct3rd 11:00 am at our home 3 Elgin CT Highland Mills N…" at bounding box center [404, 558] width 400 height 577
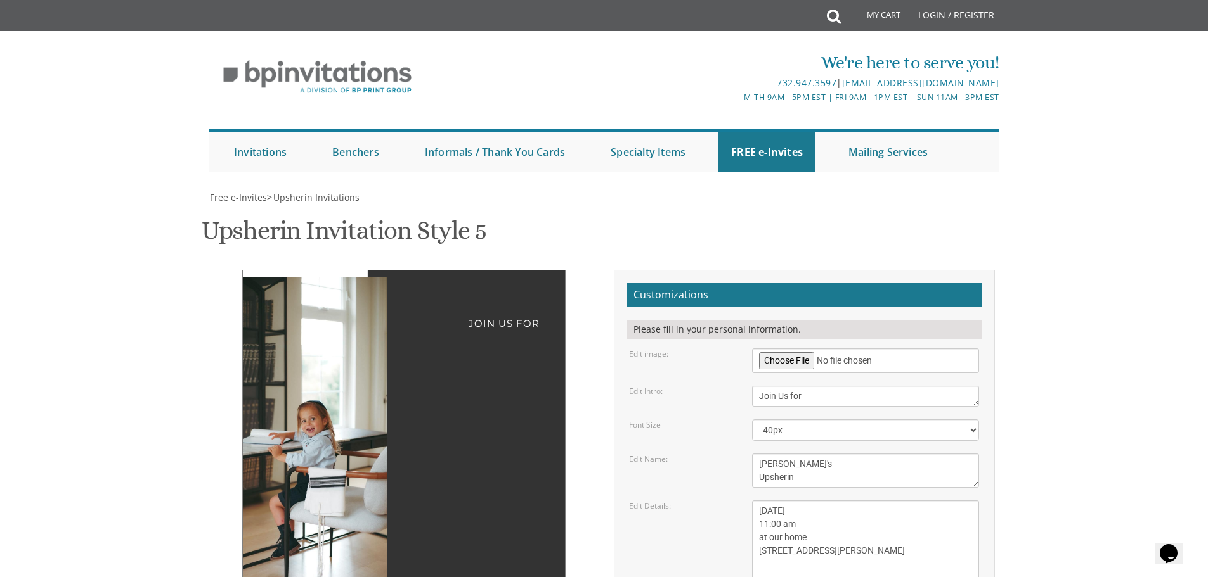
drag, startPoint x: 329, startPoint y: 309, endPoint x: 328, endPoint y: 299, distance: 10.2
click at [321, 311] on img at bounding box center [292, 437] width 213 height 319
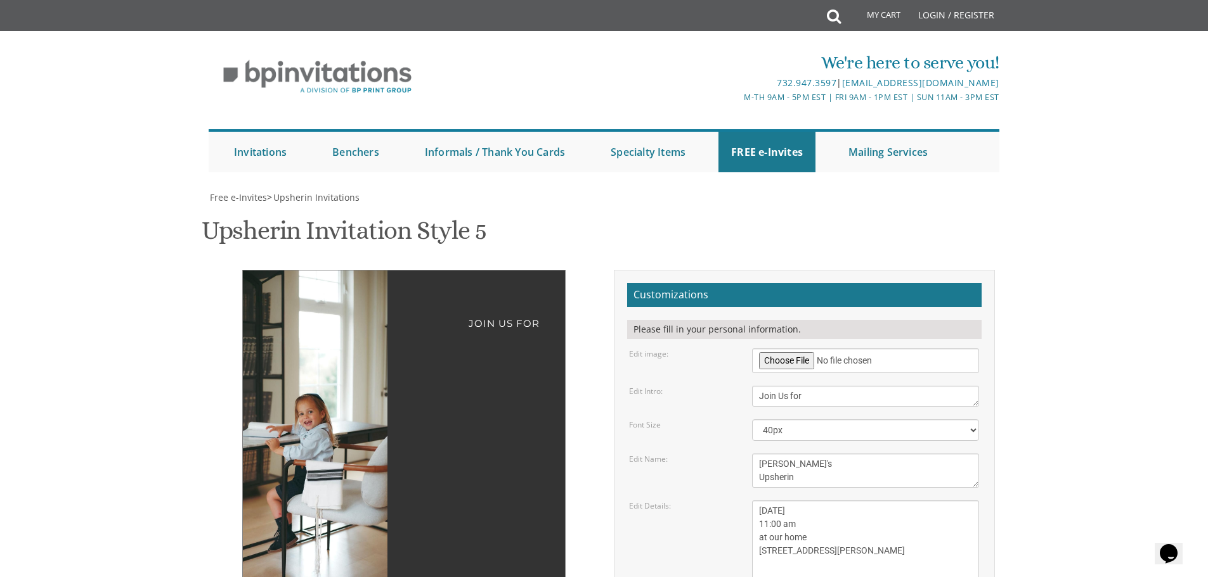
drag, startPoint x: 328, startPoint y: 299, endPoint x: 322, endPoint y: 291, distance: 9.5
click at [322, 291] on img at bounding box center [289, 430] width 213 height 319
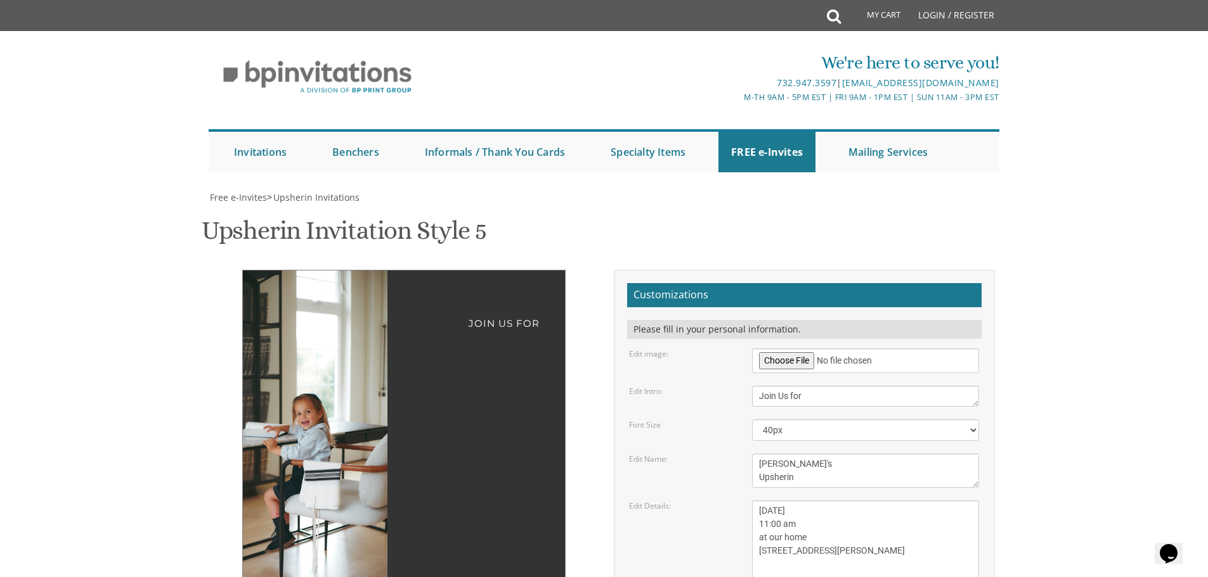
click at [319, 290] on img at bounding box center [287, 430] width 213 height 319
drag, startPoint x: 846, startPoint y: 203, endPoint x: 731, endPoint y: 202, distance: 115.4
click at [731, 386] on div "Edit Intro: Please join us for" at bounding box center [803, 396] width 369 height 21
click at [828, 386] on textarea "Please join us for" at bounding box center [865, 396] width 227 height 21
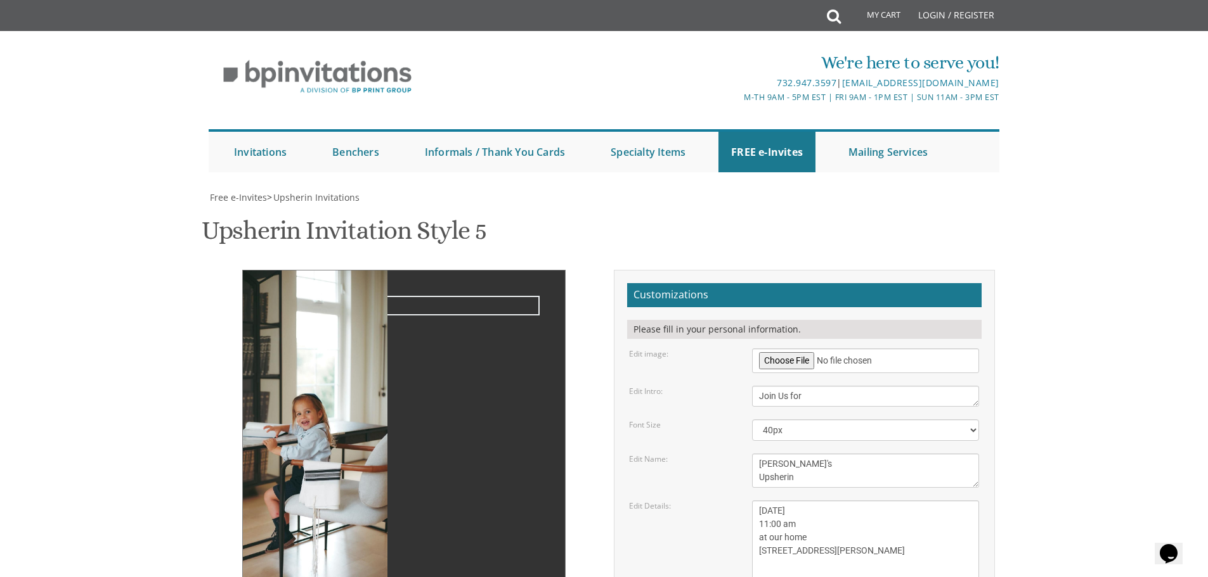
type textarea "Join Us for"
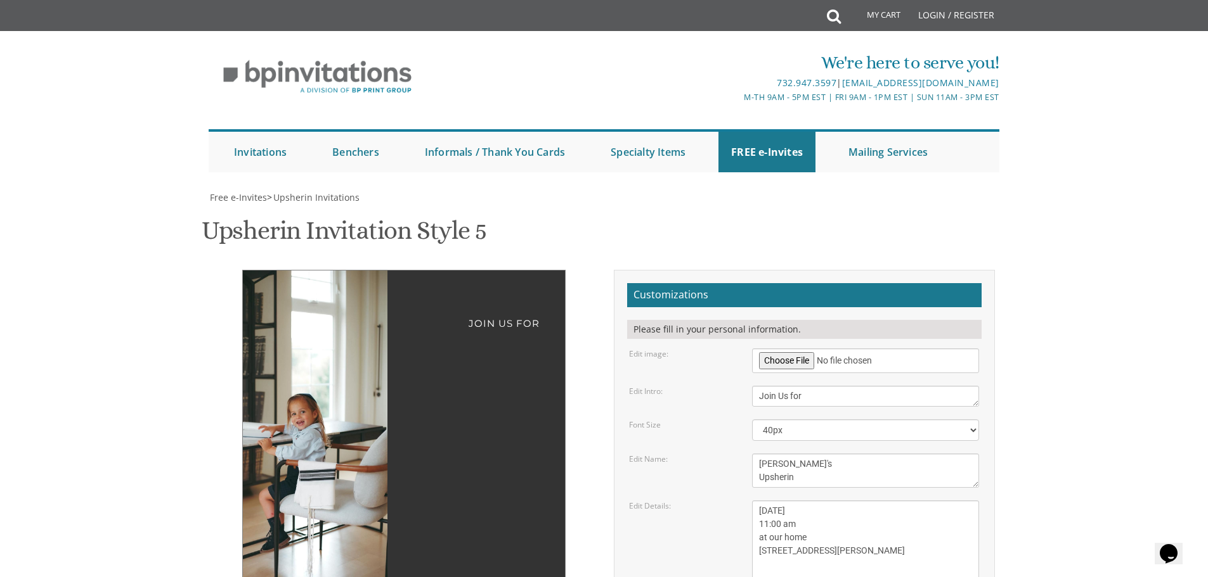
click at [331, 271] on img at bounding box center [282, 430] width 213 height 319
click at [805, 501] on textarea "Sunday, March 15th 1:00 pm at our home 1750 E 12th street Brookyln, New York" at bounding box center [865, 544] width 227 height 87
click at [986, 501] on div "Sunday, March 15th 1:00 pm at our home 1750 E 12th street Brookyln, New York" at bounding box center [865, 544] width 246 height 87
click at [811, 501] on textarea "Sunday, March 15th 1:00 pm at our home 1750 E 12th street Brookyln, New York" at bounding box center [865, 544] width 227 height 87
click at [803, 501] on textarea "Sunday, March 15th 1:00 pm at our home 1750 E 12th street Brookyln, New York" at bounding box center [865, 544] width 227 height 87
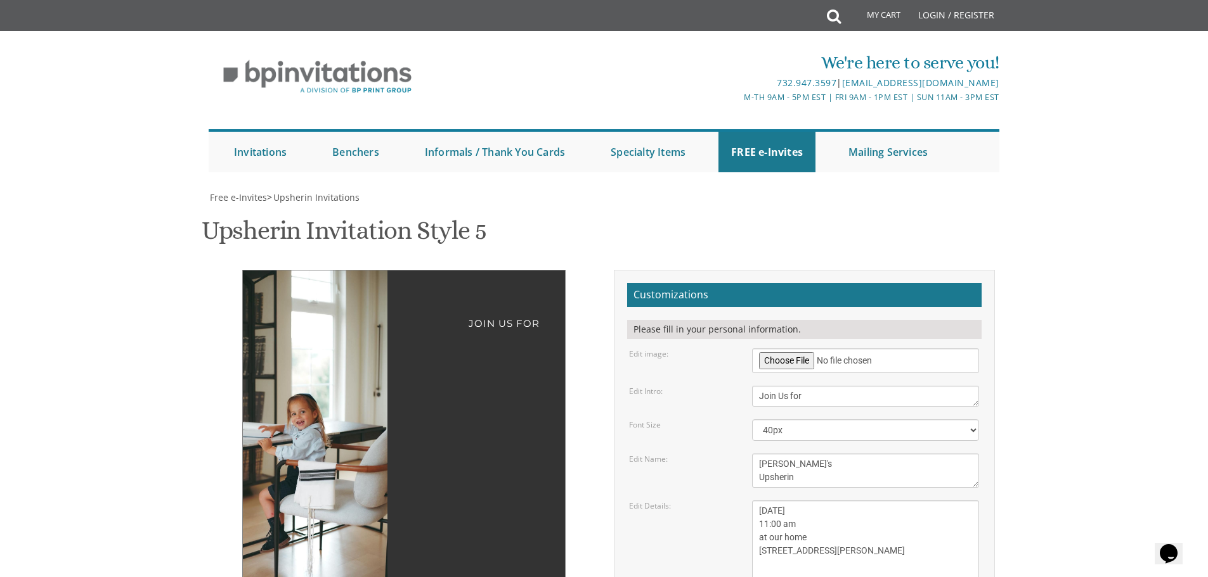
click at [813, 501] on textarea "Sunday, March 15th 1:00 pm at our home 1750 E 12th street Brookyln, New York" at bounding box center [865, 544] width 227 height 87
click at [810, 501] on textarea "Sunday, March 15th 1:00 pm at our home 1750 E 12th street Brookyln, New York" at bounding box center [865, 544] width 227 height 87
click at [924, 454] on textarea "Ari's Upsherin" at bounding box center [865, 471] width 227 height 34
click at [814, 501] on textarea "Sunday, March 15th 1:00 pm at our home 1750 E 12th street Brookyln, New York" at bounding box center [865, 544] width 227 height 87
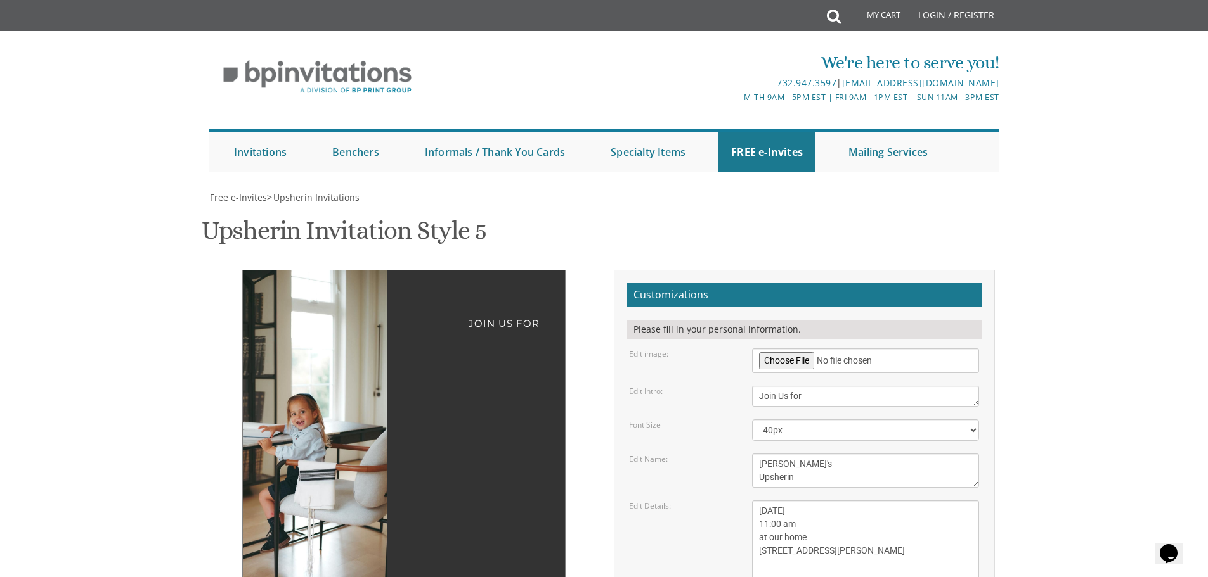
type textarea "Friday , Oct 3rd 11:00 am at our home 3 Elgin CT Highland Mills NY 10930"
click at [808, 454] on textarea "Ari's Upsherin" at bounding box center [865, 471] width 227 height 34
drag, startPoint x: 313, startPoint y: 313, endPoint x: 306, endPoint y: 311, distance: 7.2
click at [306, 311] on img at bounding box center [280, 430] width 213 height 319
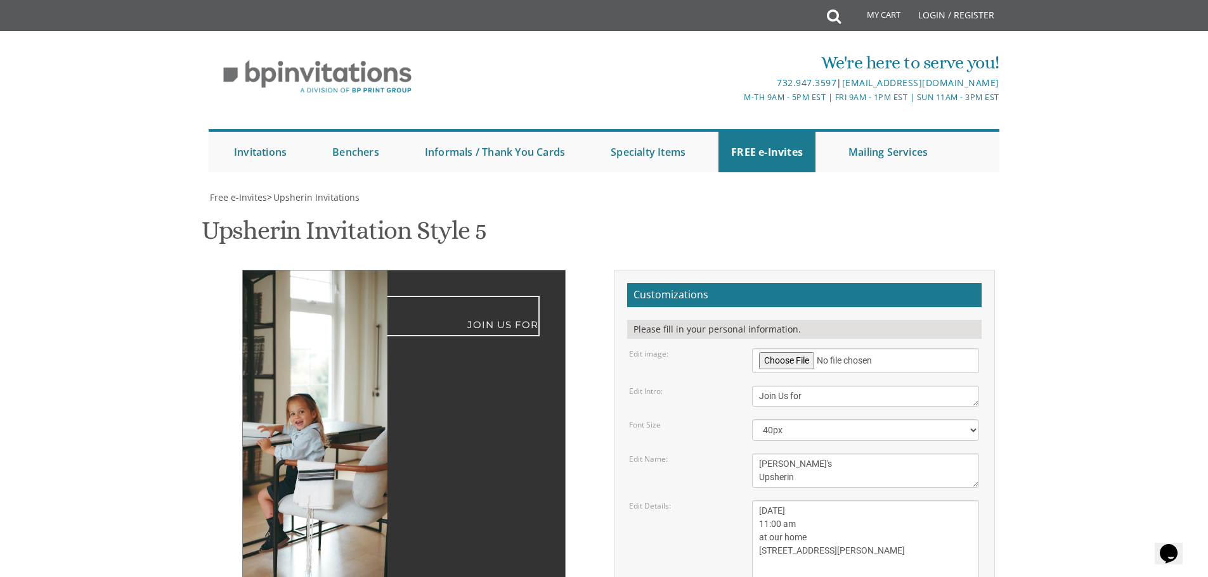
click at [822, 386] on textarea "Please join us for" at bounding box center [865, 396] width 227 height 21
click at [797, 386] on textarea "Please join us for" at bounding box center [865, 396] width 227 height 21
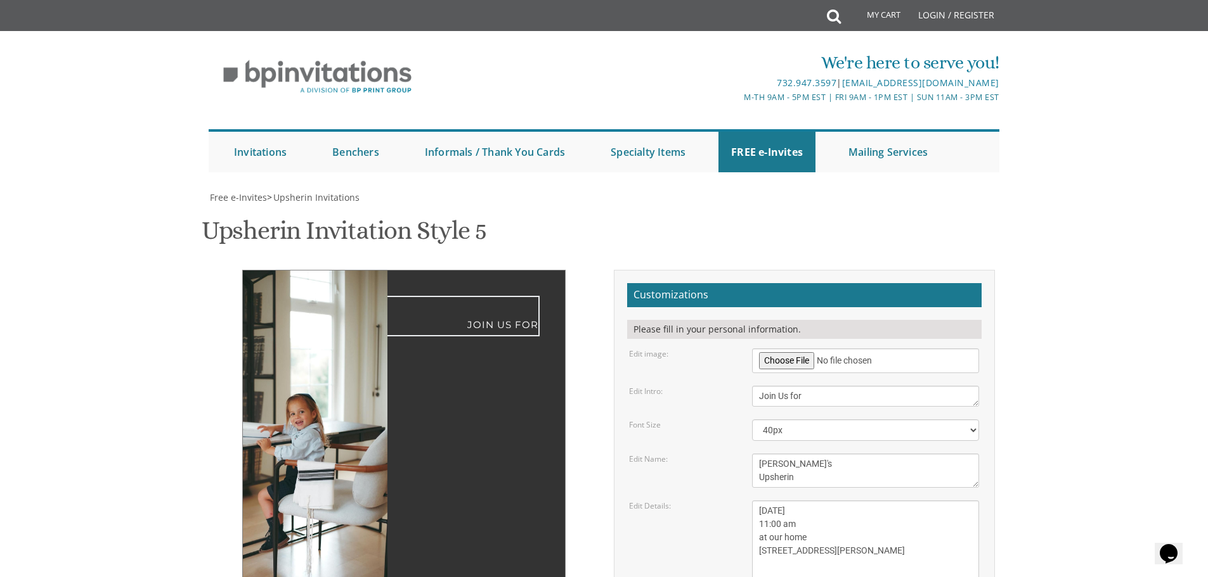
type textarea "Join Us for"
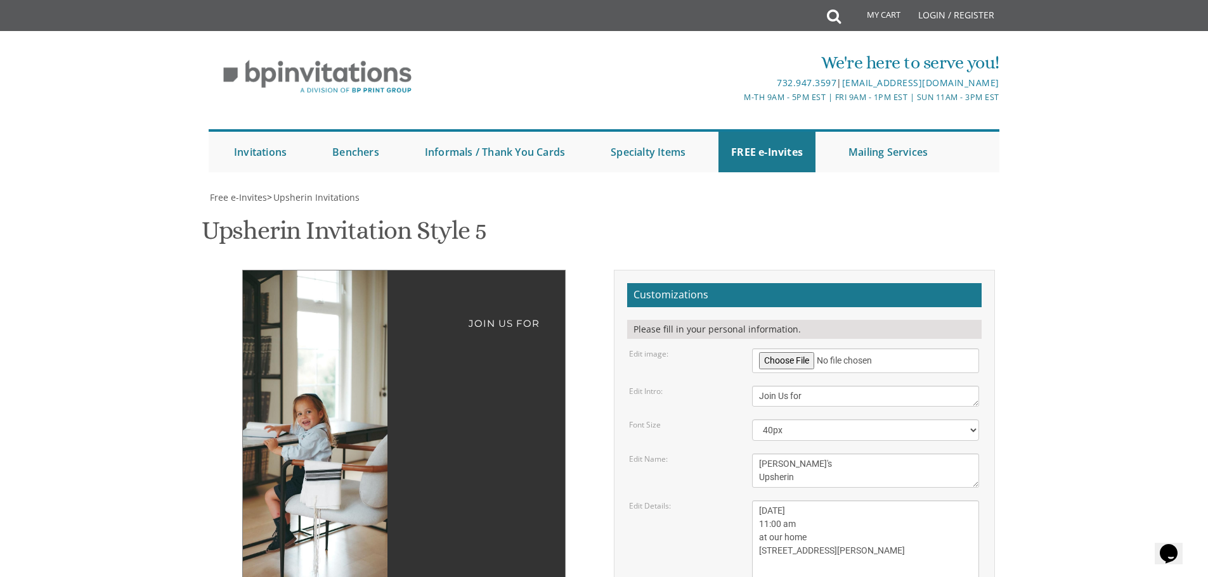
drag, startPoint x: 347, startPoint y: 326, endPoint x: 353, endPoint y: 321, distance: 7.7
click at [353, 322] on img at bounding box center [287, 430] width 213 height 319
click at [205, 286] on div "Join Us for Ari's Upsherin Friday , Oct 3rd 11:00 am at our home 3 Elgin CT Hig…" at bounding box center [404, 558] width 400 height 577
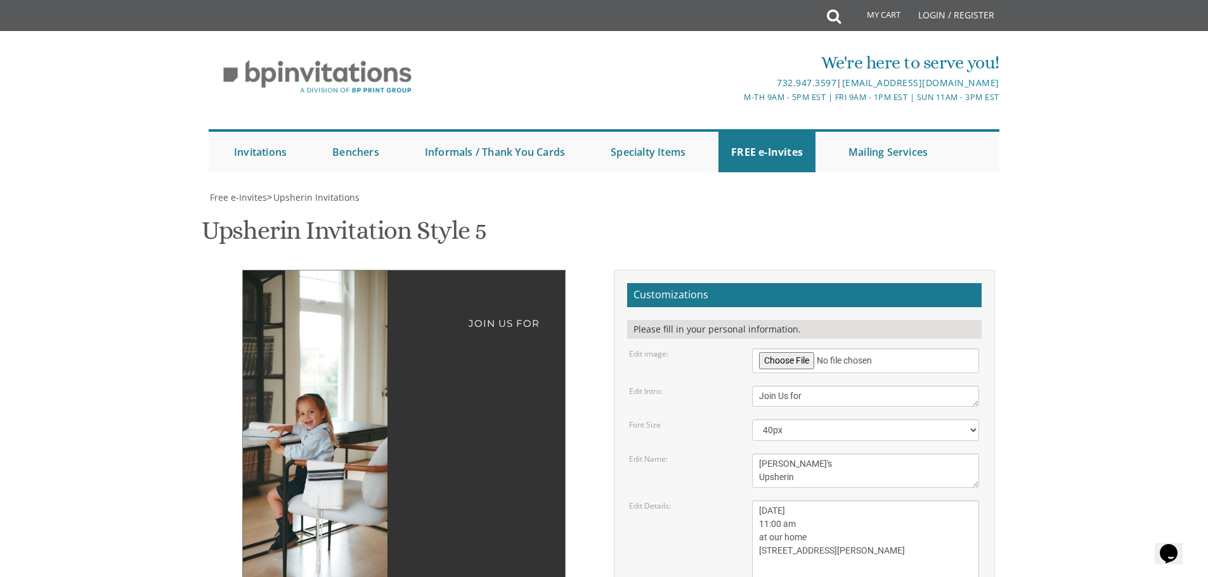
drag, startPoint x: 317, startPoint y: 300, endPoint x: 320, endPoint y: 273, distance: 26.8
click at [320, 273] on img at bounding box center [290, 430] width 213 height 319
click at [590, 270] on div "Join Us for Ari's Upsherin Friday , Oct 3rd 11:00 am at our home 3 Elgin CT Hig…" at bounding box center [404, 551] width 381 height 562
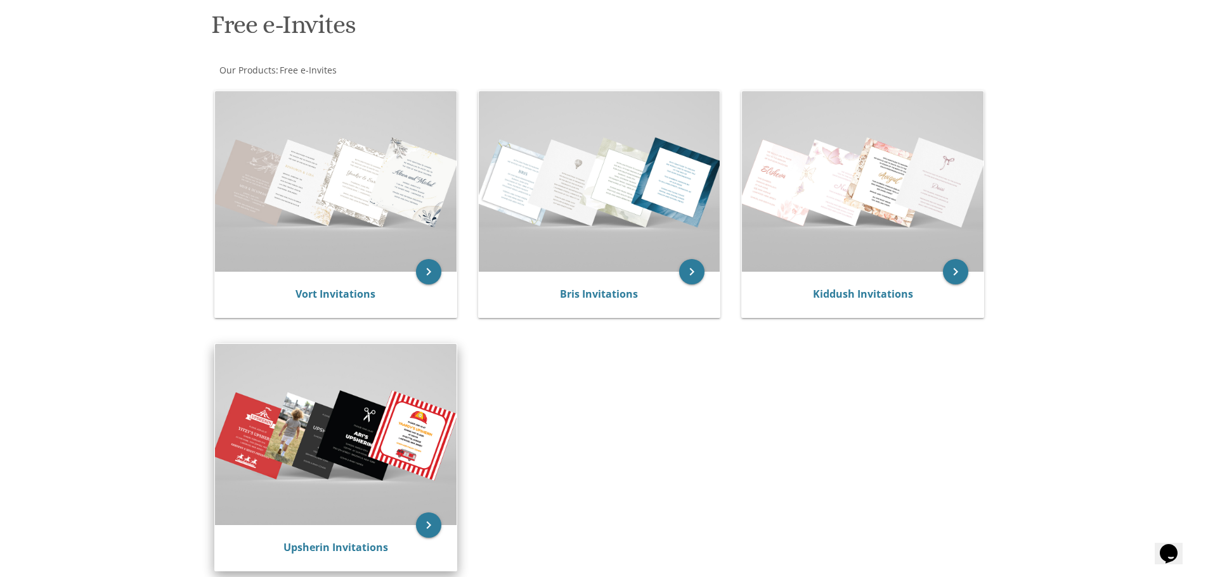
click at [421, 410] on img at bounding box center [336, 434] width 242 height 181
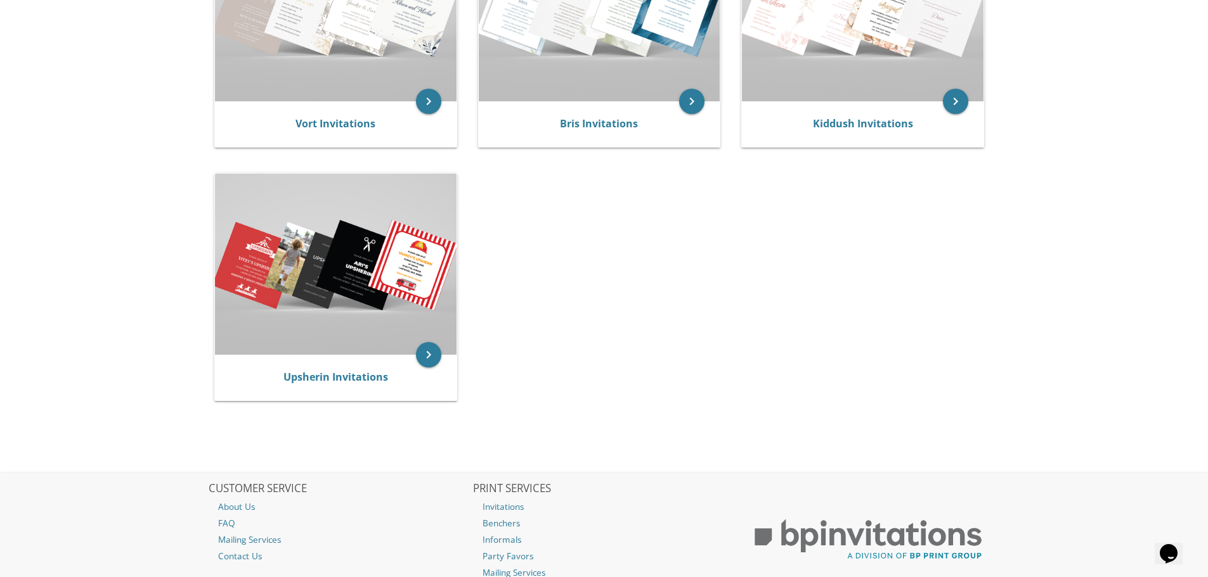
scroll to position [380, 0]
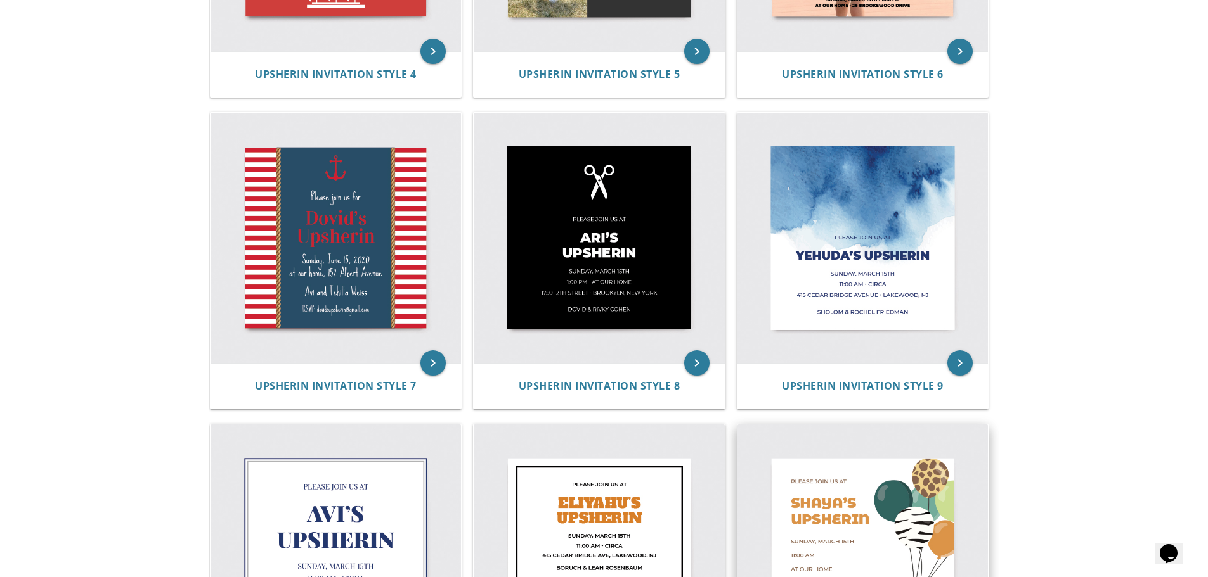
scroll to position [629, 0]
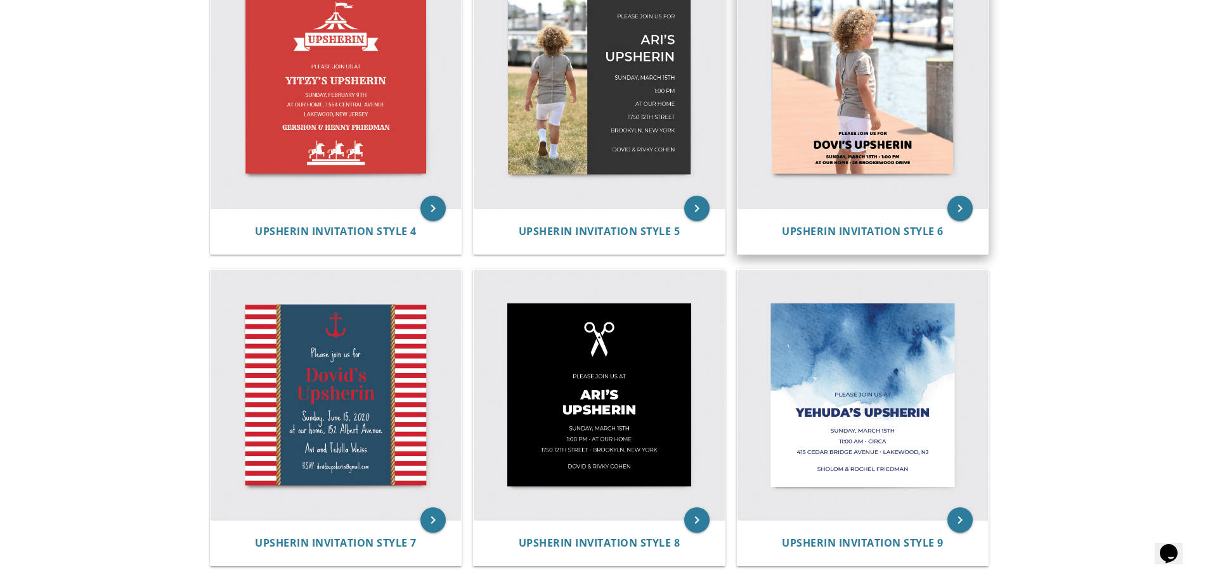
click at [876, 113] on img at bounding box center [862, 83] width 251 height 251
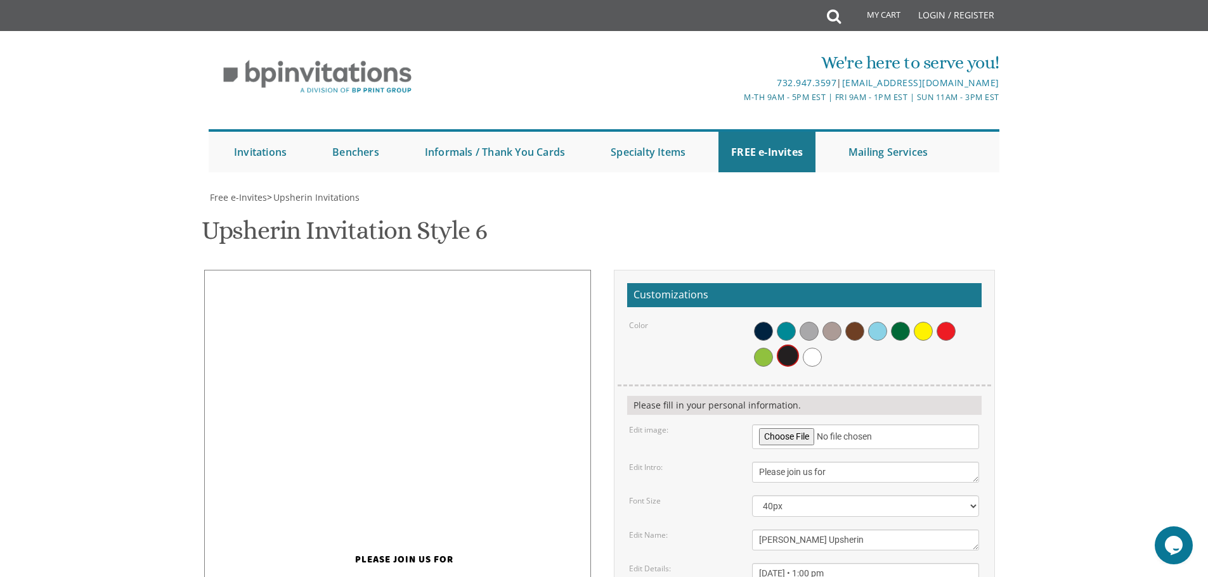
scroll to position [317, 0]
click at [788, 425] on input "file" at bounding box center [865, 437] width 227 height 25
type input "C:\fakepath\WhatsApp Image [DATE] at 13.06.11_953b67fb.jpg"
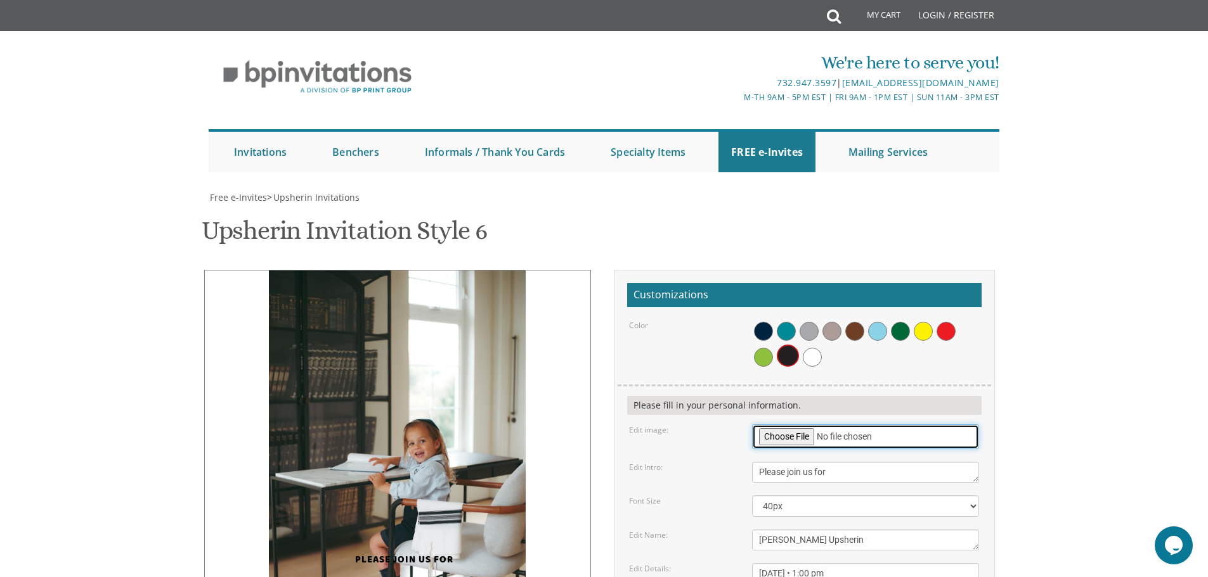
scroll to position [254, 0]
click at [384, 536] on div "Please join us for" at bounding box center [404, 551] width 330 height 30
click at [767, 530] on textarea "Dovi's Upsherin" at bounding box center [865, 540] width 227 height 21
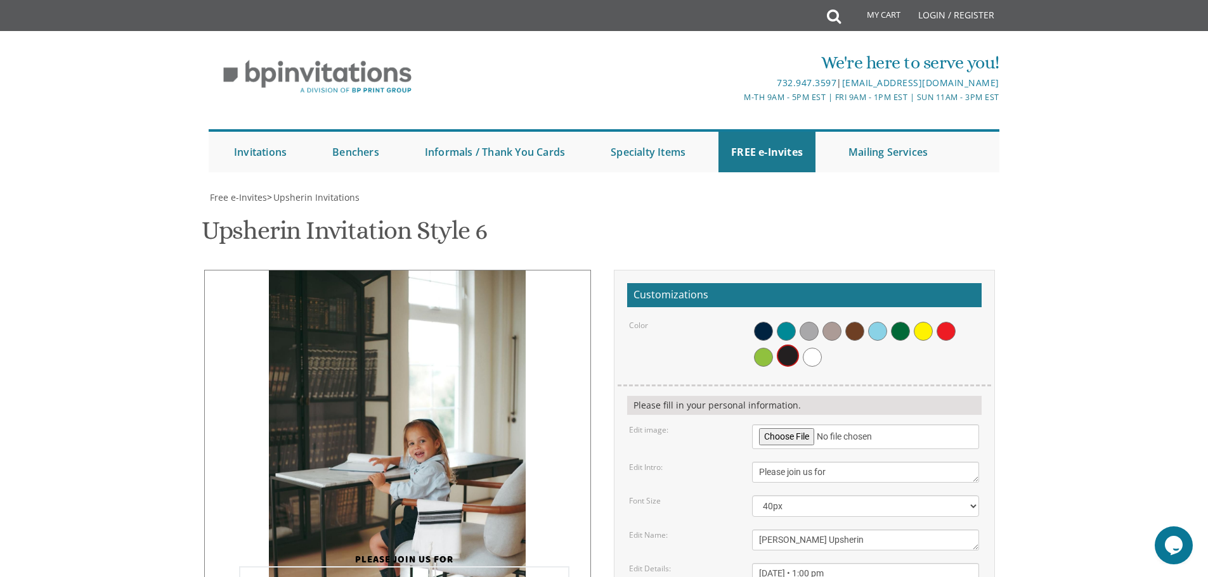
click at [767, 530] on textarea "Dovi's Upsherin" at bounding box center [865, 540] width 227 height 21
type textarea "Ari's Upsherin"
click at [1061, 369] on body "My Cart Total: View Cart Item(s) Submit My Cart Total: View Cart Item(s) Login …" at bounding box center [604, 534] width 1208 height 1069
click at [782, 322] on span at bounding box center [786, 331] width 19 height 19
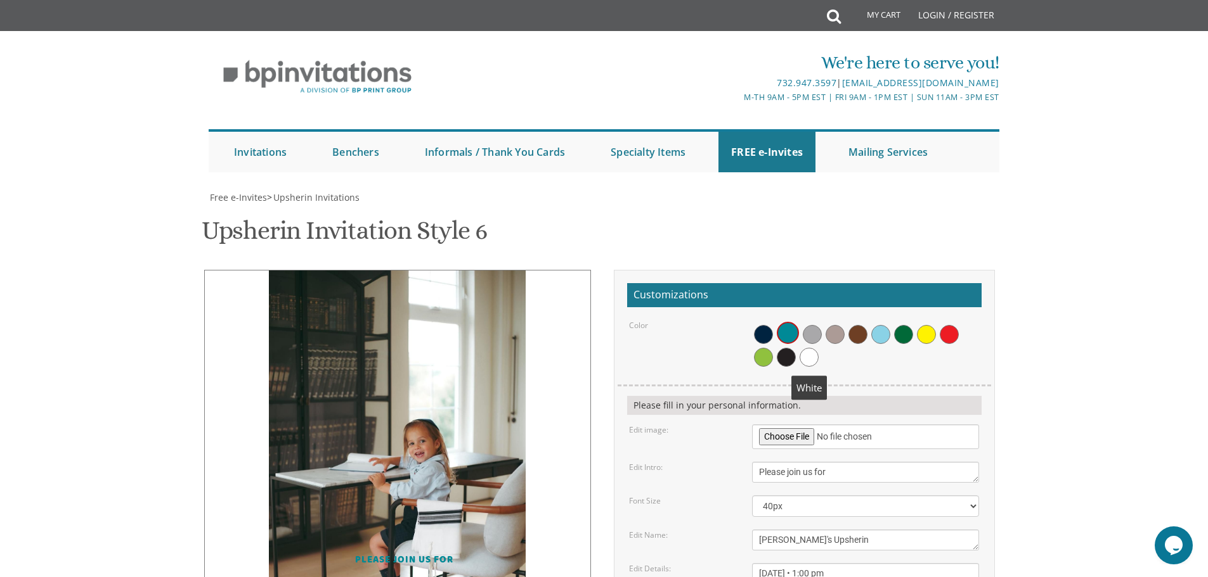
click at [806, 348] on span at bounding box center [808, 357] width 19 height 19
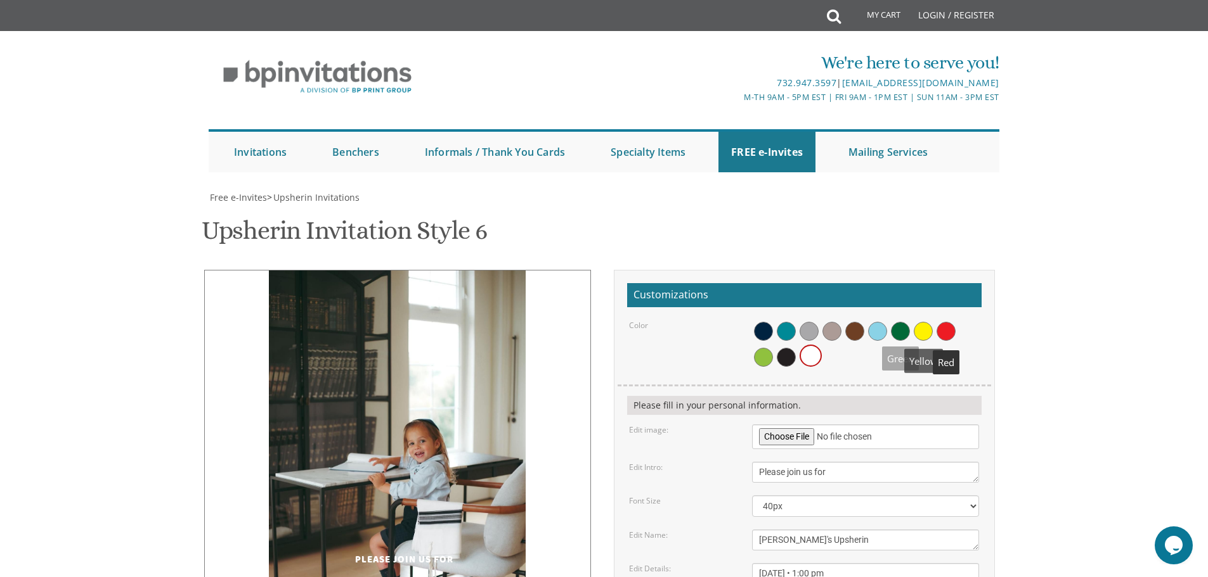
click at [948, 322] on span at bounding box center [945, 331] width 19 height 19
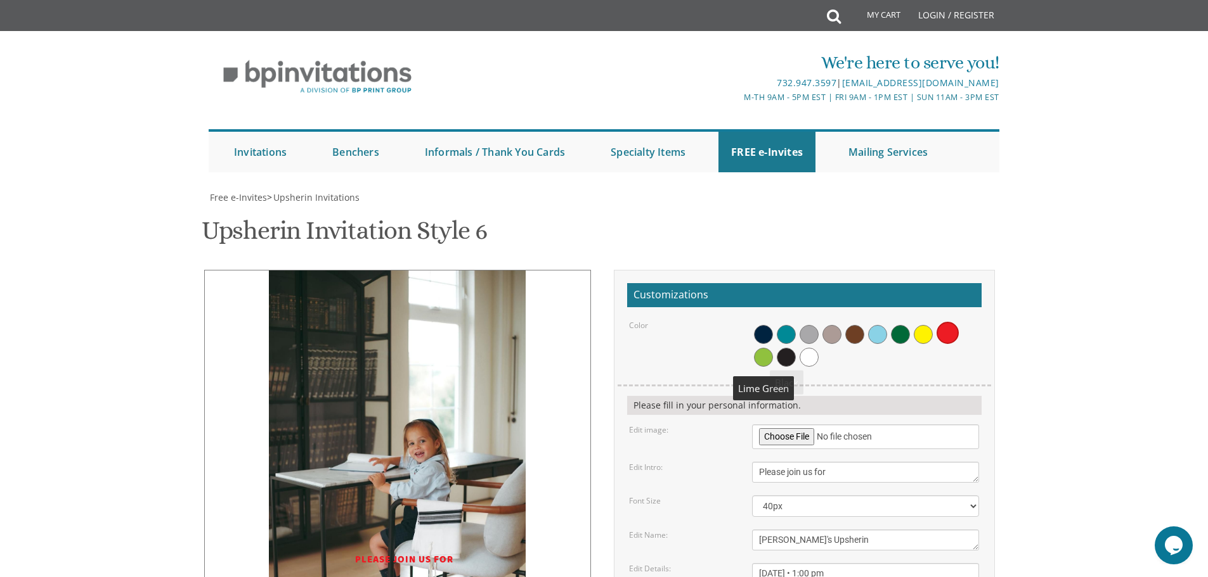
click at [764, 348] on span at bounding box center [763, 357] width 19 height 19
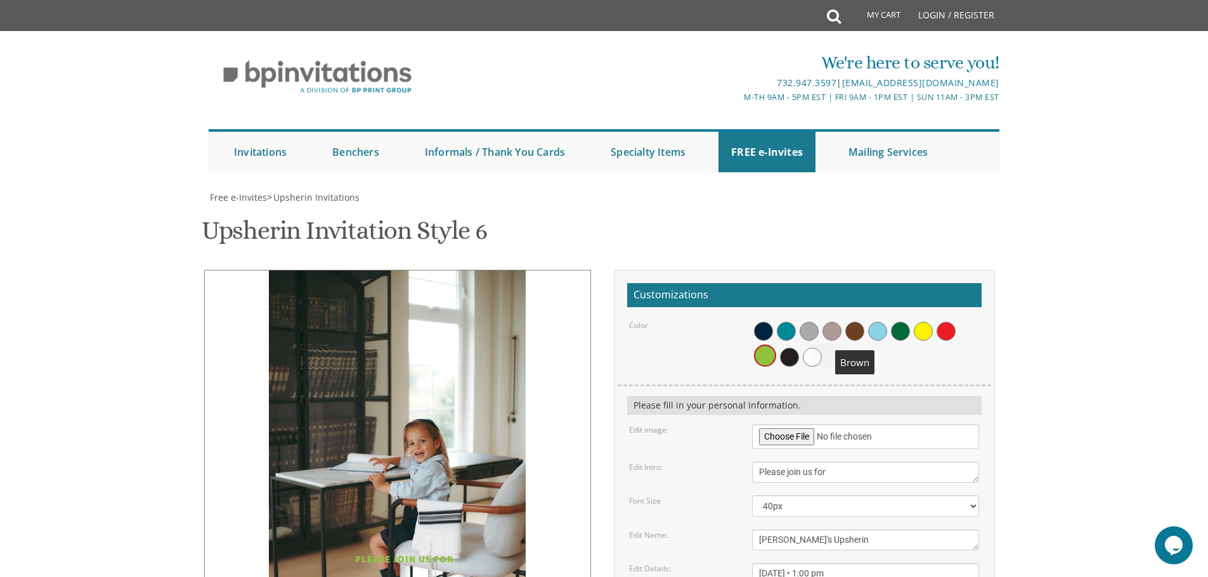
click at [862, 322] on span at bounding box center [854, 331] width 19 height 19
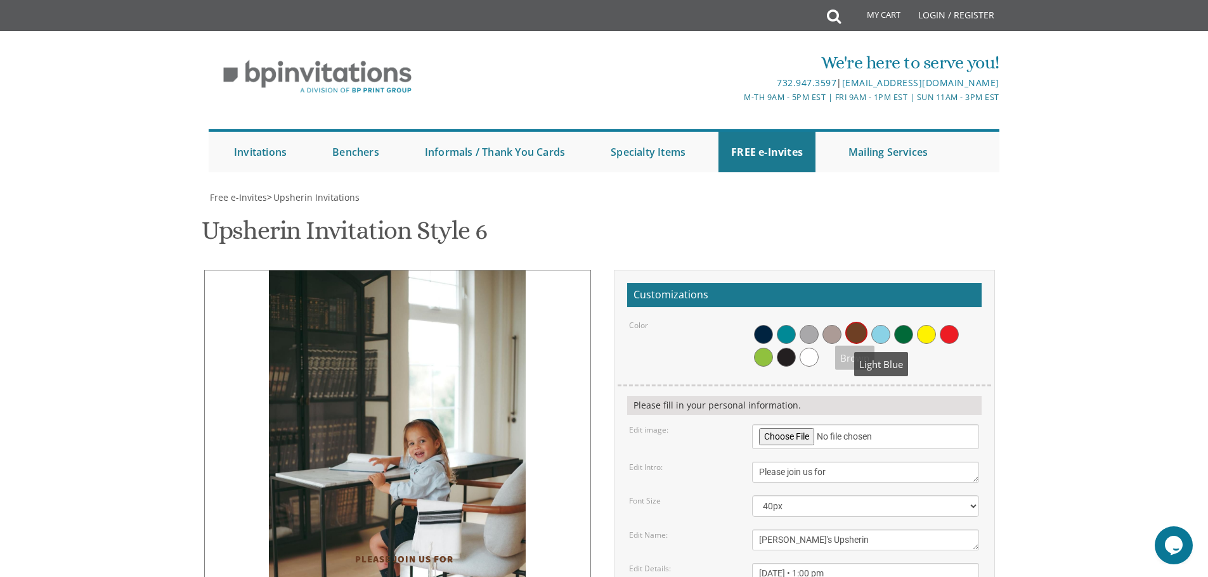
click at [873, 325] on span at bounding box center [880, 334] width 19 height 19
click at [783, 325] on span at bounding box center [786, 334] width 19 height 19
drag, startPoint x: 389, startPoint y: 365, endPoint x: 389, endPoint y: 292, distance: 72.9
click at [389, 292] on div "Please join us for Ari's Upsherin Sunday, March 15th • 1:00 pm at our home • 26…" at bounding box center [404, 480] width 381 height 421
click at [421, 271] on img at bounding box center [397, 463] width 257 height 385
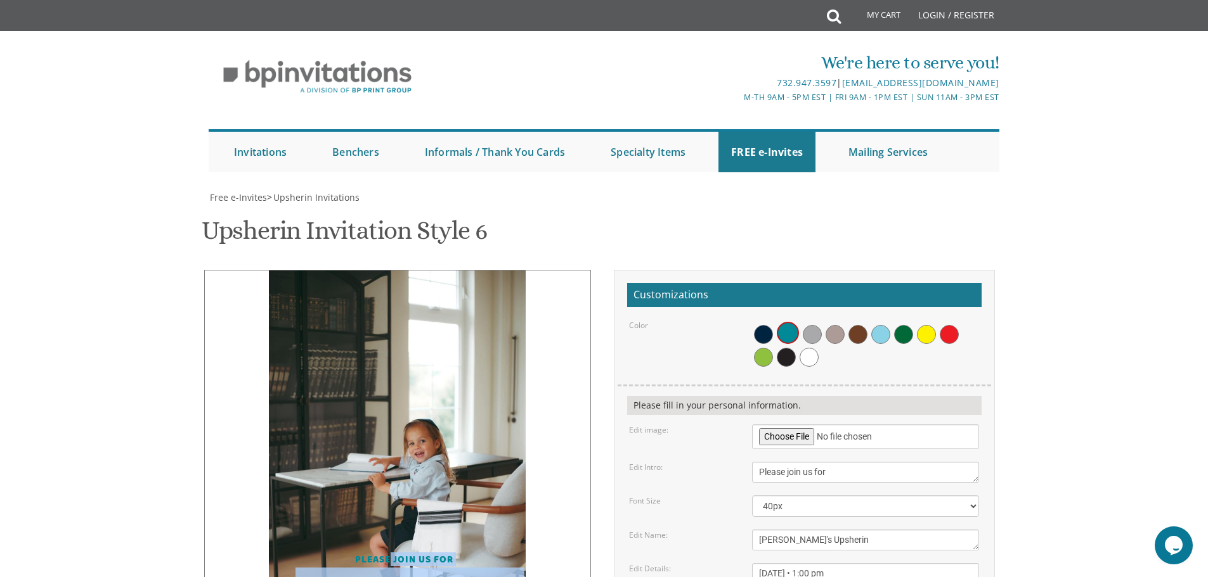
click at [399, 536] on div "Please join us for" at bounding box center [404, 551] width 330 height 30
click at [434, 271] on img at bounding box center [397, 463] width 257 height 385
click at [416, 536] on div "Please join us for" at bounding box center [404, 551] width 330 height 30
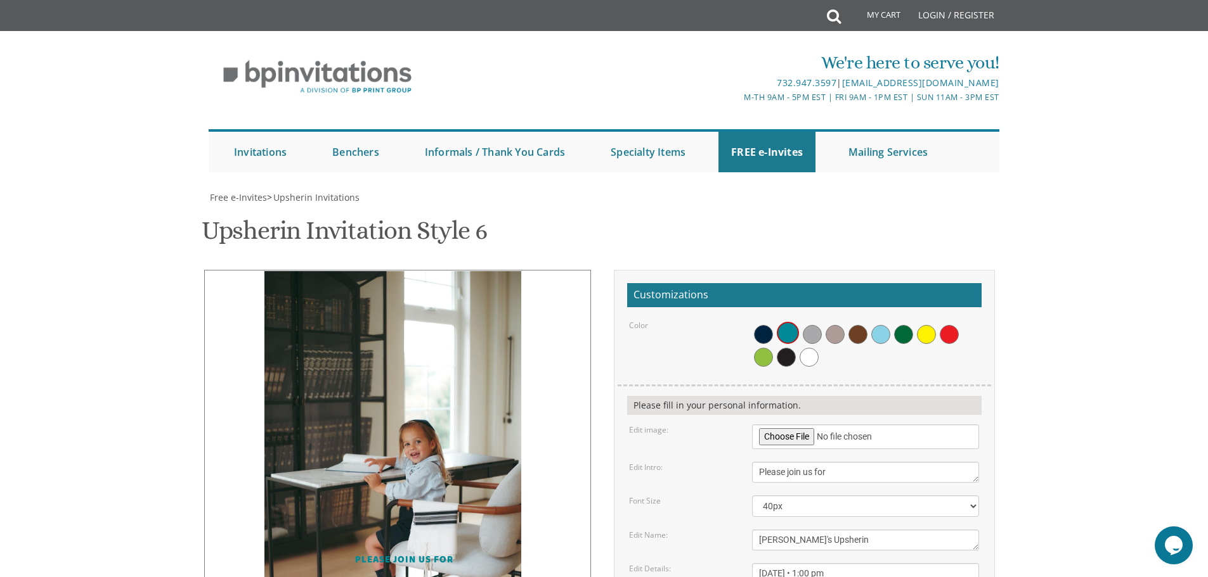
drag, startPoint x: 442, startPoint y: 252, endPoint x: 438, endPoint y: 299, distance: 47.1
click at [438, 299] on div "Please join us for Ari's Upsherin Sunday, March 15th • 1:00 pm at our home • 26…" at bounding box center [404, 480] width 381 height 421
drag, startPoint x: 402, startPoint y: 337, endPoint x: 402, endPoint y: 326, distance: 10.8
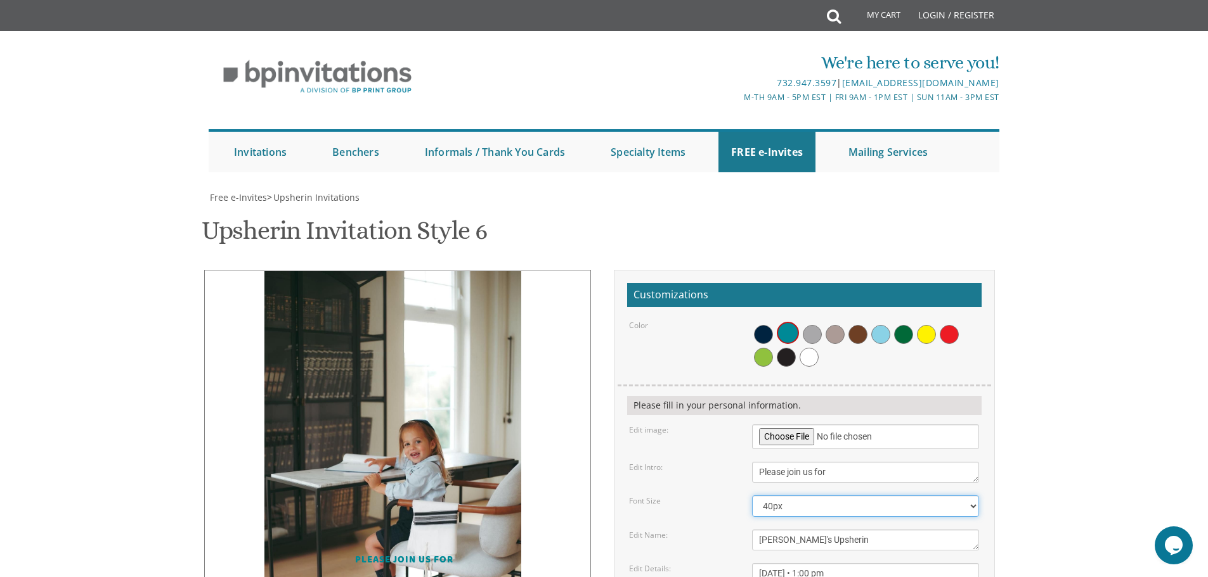
click at [785, 496] on select "20px 30px 40px 50px" at bounding box center [865, 507] width 227 height 22
click at [752, 496] on select "20px 30px 40px 50px" at bounding box center [865, 507] width 227 height 22
click at [784, 496] on select "20px 30px 40px 50px" at bounding box center [865, 507] width 227 height 22
select select "40px"
click at [752, 496] on select "20px 30px 40px 50px" at bounding box center [865, 507] width 227 height 22
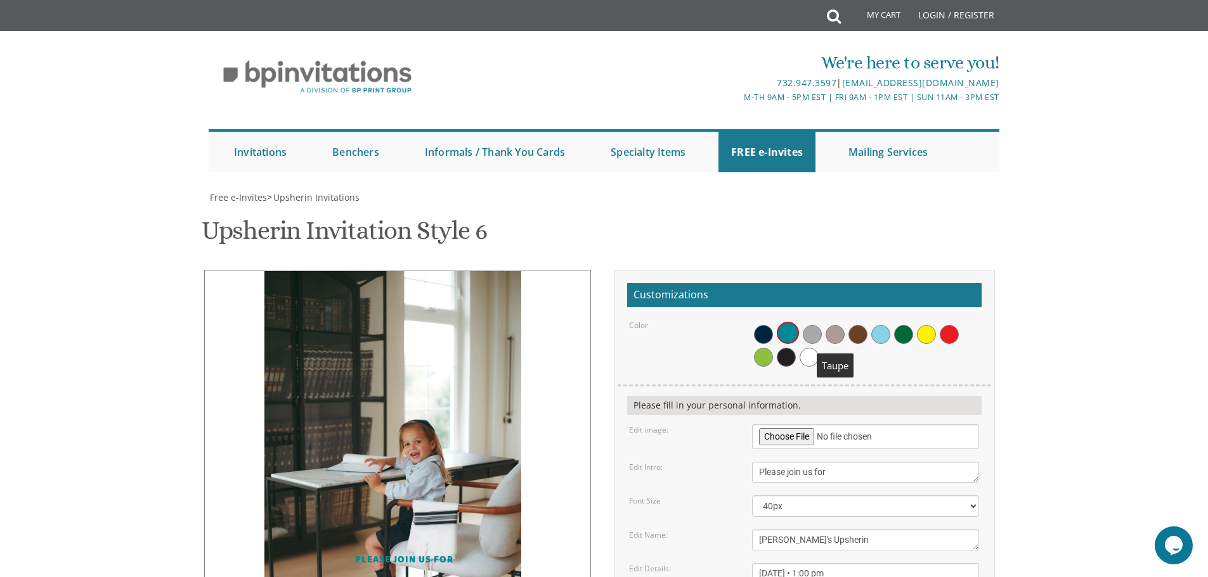
click at [807, 325] on span at bounding box center [812, 334] width 19 height 19
click at [927, 325] on span at bounding box center [926, 334] width 19 height 19
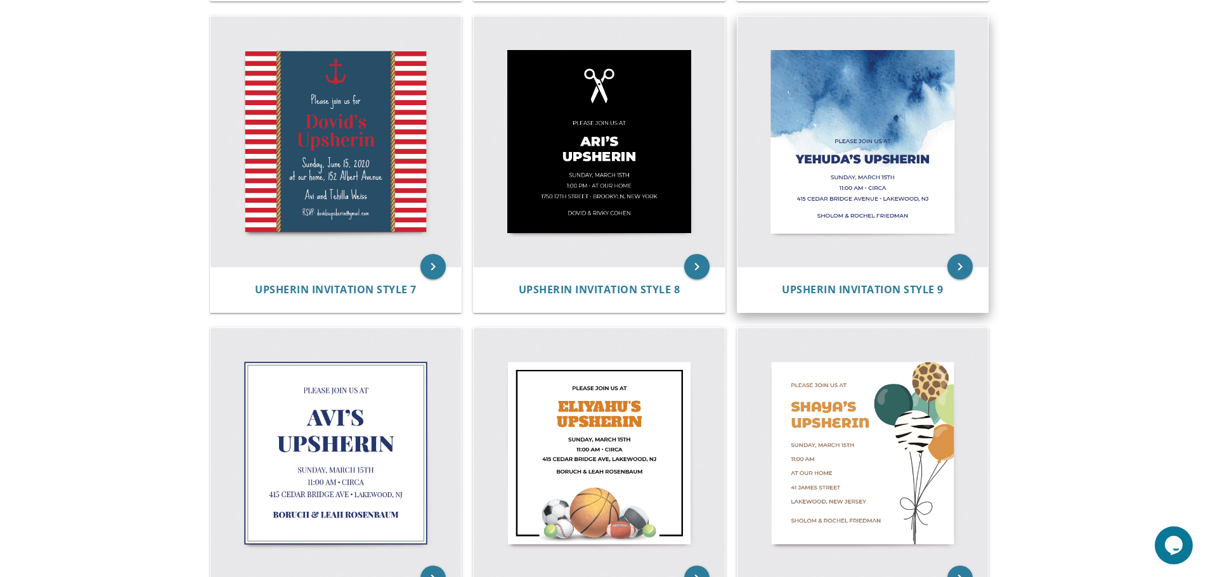
click at [832, 165] on img at bounding box center [862, 141] width 251 height 251
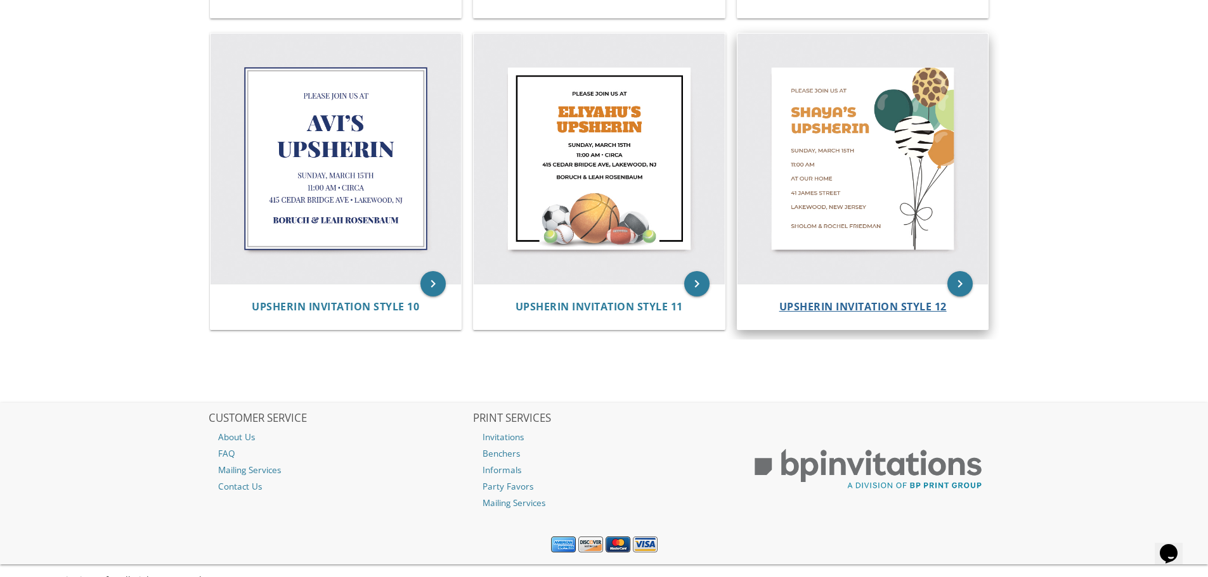
scroll to position [1200, 0]
